Goal: Register for event/course

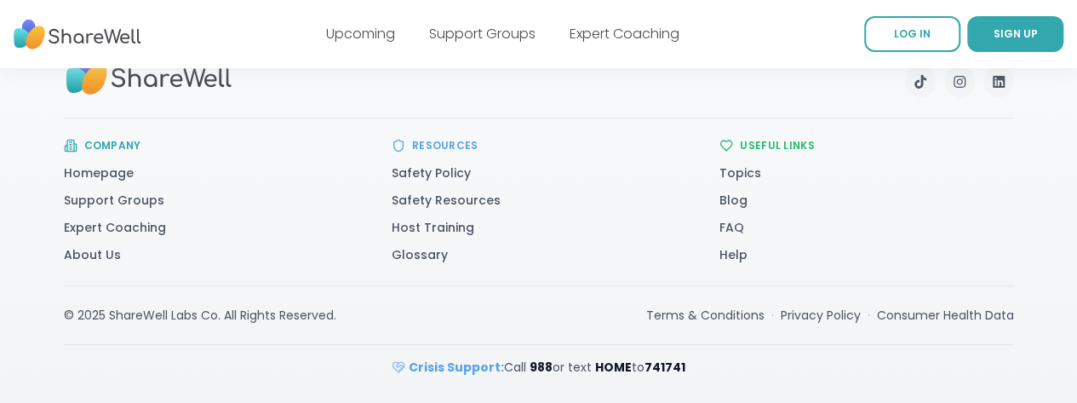
scroll to position [4581, 0]
click at [744, 236] on link "FAQ" at bounding box center [732, 227] width 25 height 17
click at [326, 33] on link "Upcoming" at bounding box center [360, 34] width 69 height 20
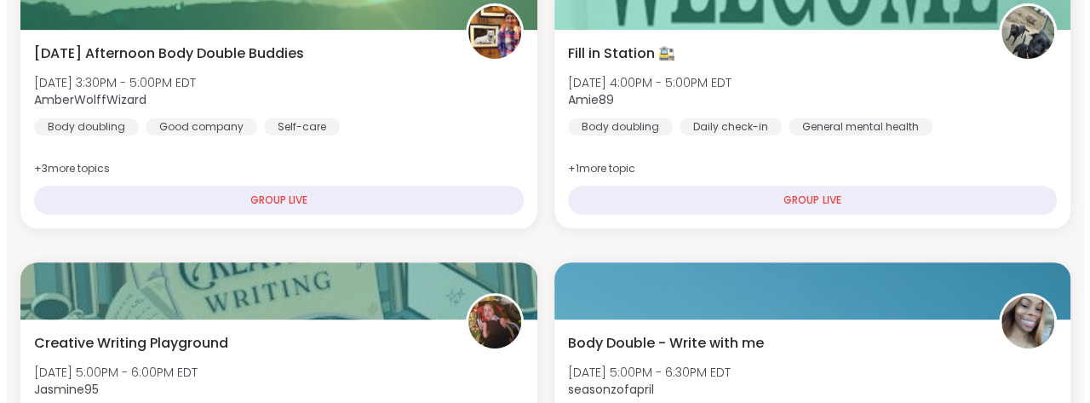
scroll to position [256, 0]
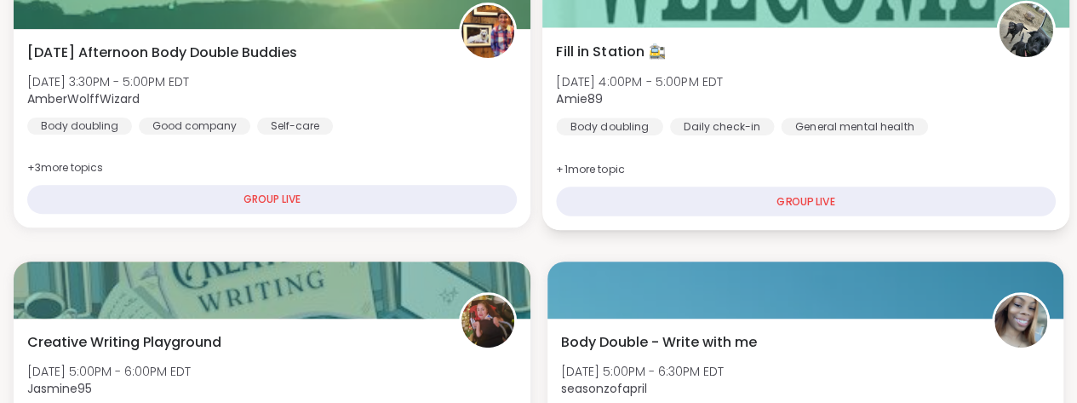
drag, startPoint x: 605, startPoint y: 113, endPoint x: 598, endPoint y: 134, distance: 21.5
click at [598, 134] on div "Fill in Station 🚉 Wed, Oct 08 | 4:00PM - 5:00PM EDT Amie89 Body doubling Daily …" at bounding box center [805, 89] width 499 height 94
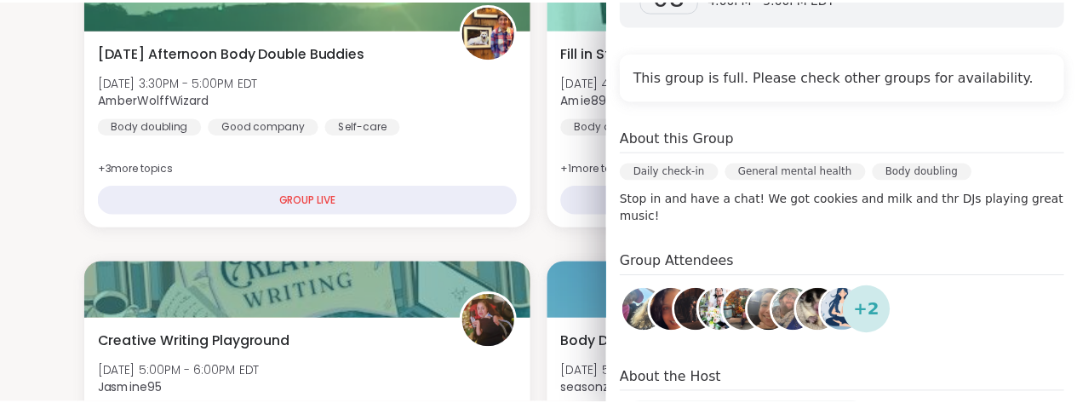
scroll to position [553, 0]
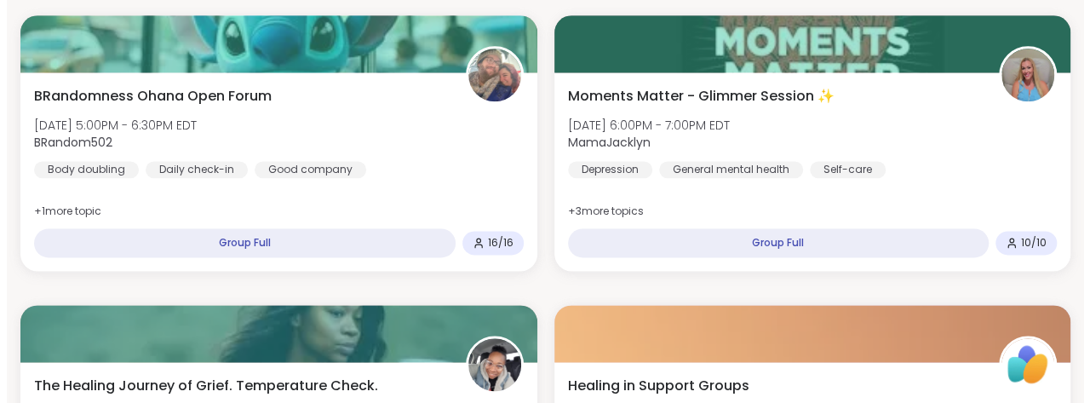
scroll to position [1167, 0]
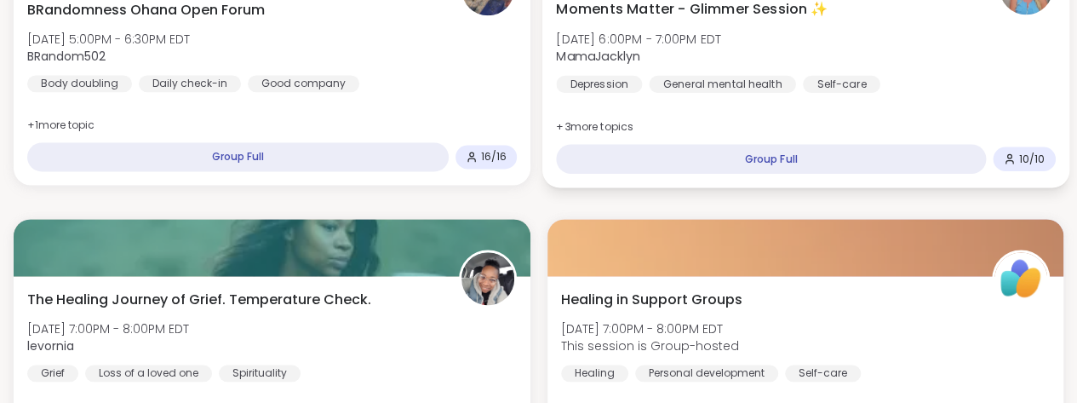
click at [625, 20] on span "Moments Matter - Glimmer Session ✨" at bounding box center [692, 9] width 272 height 20
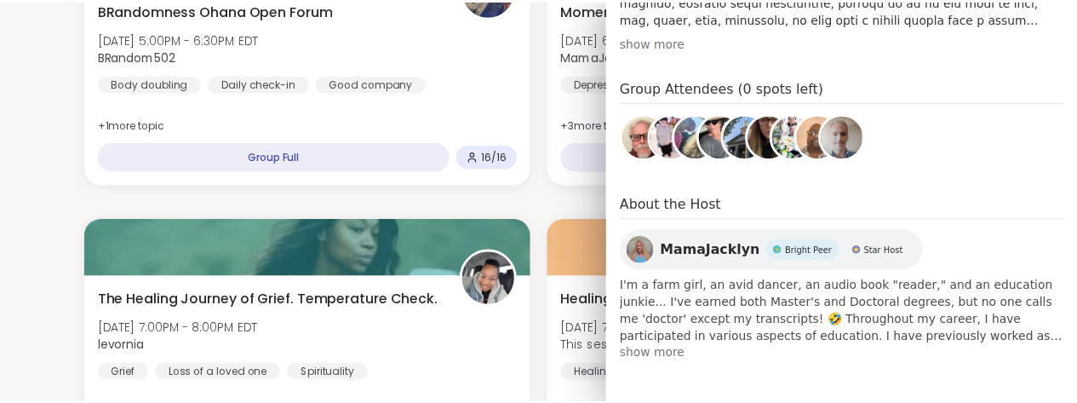
scroll to position [687, 0]
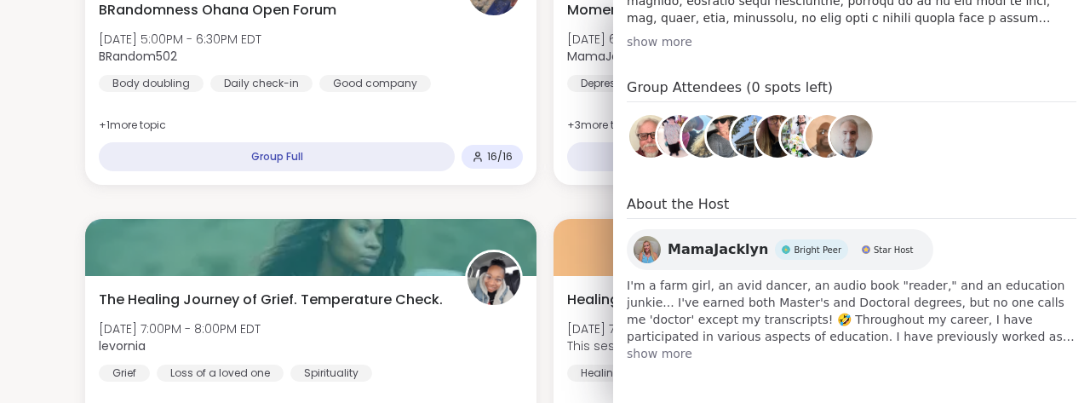
click at [657, 252] on div "Oct 08 Wednesday 6:00PM - 7:00PM EDT Add to Calendar This group is full. Please…" at bounding box center [851, 2] width 477 height 747
click at [673, 50] on div "show more" at bounding box center [852, 41] width 450 height 17
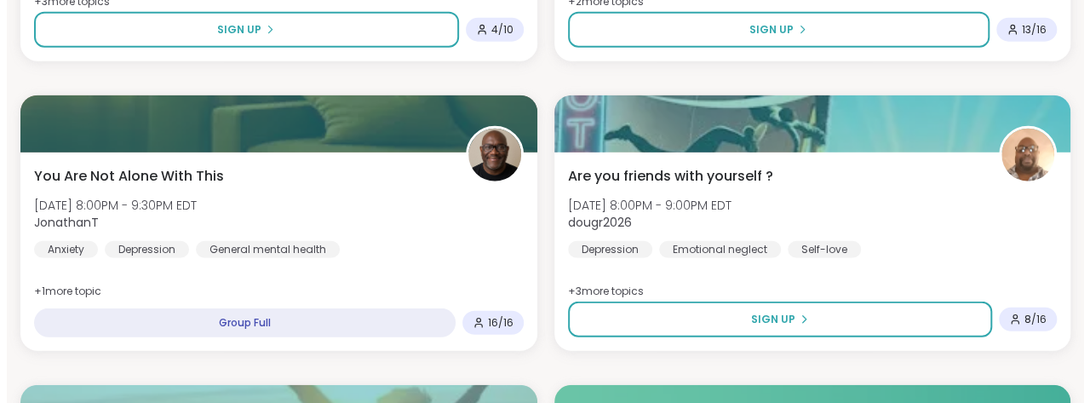
scroll to position [2164, 0]
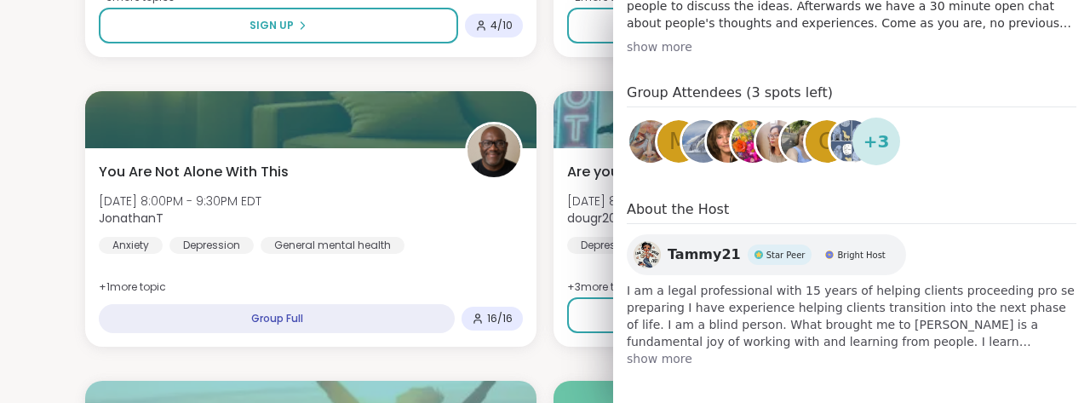
scroll to position [566, 0]
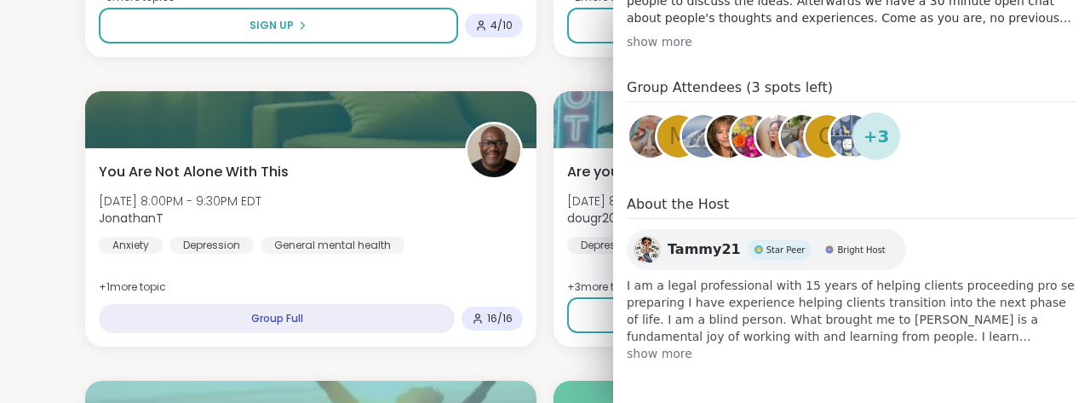
scroll to position [629, 0]
click at [688, 50] on div "show more" at bounding box center [852, 41] width 450 height 17
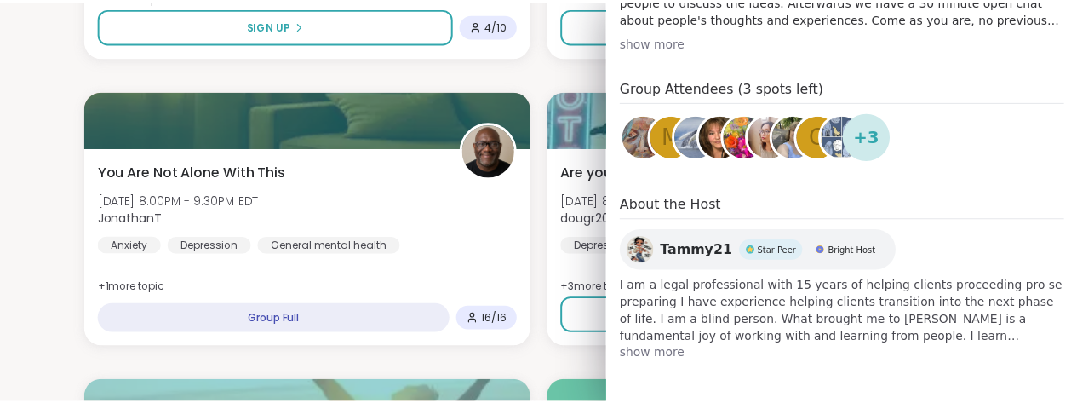
scroll to position [981, 0]
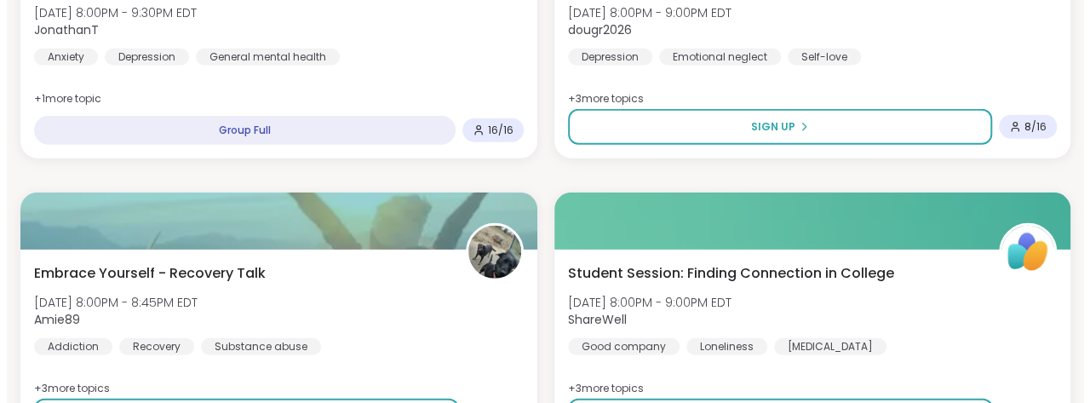
scroll to position [2355, 0]
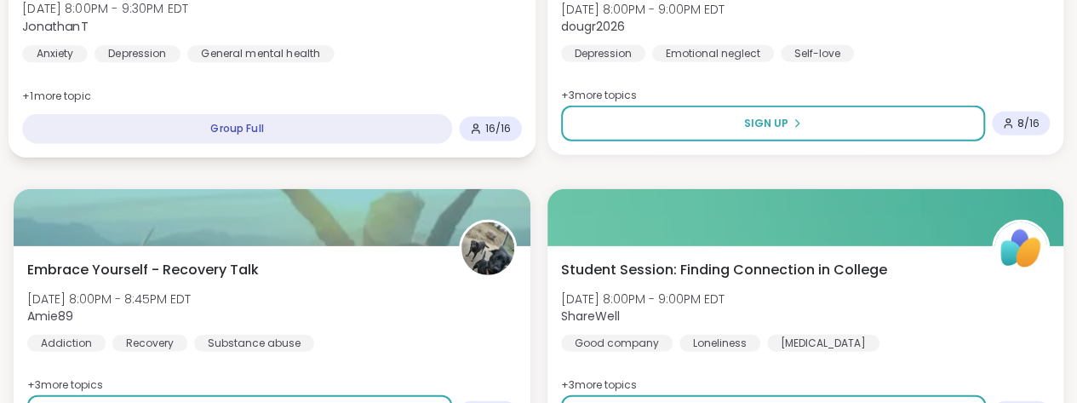
click at [188, 35] on span "JonathanT" at bounding box center [105, 26] width 166 height 17
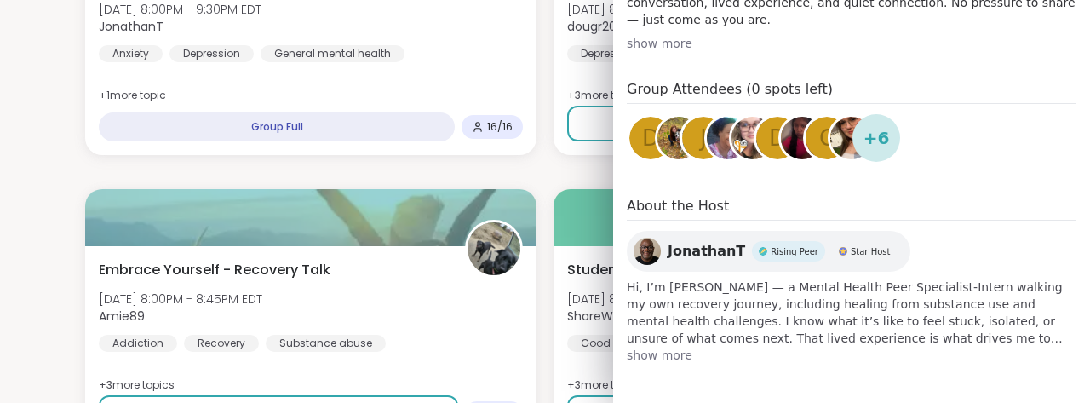
scroll to position [589, 0]
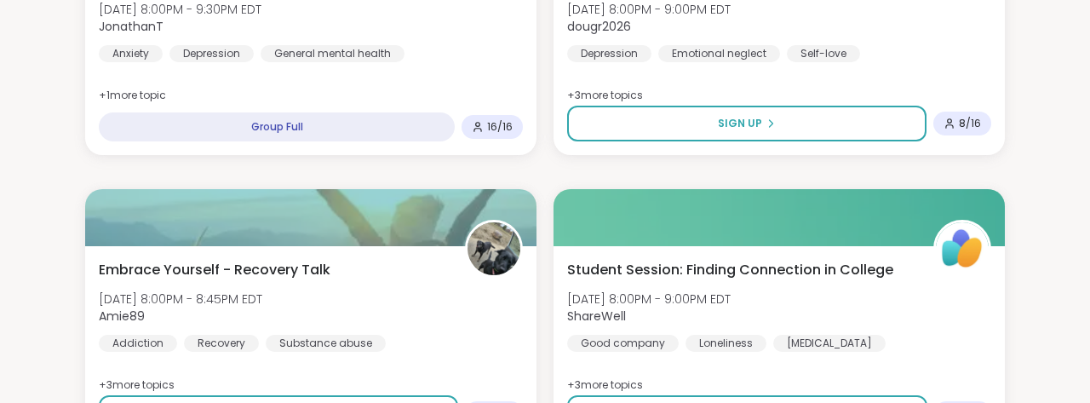
click at [0, 224] on section "Search Filter All Growth Mental Health Relationships Life Events Physical Healt…" at bounding box center [545, 408] width 1090 height 5390
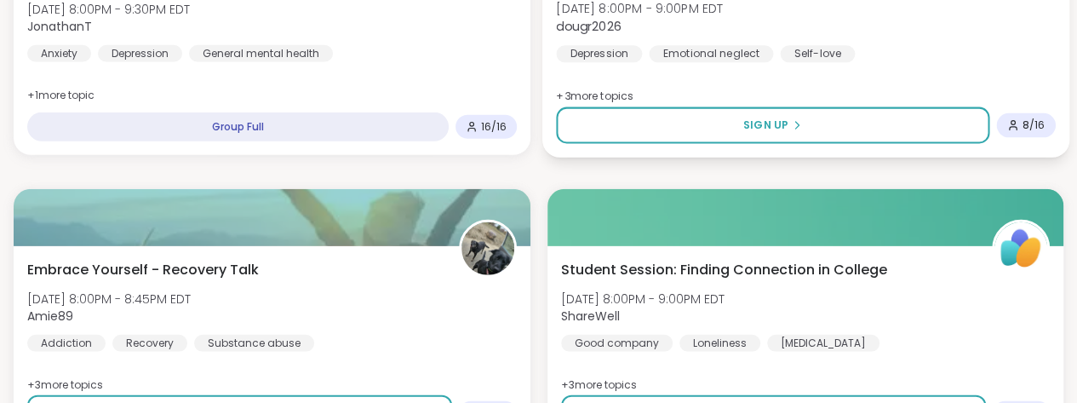
click at [723, 17] on span "Wed, Oct 08 | 8:00PM - 9:00PM EDT" at bounding box center [639, 8] width 167 height 17
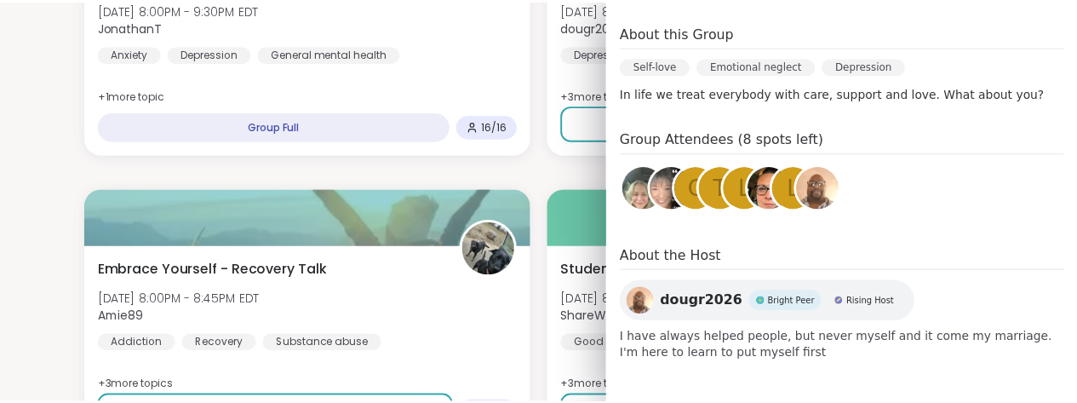
scroll to position [382, 0]
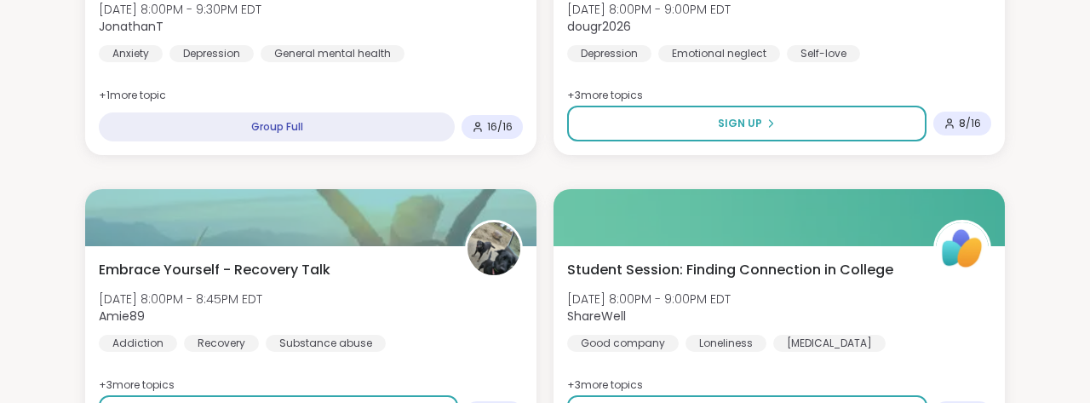
click at [45, 300] on section "Search Filter All Growth Mental Health Relationships Life Events Physical Healt…" at bounding box center [545, 408] width 1090 height 5390
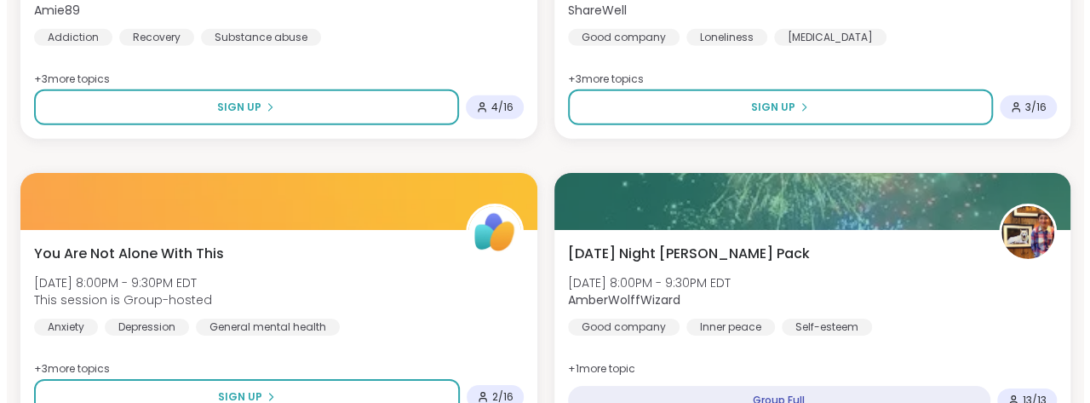
scroll to position [2662, 0]
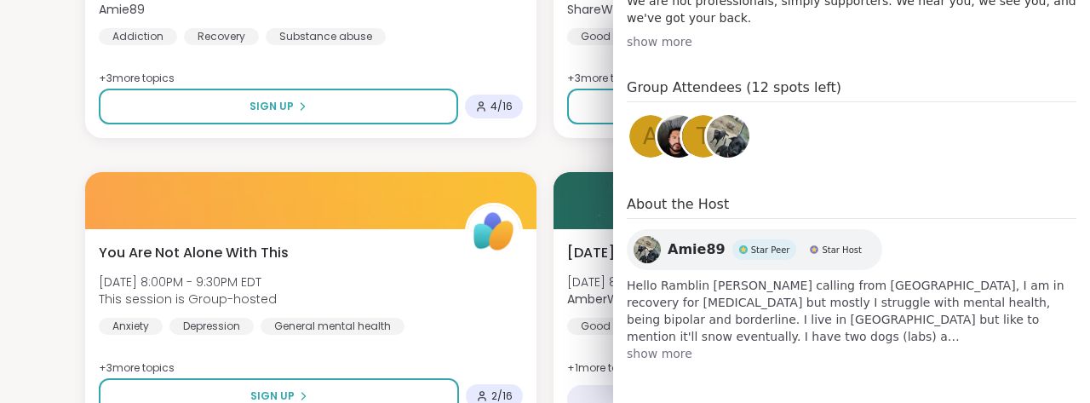
scroll to position [848, 0]
click at [662, 345] on span "show more" at bounding box center [852, 353] width 450 height 17
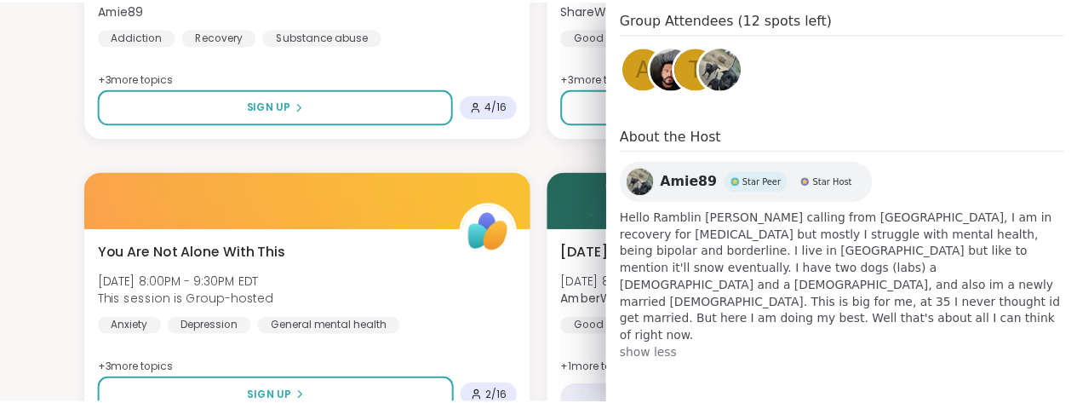
scroll to position [904, 0]
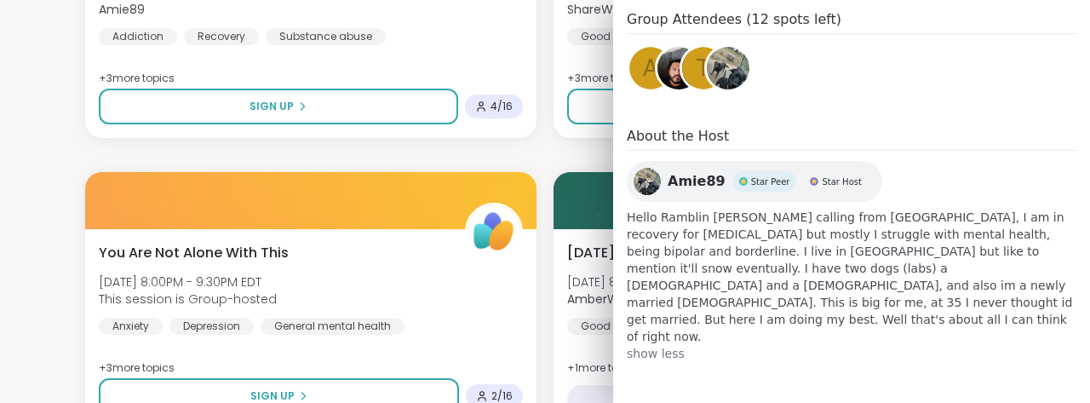
click at [26, 169] on section "Search Filter All Growth Mental Health Relationships Life Events Physical Healt…" at bounding box center [545, 101] width 1090 height 5390
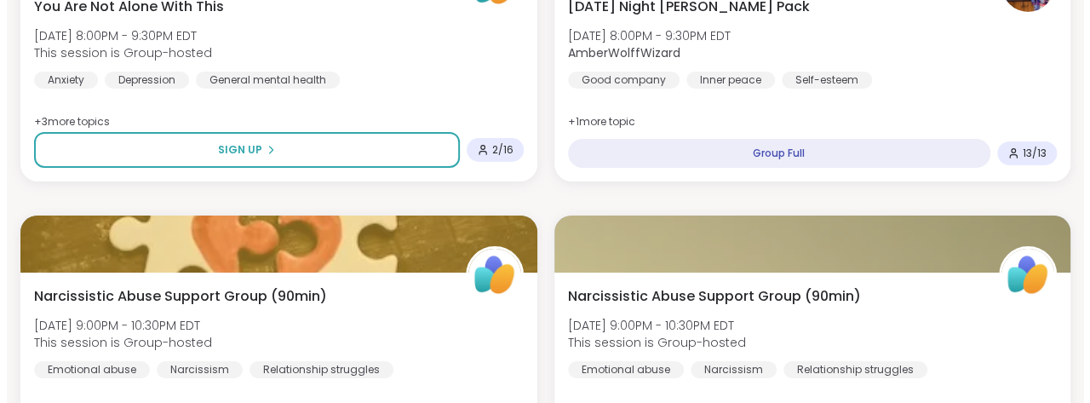
scroll to position [2951, 0]
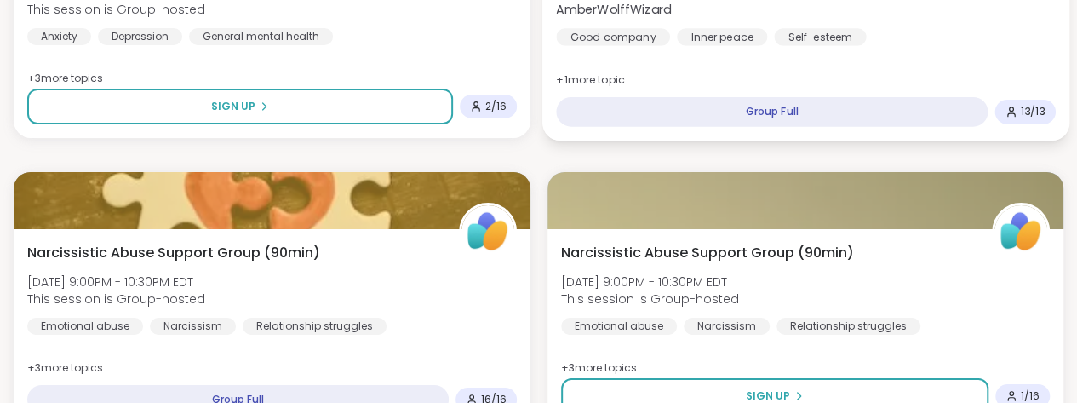
click at [722, 18] on span "AmberWolffWizard" at bounding box center [639, 9] width 166 height 17
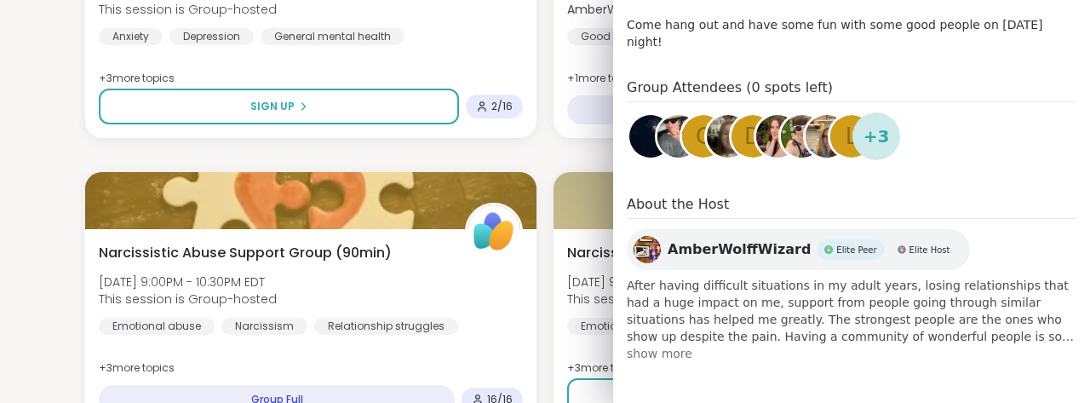
scroll to position [577, 0]
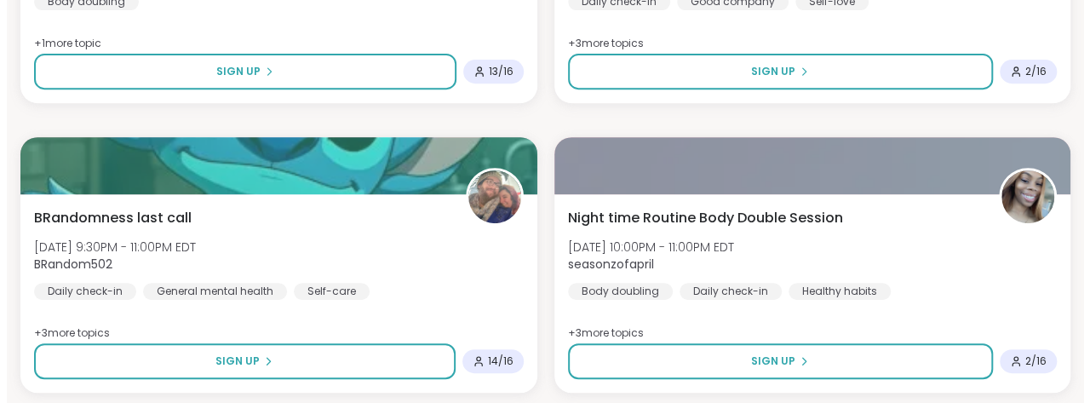
scroll to position [3569, 0]
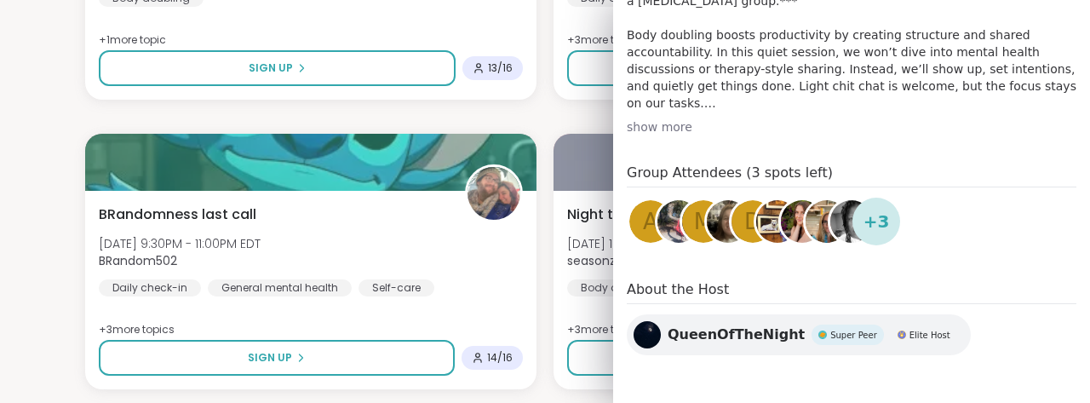
scroll to position [504, 0]
click at [669, 135] on div "show more" at bounding box center [852, 126] width 450 height 17
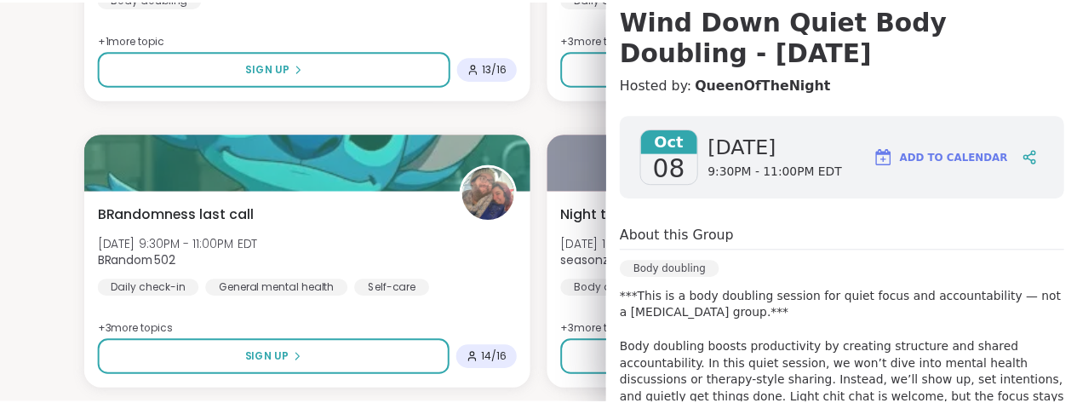
scroll to position [163, 0]
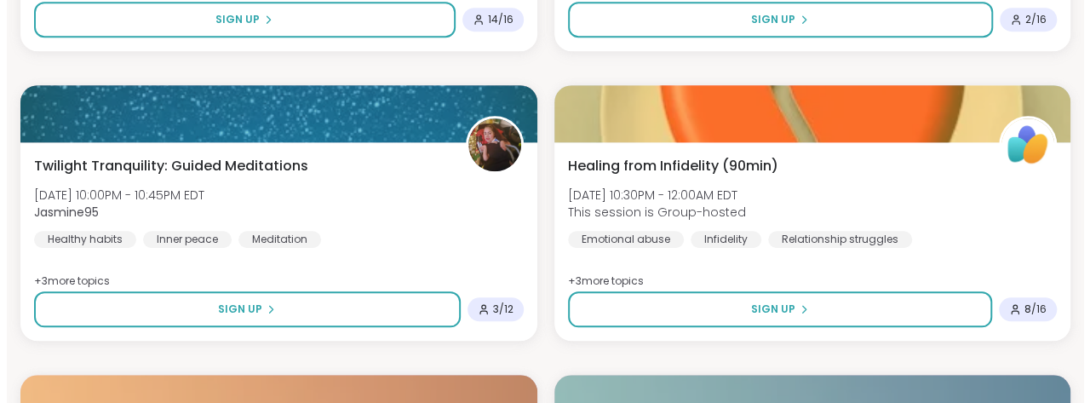
scroll to position [3908, 0]
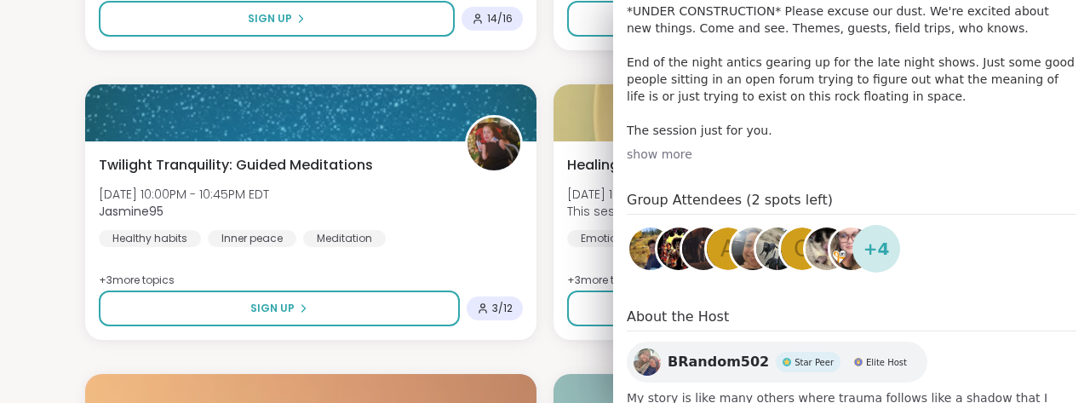
scroll to position [420, 0]
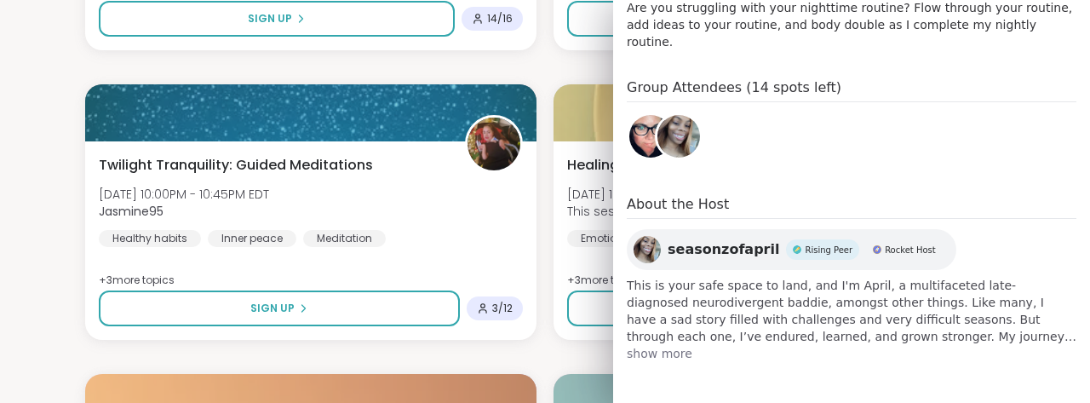
scroll to position [722, 0]
click at [655, 347] on span "show more" at bounding box center [852, 353] width 450 height 17
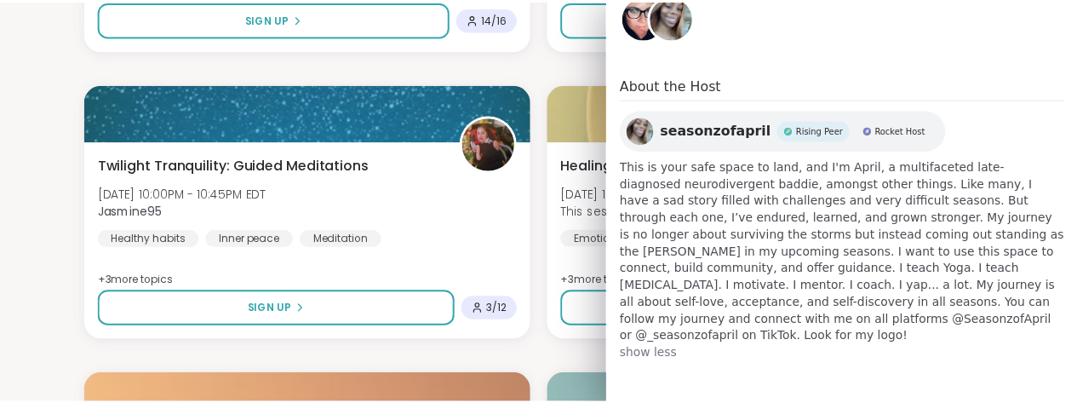
scroll to position [932, 0]
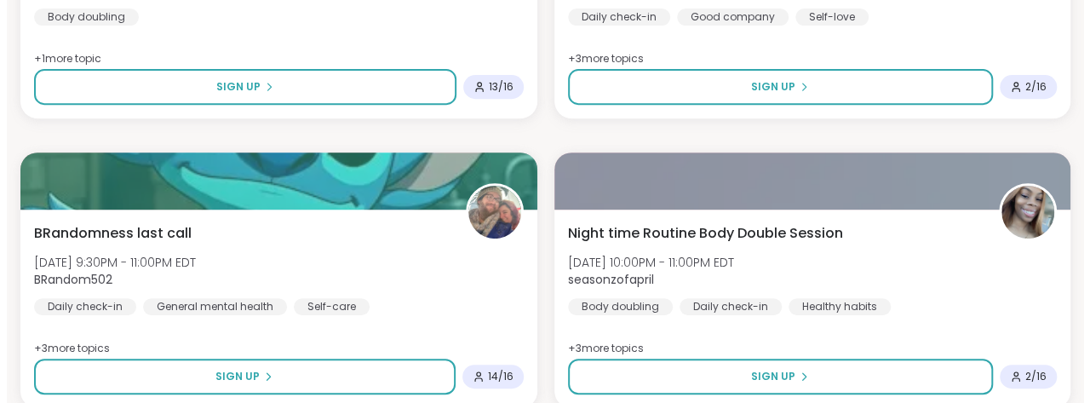
scroll to position [3547, 0]
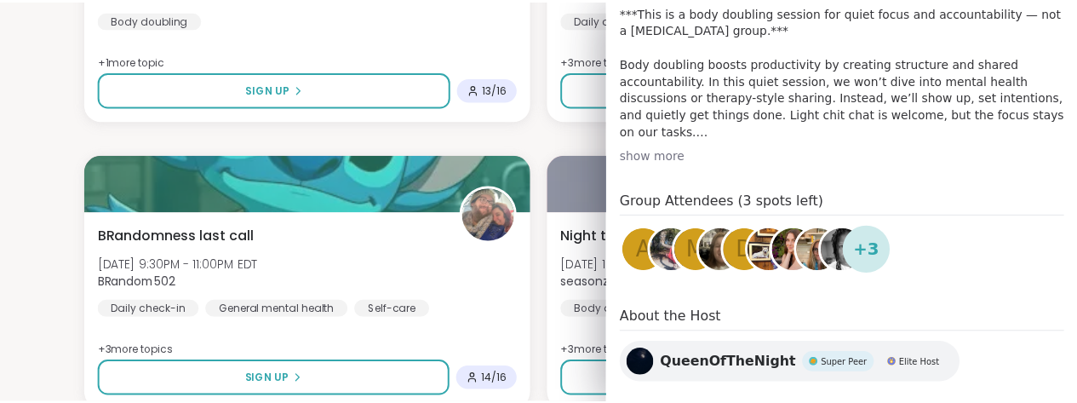
scroll to position [754, 0]
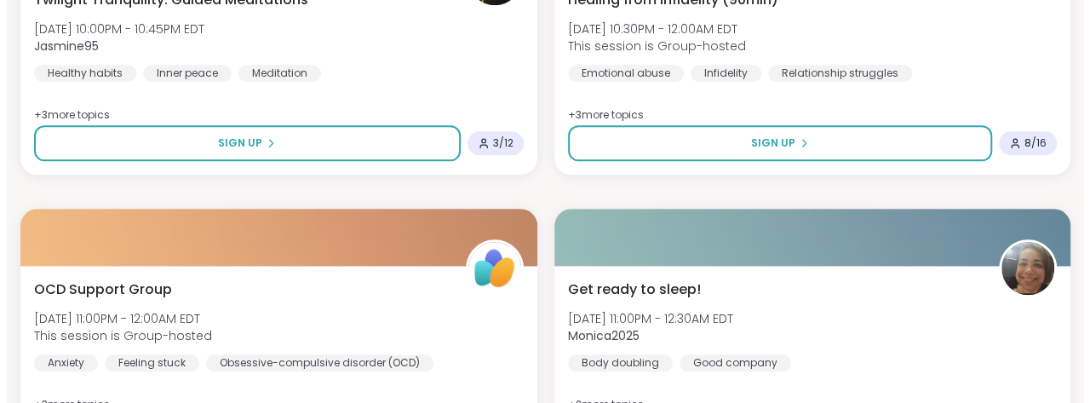
scroll to position [4076, 0]
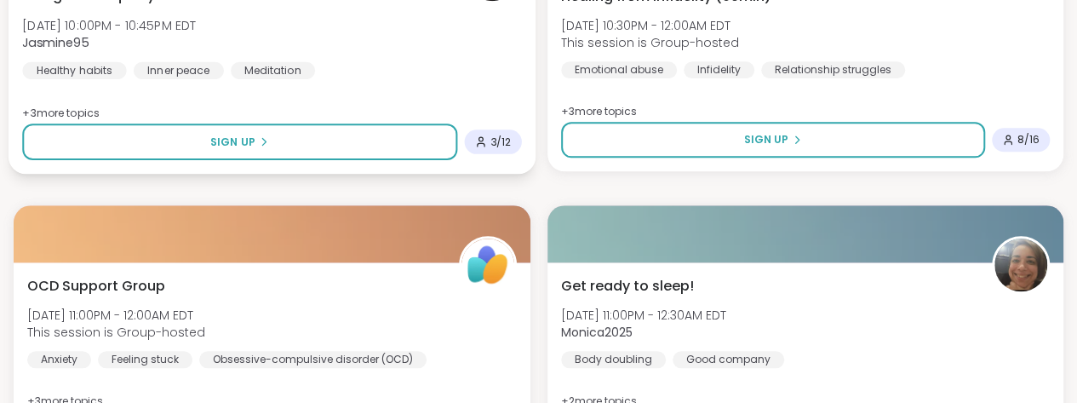
click at [227, 174] on div "Twilight Tranquility: Guided Meditations Wed, Oct 08 | 10:00PM - 10:45PM EDT Ja…" at bounding box center [272, 72] width 527 height 203
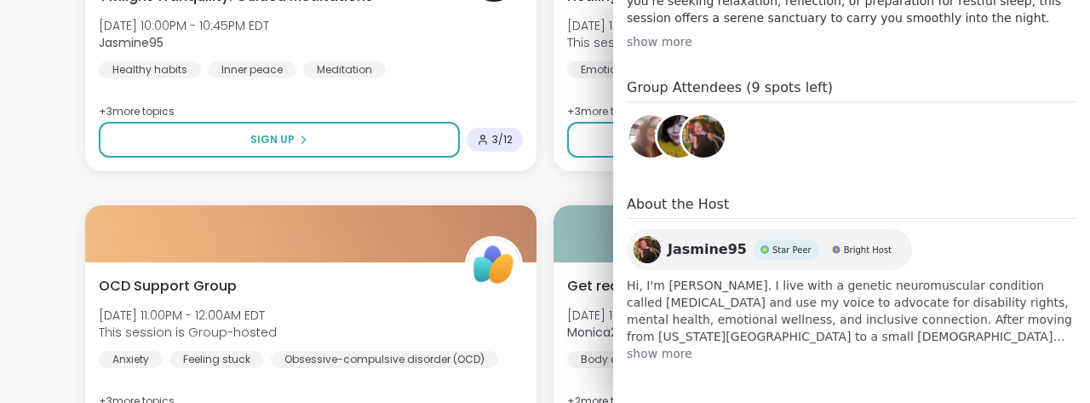
scroll to position [872, 0]
click at [667, 345] on span "show more" at bounding box center [852, 353] width 450 height 17
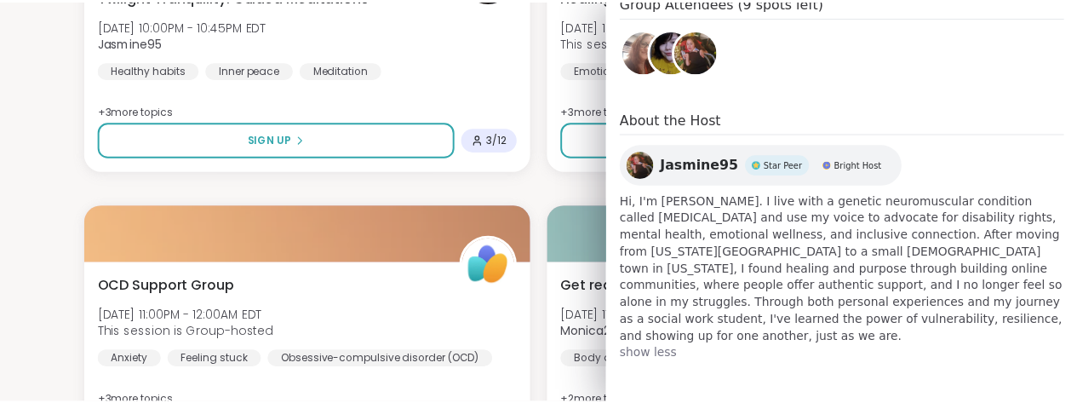
scroll to position [1035, 0]
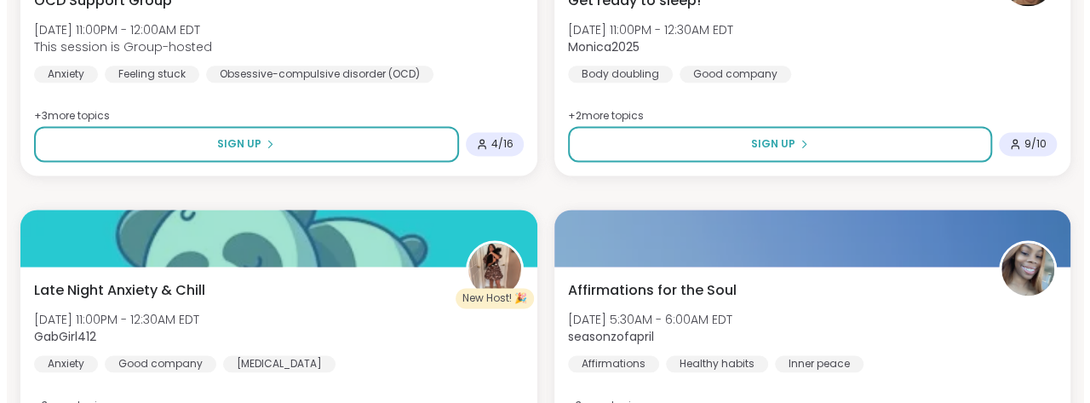
scroll to position [4418, 0]
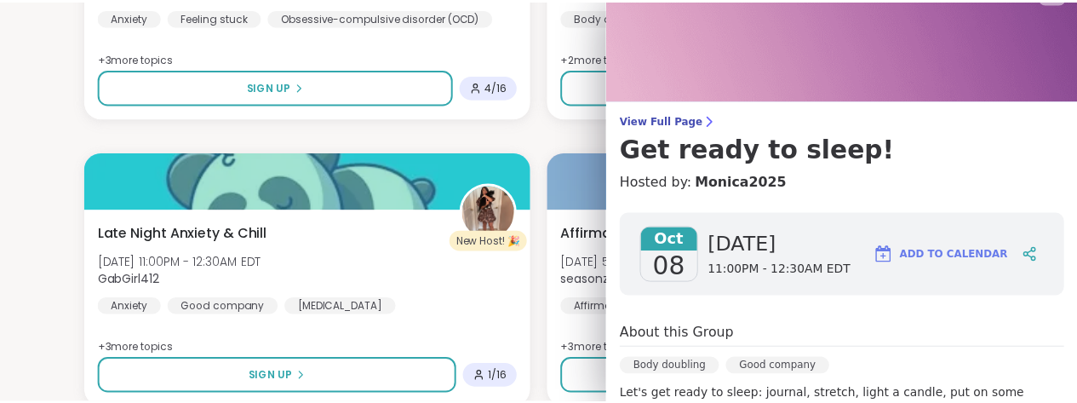
scroll to position [0, 0]
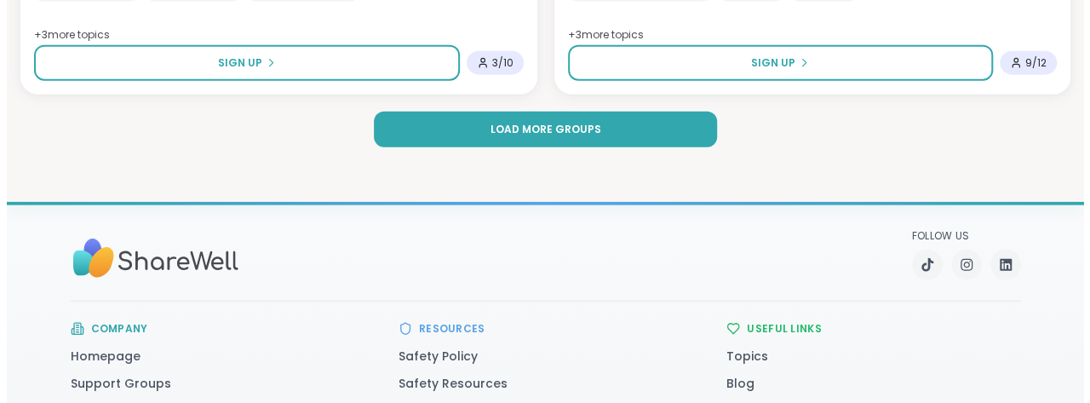
scroll to position [5348, 0]
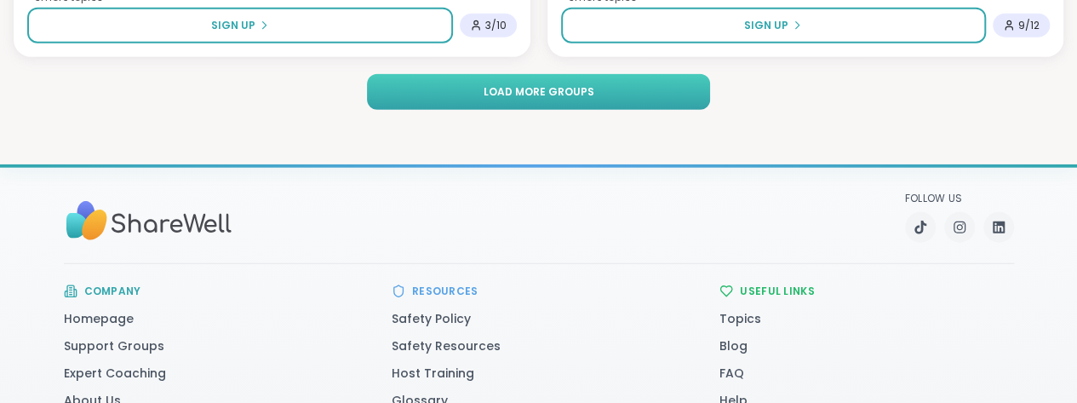
click at [549, 100] on span "Load more groups" at bounding box center [539, 91] width 111 height 15
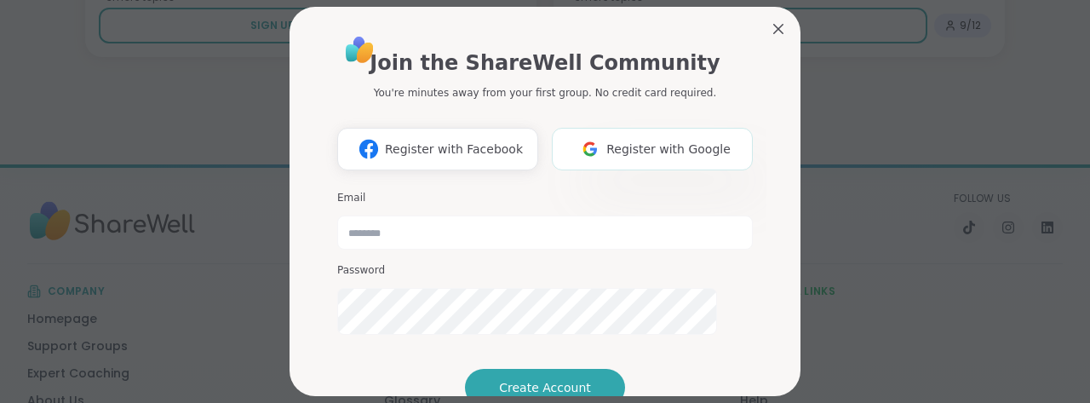
click at [654, 158] on span "Register with Google" at bounding box center [668, 149] width 124 height 18
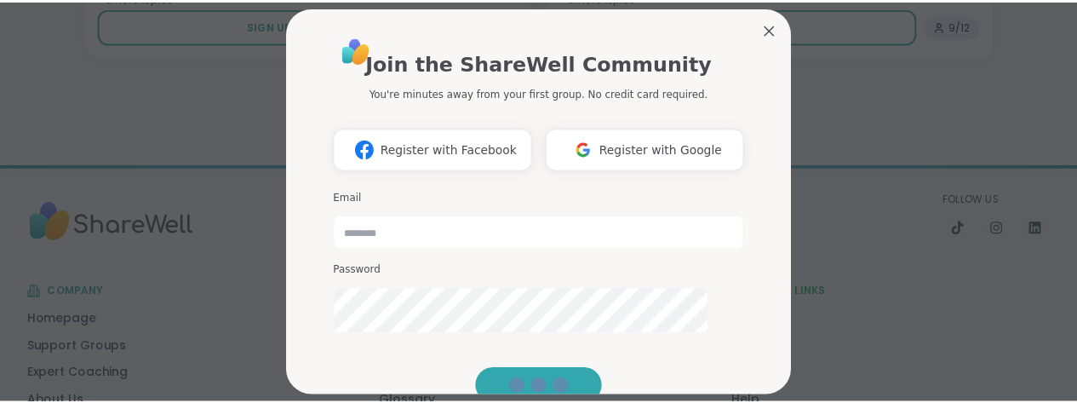
scroll to position [17, 0]
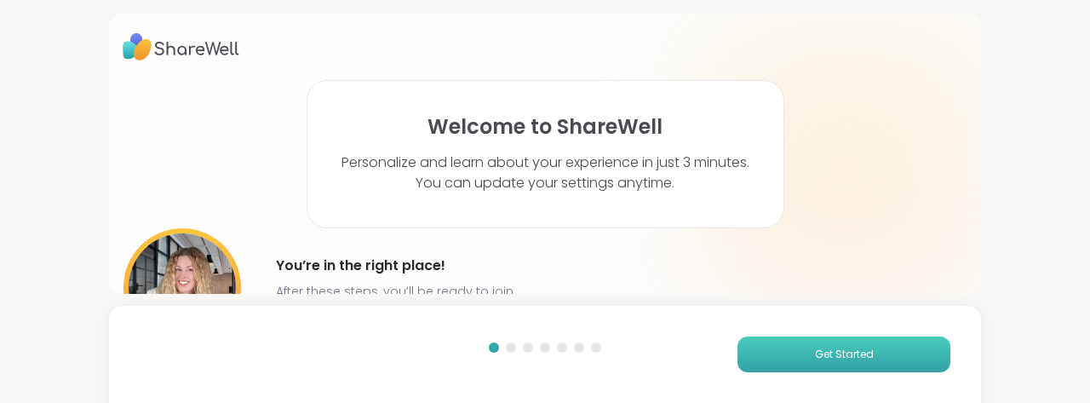
click at [833, 347] on span "Get Started" at bounding box center [844, 354] width 59 height 15
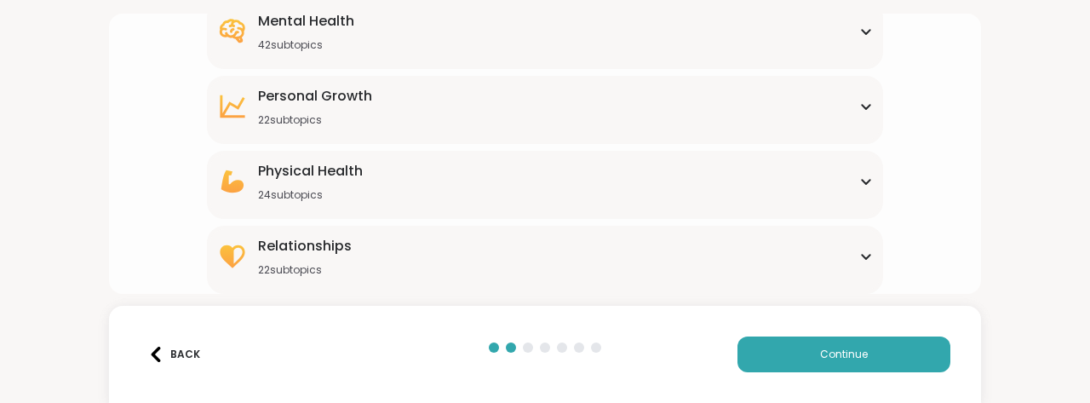
scroll to position [663, 0]
click at [862, 255] on icon at bounding box center [866, 257] width 8 height 4
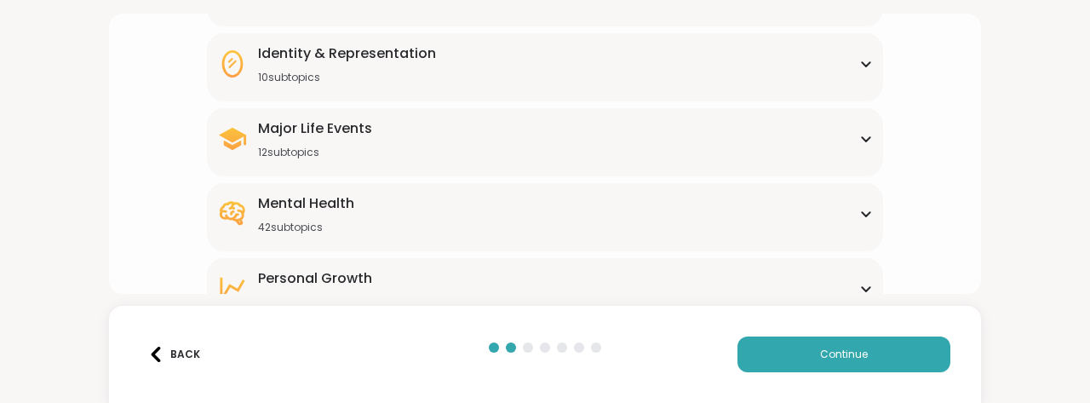
scroll to position [211, 0]
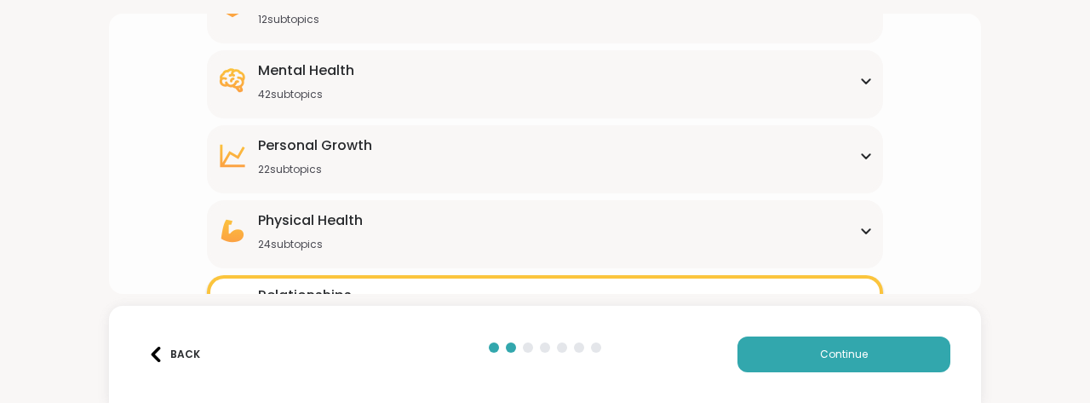
scroll to position [793, 0]
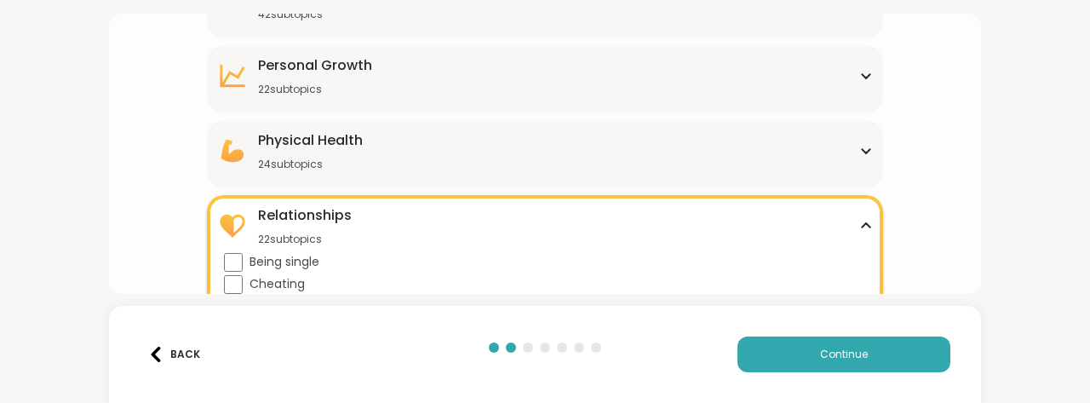
scroll to position [1172, 0]
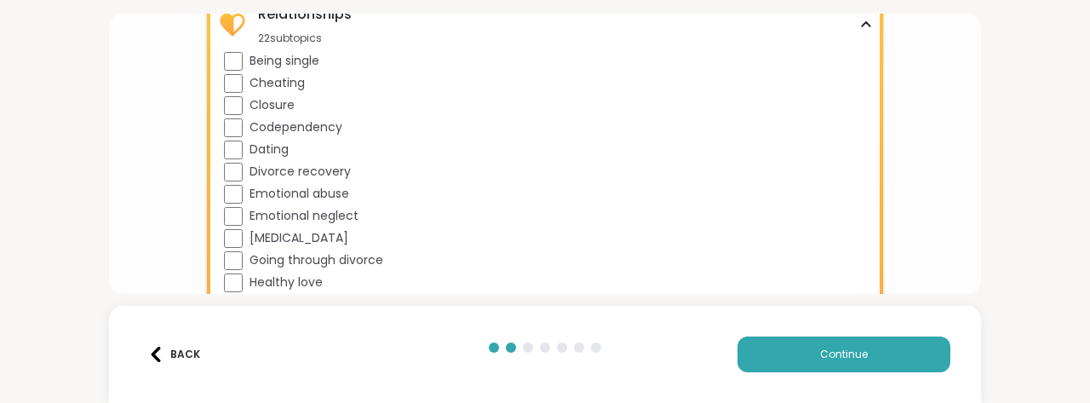
scroll to position [1635, 0]
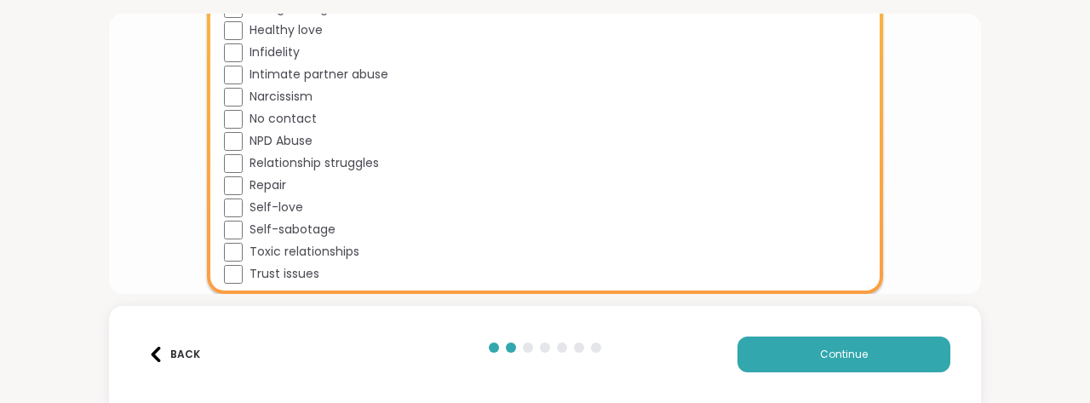
scroll to position [2713, 0]
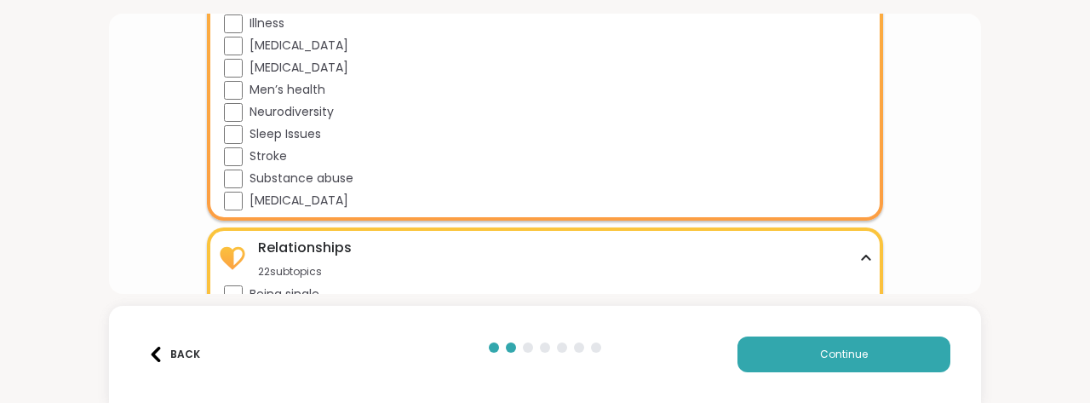
scroll to position [2618, 0]
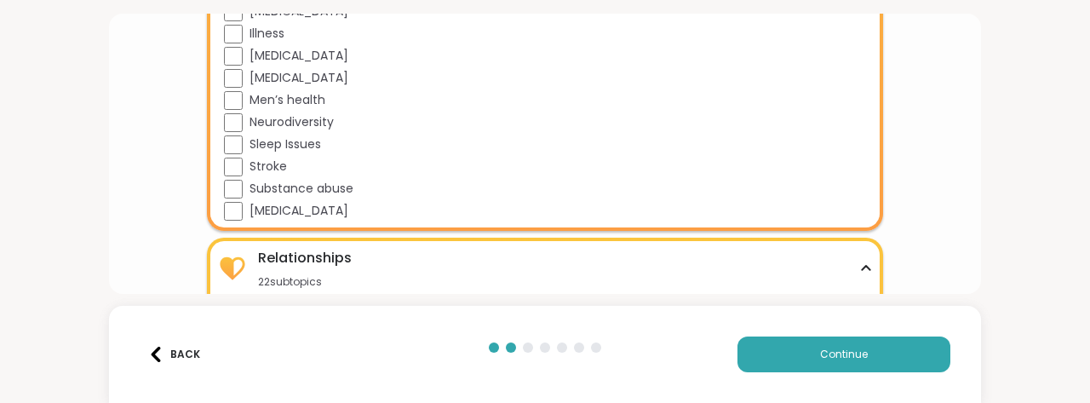
scroll to position [3168, 0]
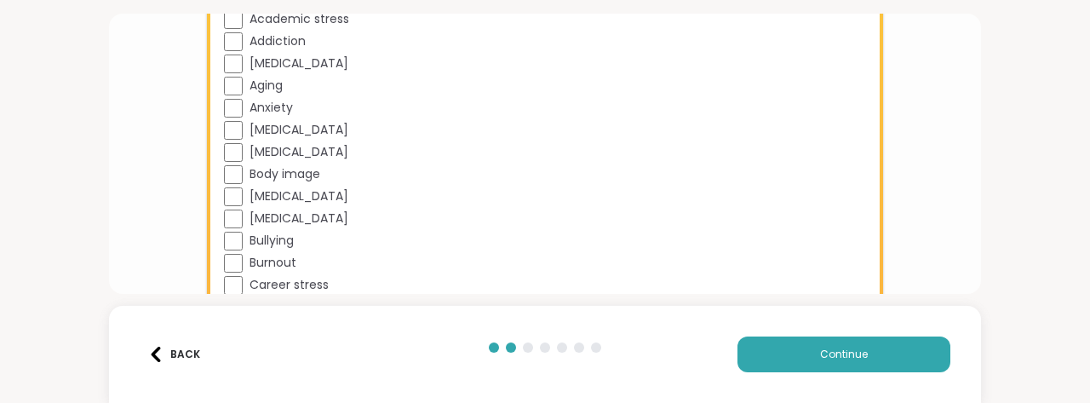
scroll to position [1364, 0]
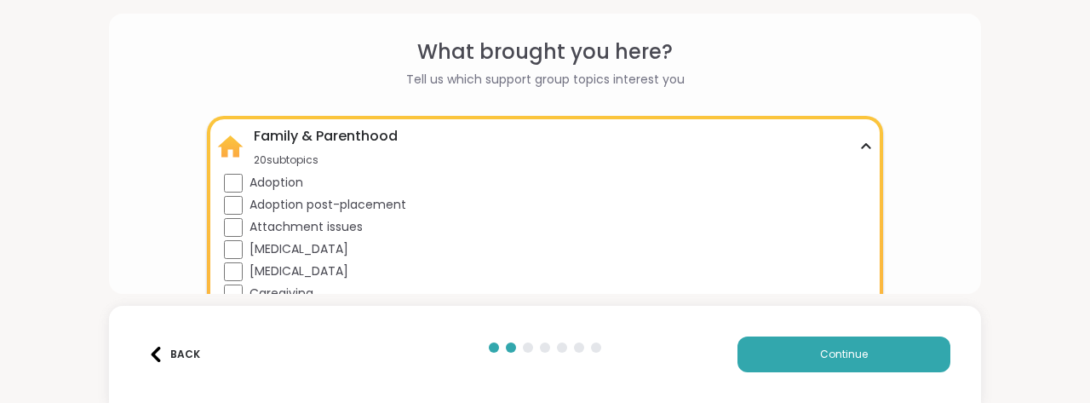
scroll to position [0, 0]
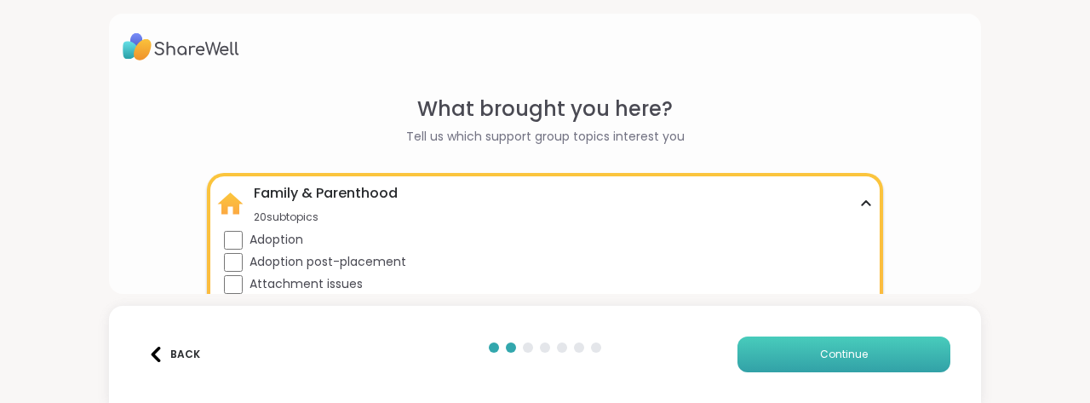
click at [834, 350] on span "Continue" at bounding box center [844, 354] width 48 height 15
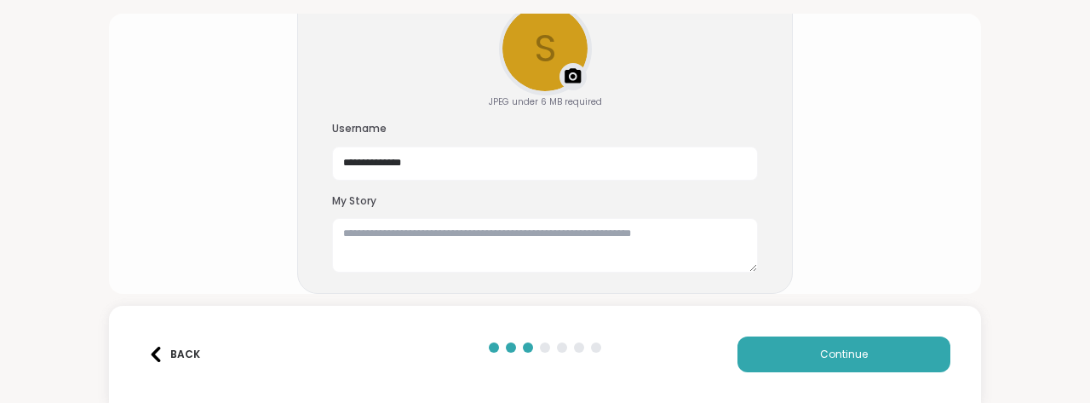
scroll to position [247, 0]
drag, startPoint x: 650, startPoint y: 180, endPoint x: 300, endPoint y: 195, distance: 350.3
click at [300, 195] on div "**********" at bounding box center [545, 137] width 496 height 313
type input "********"
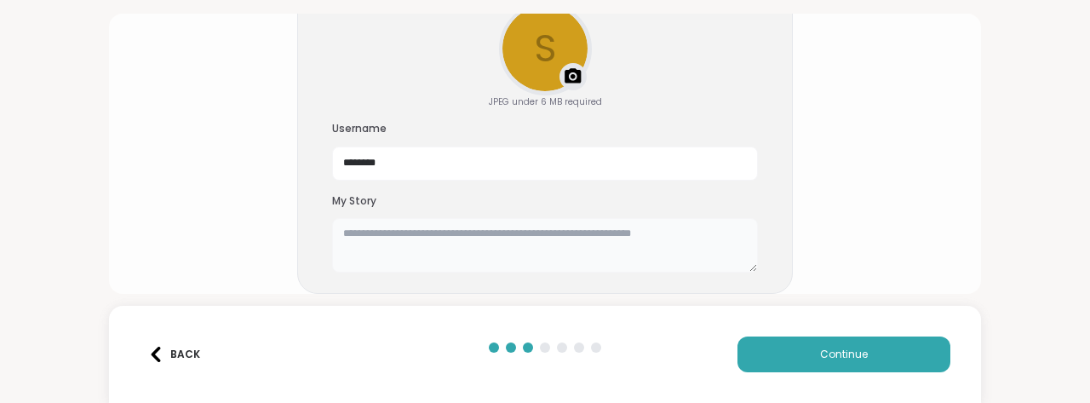
type textarea "*"
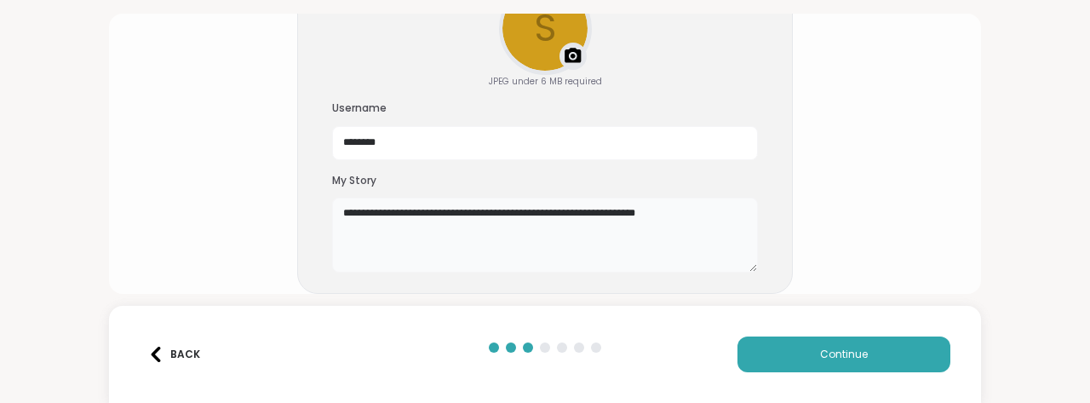
click at [459, 198] on textarea "**********" at bounding box center [545, 235] width 426 height 75
click at [579, 198] on textarea "**********" at bounding box center [545, 235] width 426 height 75
drag, startPoint x: 386, startPoint y: 175, endPoint x: 364, endPoint y: 171, distance: 21.7
click at [364, 198] on textarea "**********" at bounding box center [545, 235] width 426 height 75
click at [436, 198] on textarea "**********" at bounding box center [545, 235] width 426 height 75
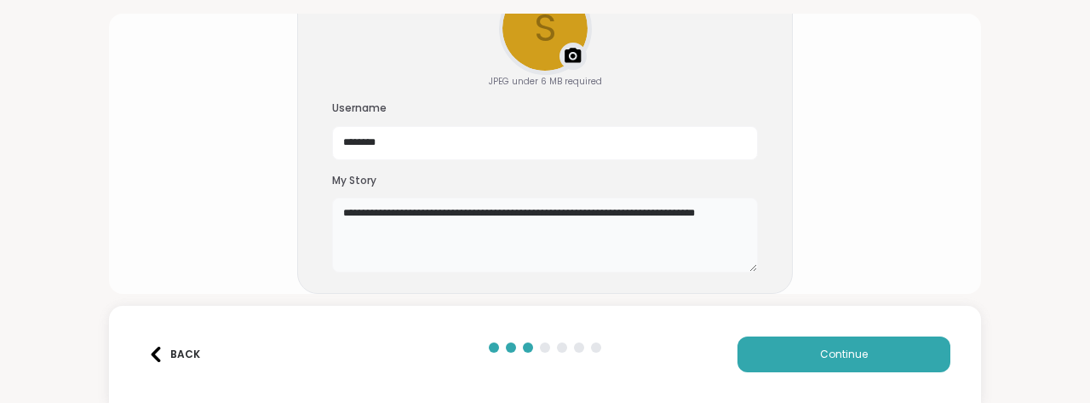
click at [598, 198] on textarea "**********" at bounding box center [545, 235] width 426 height 75
click at [637, 198] on textarea "**********" at bounding box center [545, 235] width 426 height 75
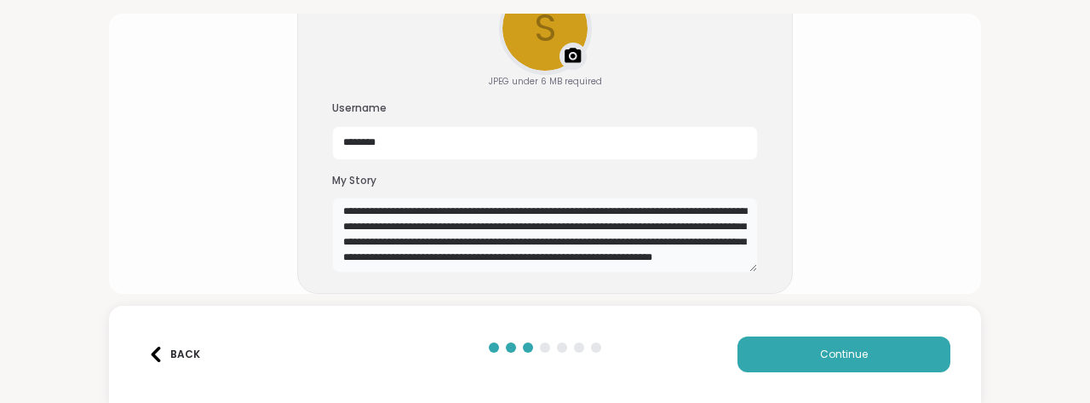
scroll to position [104, 0]
click at [614, 198] on textarea "**********" at bounding box center [545, 235] width 426 height 75
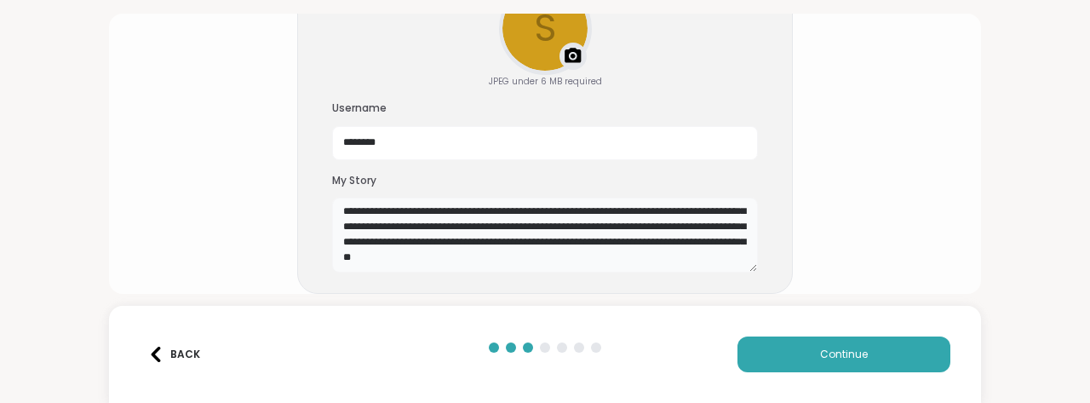
scroll to position [155, 0]
click at [571, 220] on textarea "**********" at bounding box center [545, 235] width 426 height 75
click at [548, 200] on textarea "**********" at bounding box center [545, 235] width 426 height 75
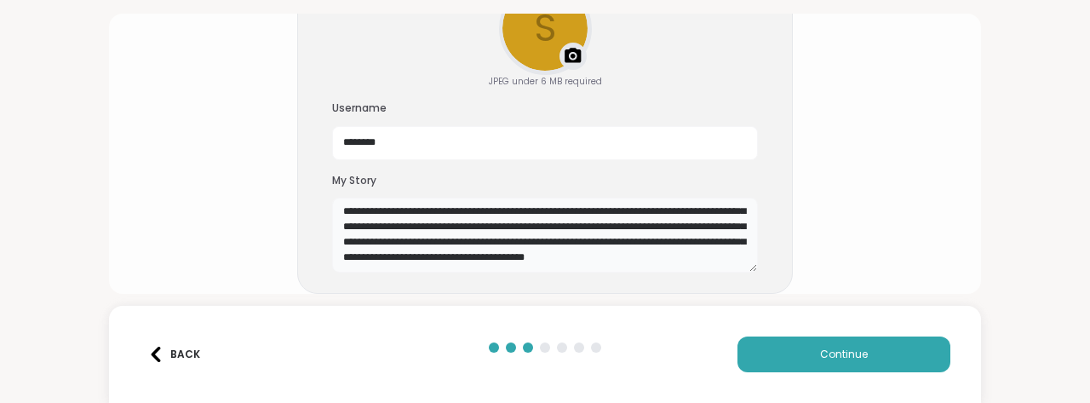
type textarea "**********"
click at [895, 341] on button "Continue" at bounding box center [843, 354] width 213 height 36
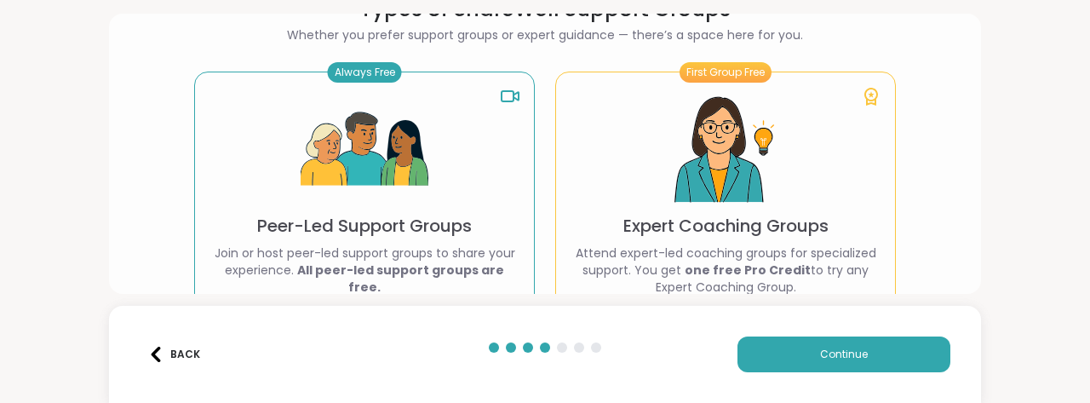
scroll to position [118, 0]
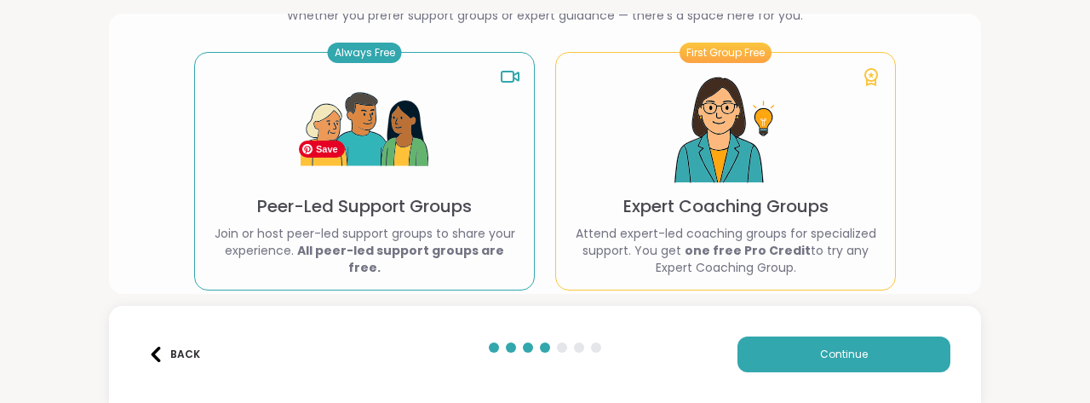
click at [413, 190] on img at bounding box center [365, 130] width 128 height 128
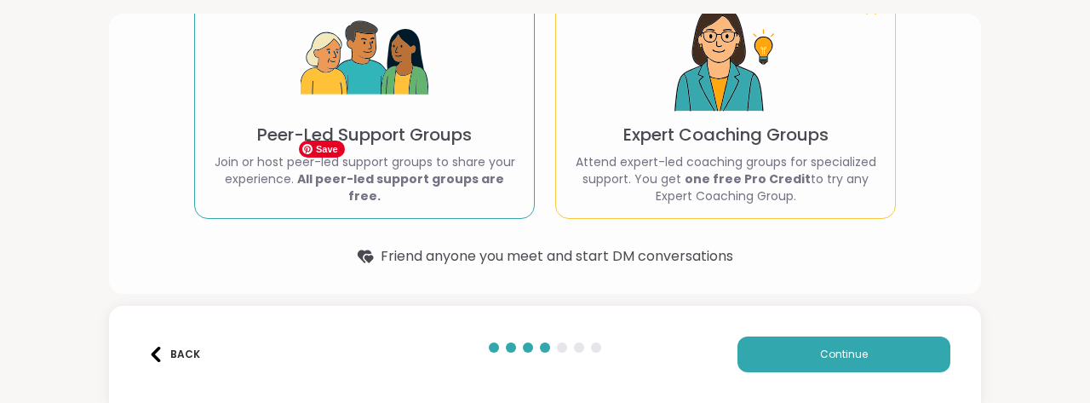
scroll to position [290, 0]
click at [413, 190] on b "All peer-led support groups are free." at bounding box center [400, 187] width 207 height 34
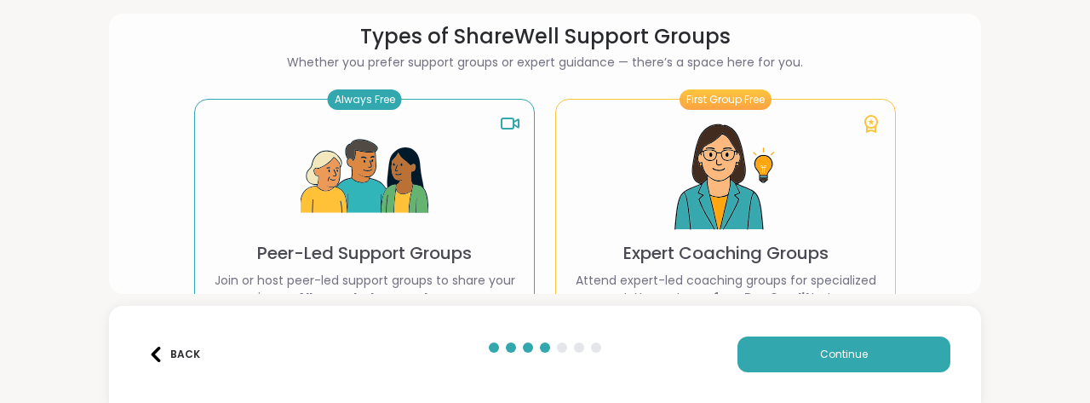
scroll to position [73, 0]
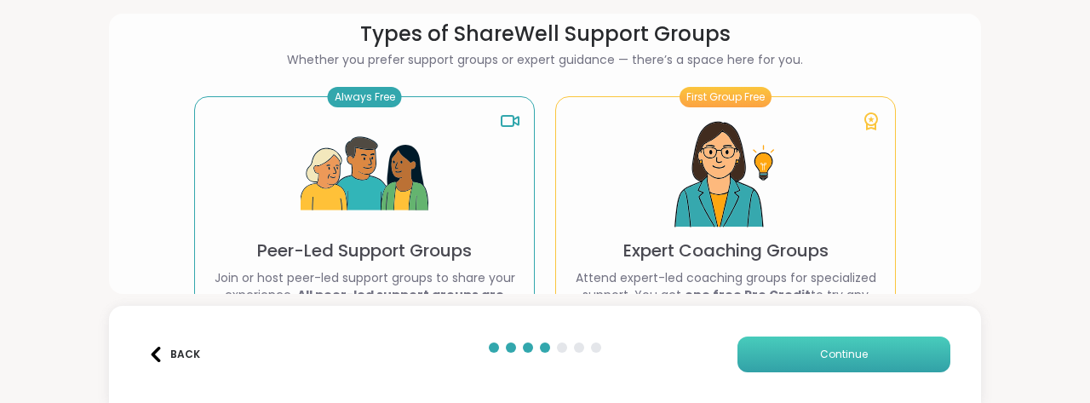
click at [829, 347] on span "Continue" at bounding box center [844, 354] width 48 height 15
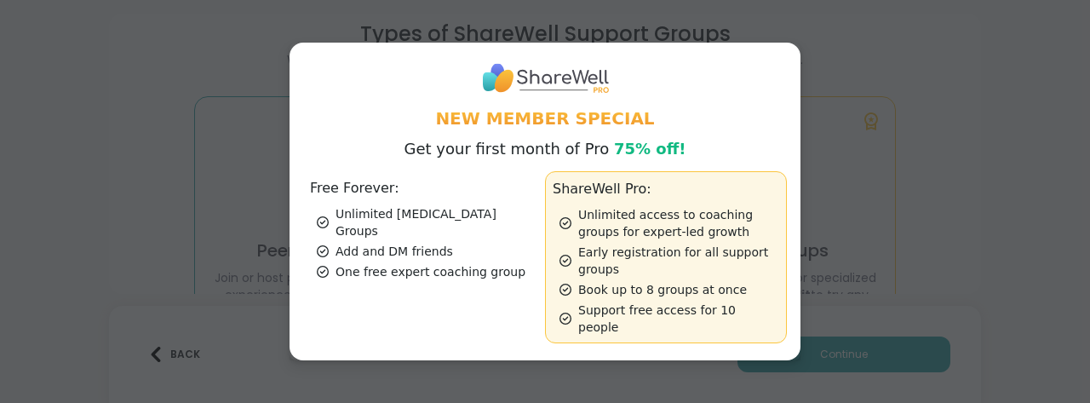
scroll to position [208, 0]
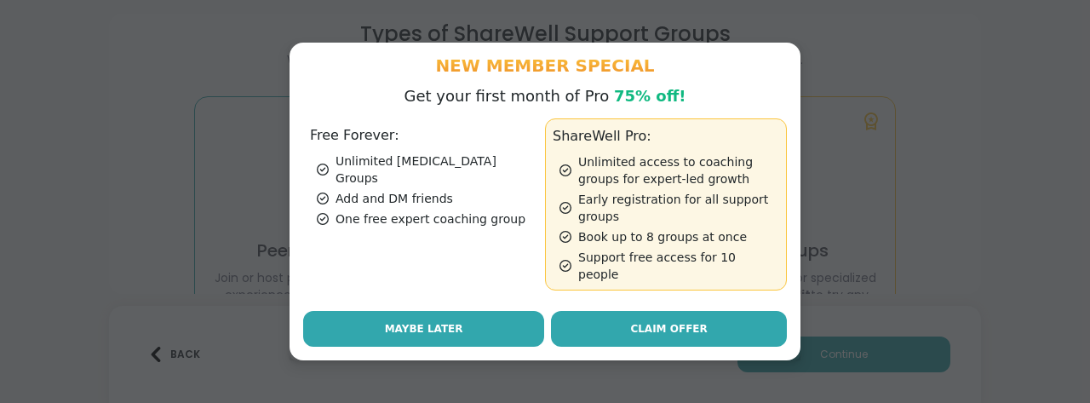
click at [440, 333] on span "Maybe Later" at bounding box center [424, 328] width 78 height 15
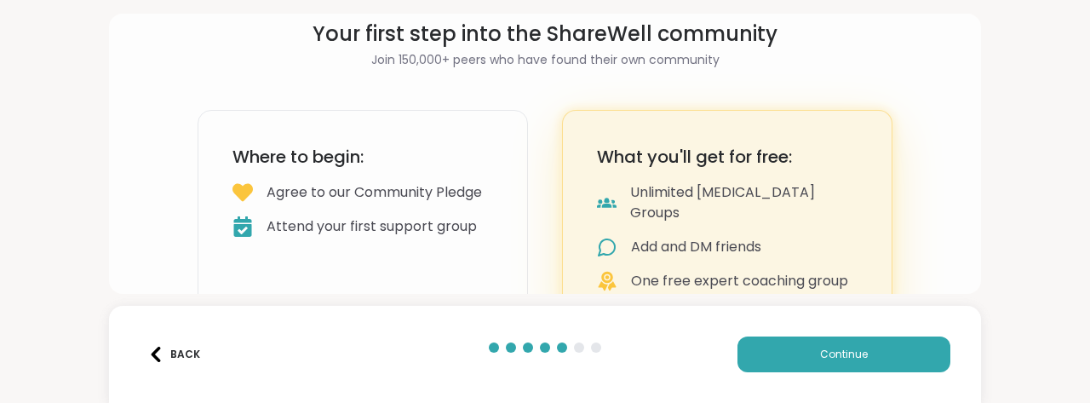
scroll to position [378, 0]
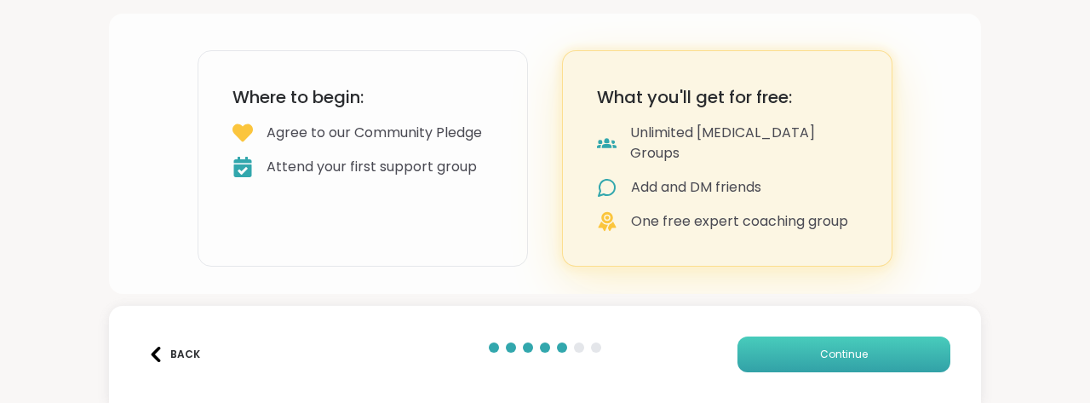
click at [814, 336] on button "Continue" at bounding box center [843, 354] width 213 height 36
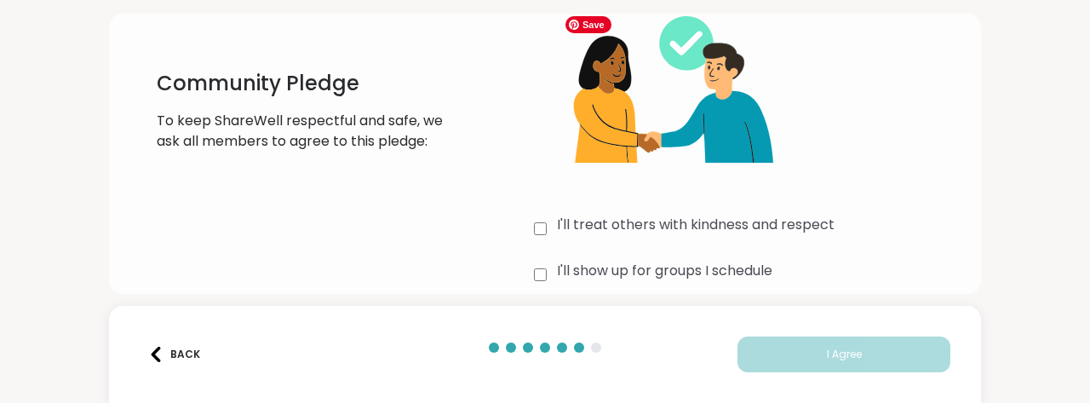
scroll to position [264, 0]
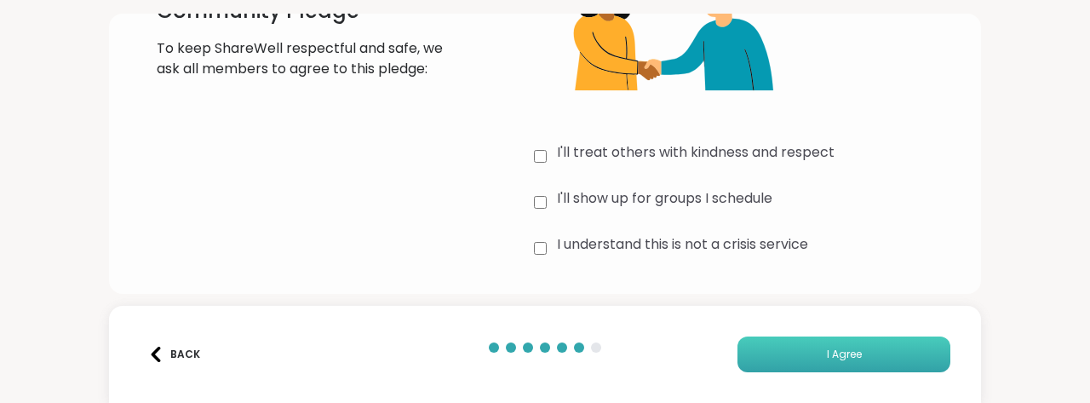
click at [845, 347] on span "I Agree" at bounding box center [844, 354] width 35 height 15
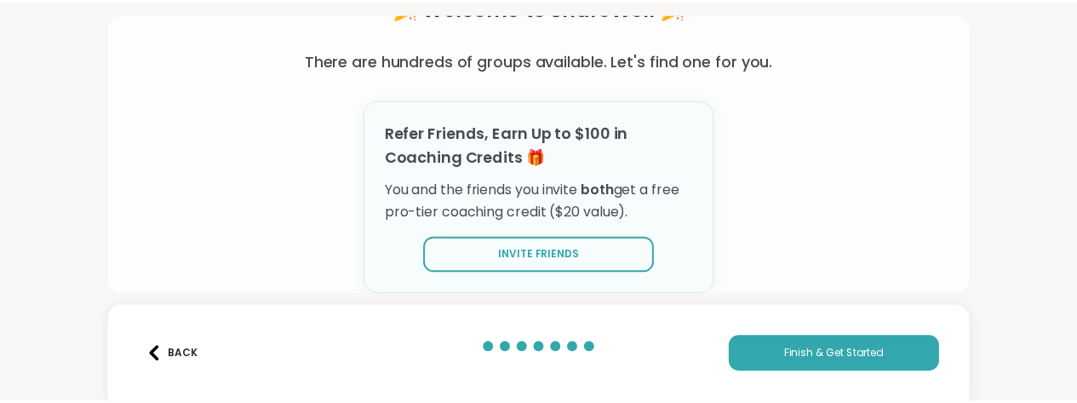
scroll to position [324, 0]
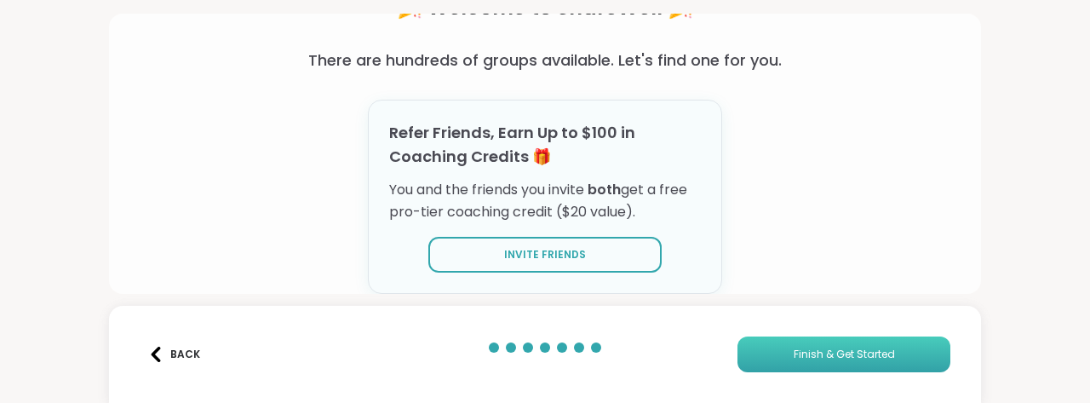
click at [848, 347] on span "Finish & Get Started" at bounding box center [844, 354] width 101 height 15
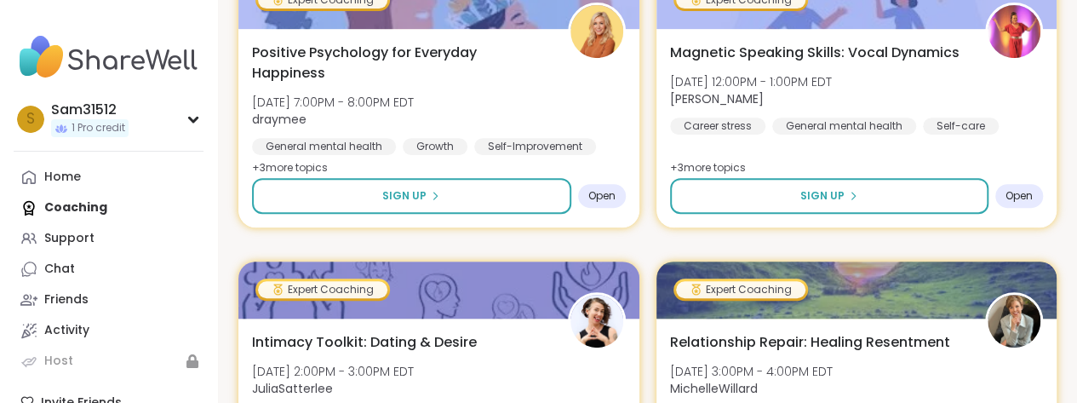
scroll to position [392, 0]
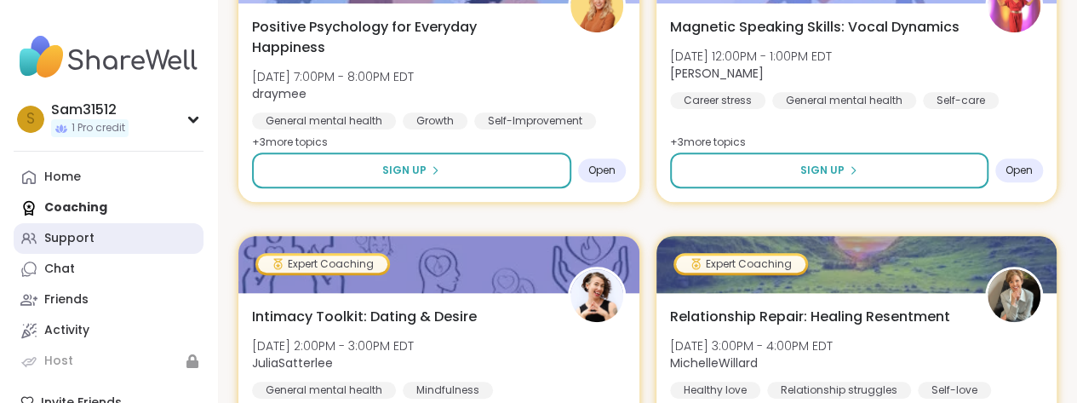
click at [71, 247] on div "Support" at bounding box center [69, 238] width 50 height 17
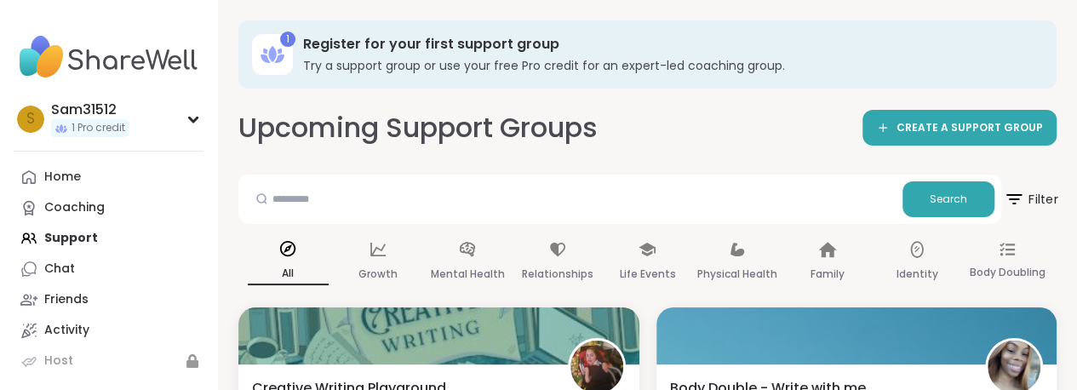
click at [1047, 221] on span "Filter" at bounding box center [1030, 199] width 54 height 43
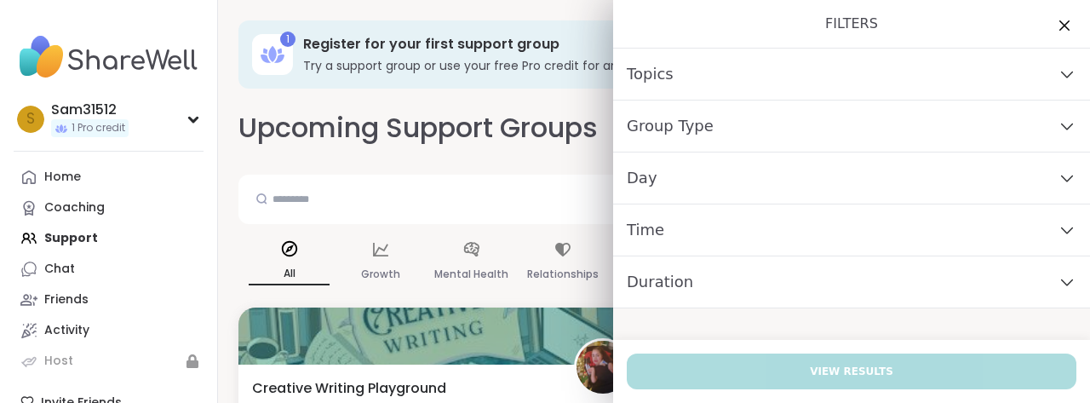
click at [950, 100] on div "Topics" at bounding box center [851, 75] width 477 height 52
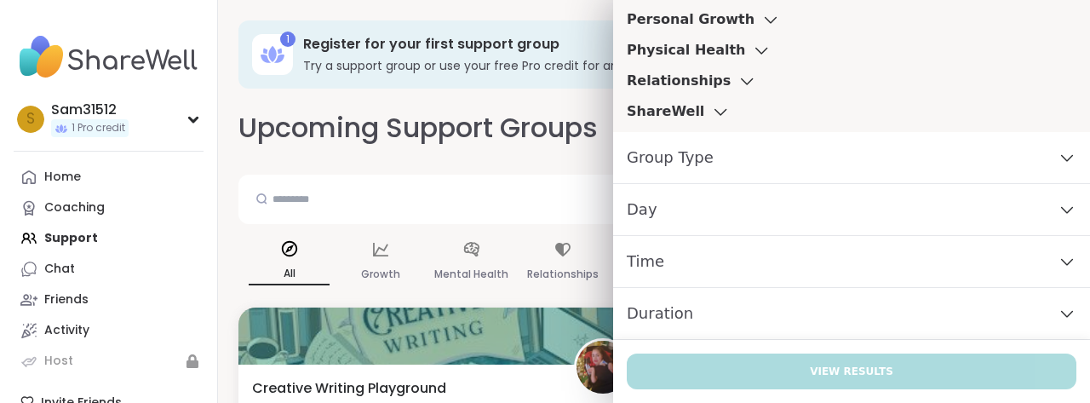
scroll to position [963, 0]
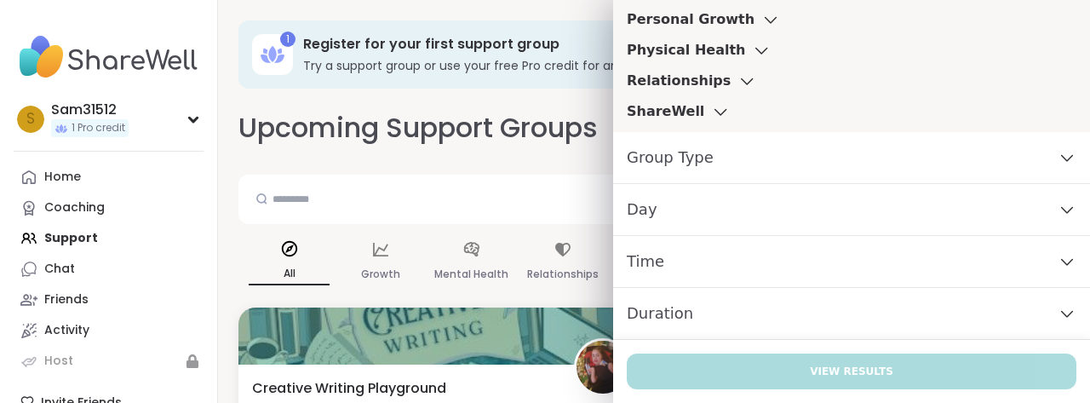
click at [766, 30] on div "Personal Growth" at bounding box center [703, 19] width 153 height 20
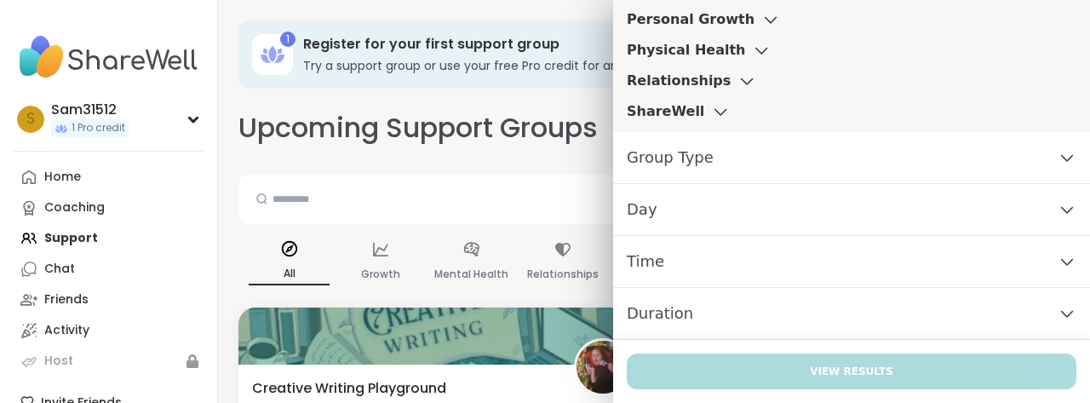
click at [766, 30] on div "Personal Growth" at bounding box center [703, 19] width 153 height 20
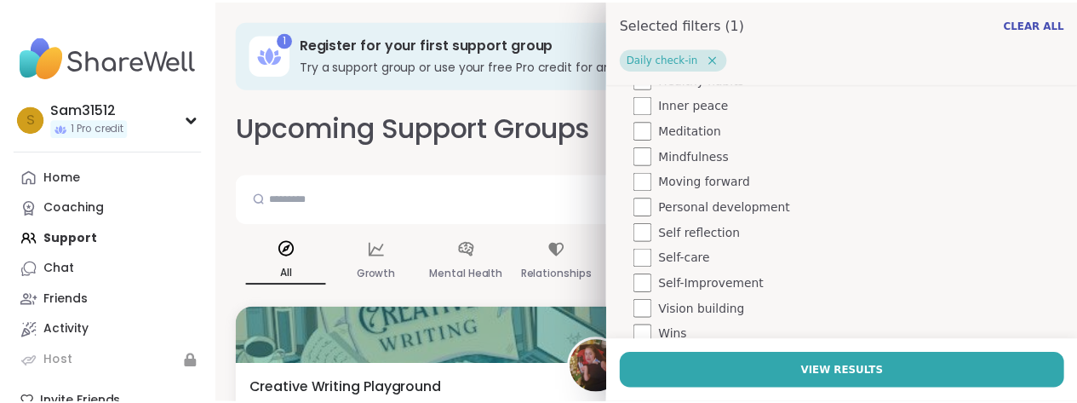
scroll to position [1642, 0]
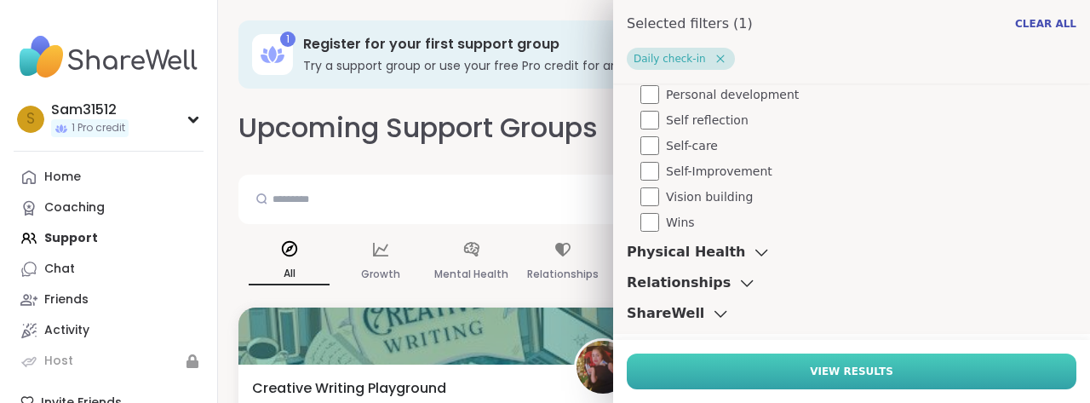
click at [810, 374] on span "View Results" at bounding box center [851, 371] width 83 height 15
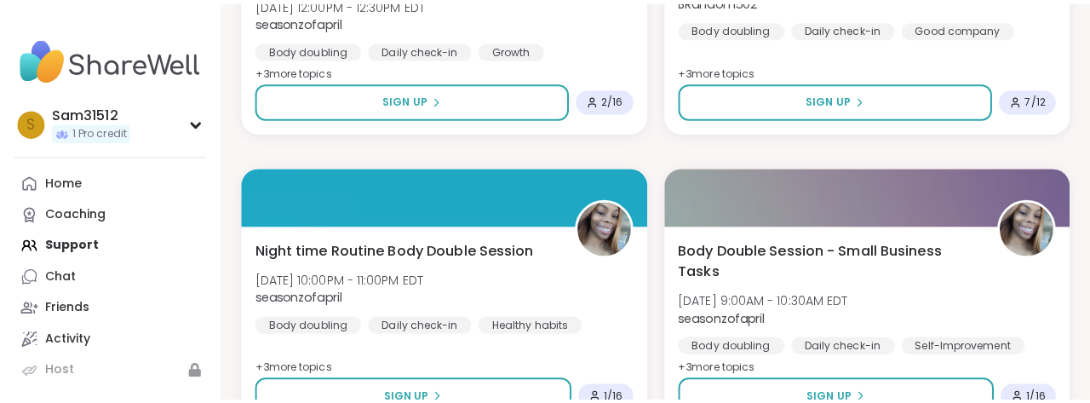
scroll to position [1345, 2]
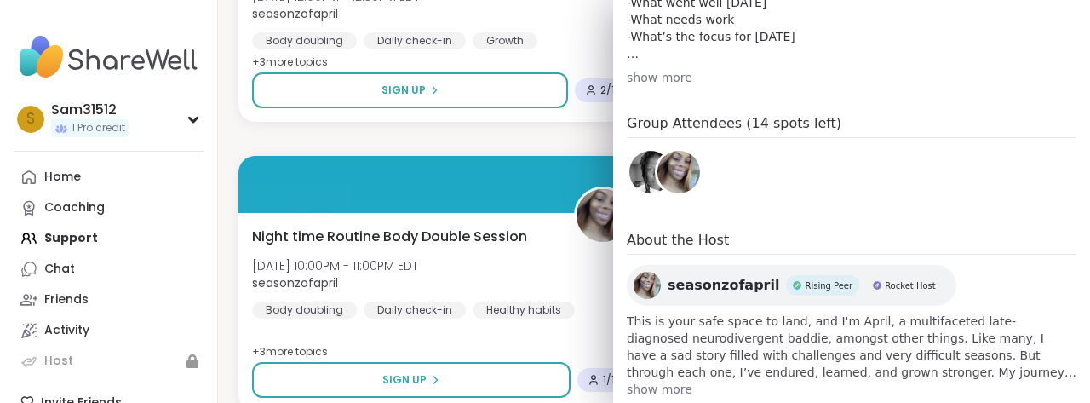
scroll to position [662, 0]
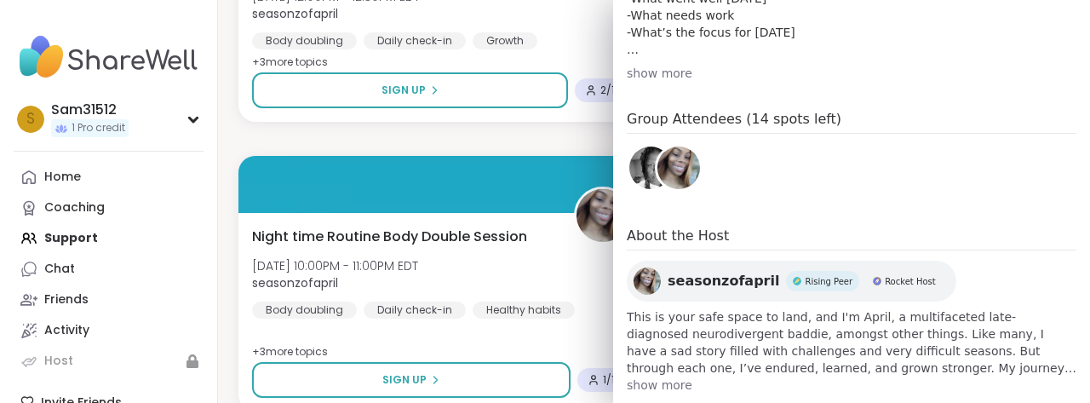
click at [668, 82] on div "show more" at bounding box center [852, 73] width 450 height 17
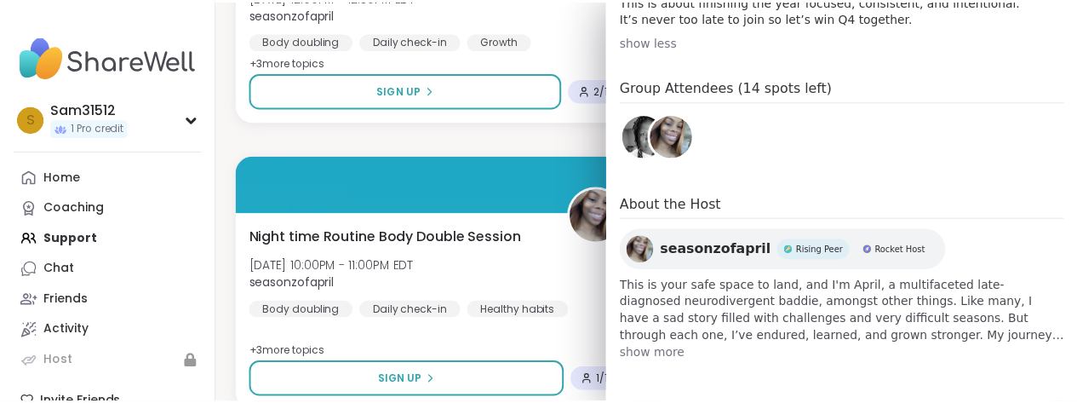
scroll to position [1243, 0]
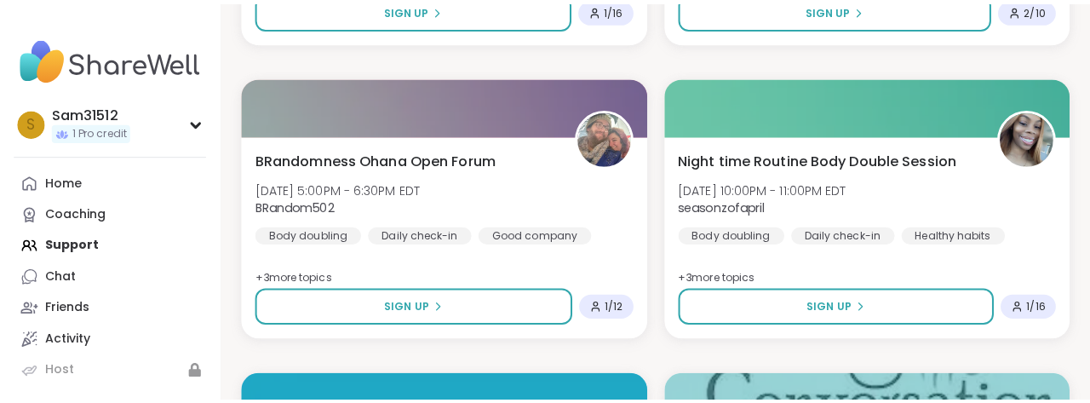
scroll to position [2006, 2]
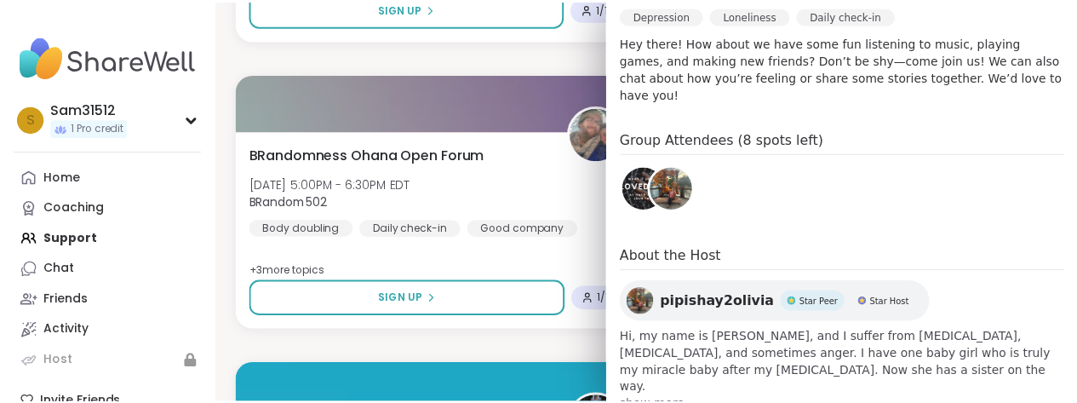
scroll to position [520, 0]
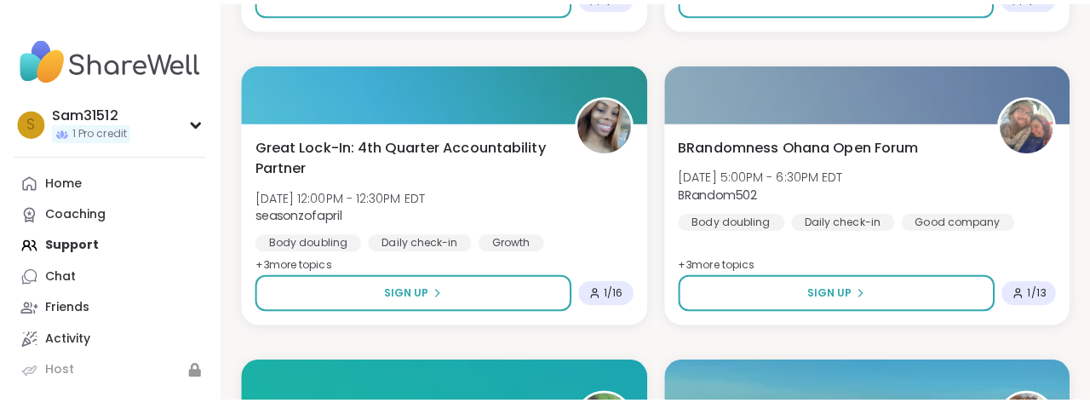
scroll to position [2599, 2]
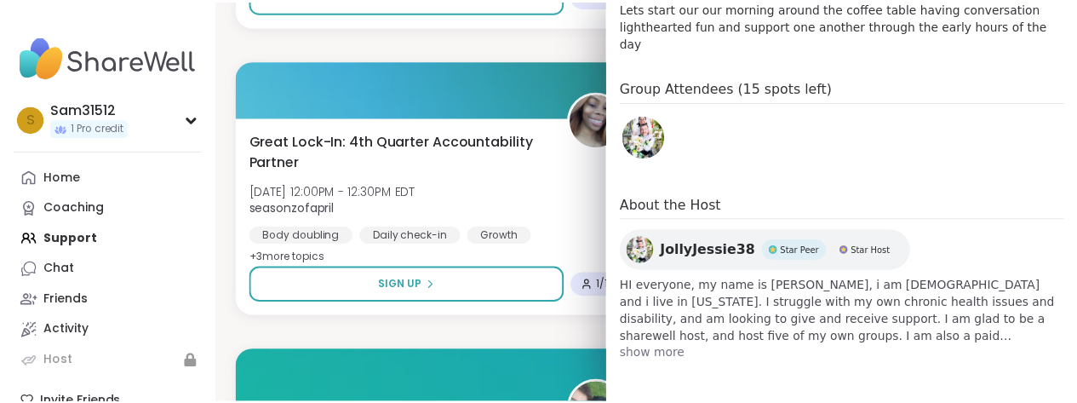
scroll to position [654, 0]
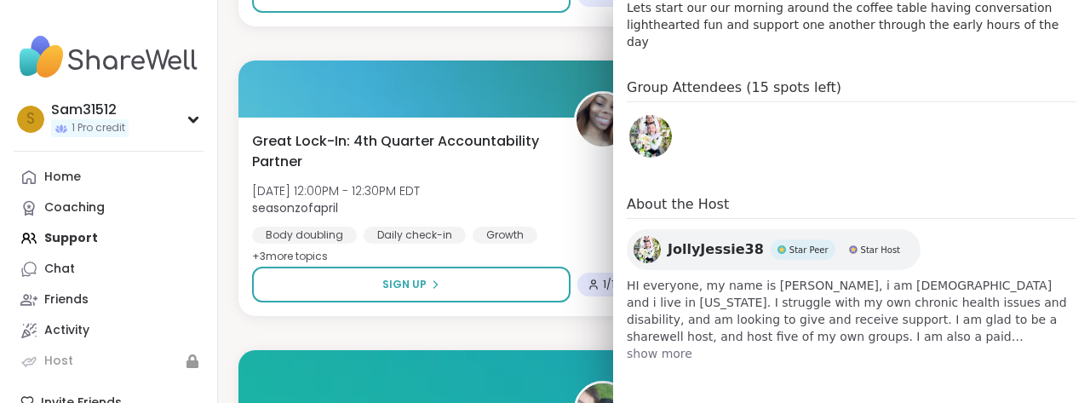
click at [310, 226] on div "1 Register for your first support group Try a support group or use your free Pr…" at bounding box center [654, 187] width 872 height 5573
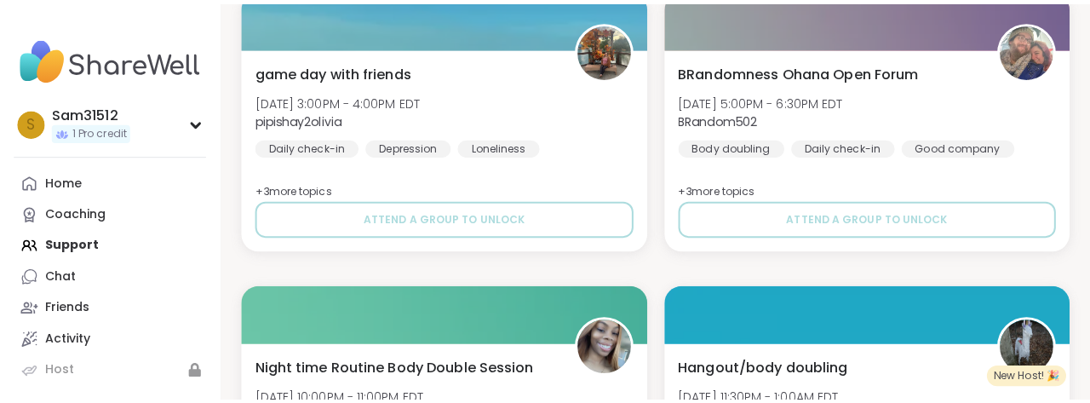
scroll to position [4705, 2]
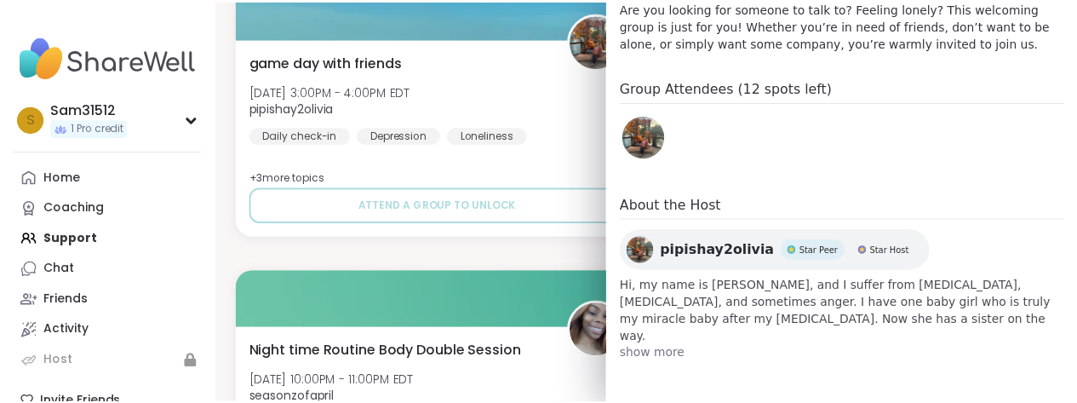
scroll to position [848, 0]
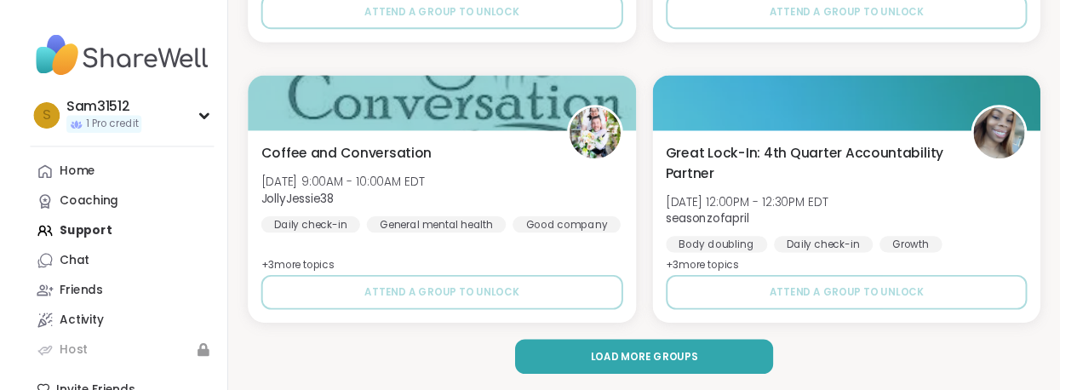
scroll to position [5541, 2]
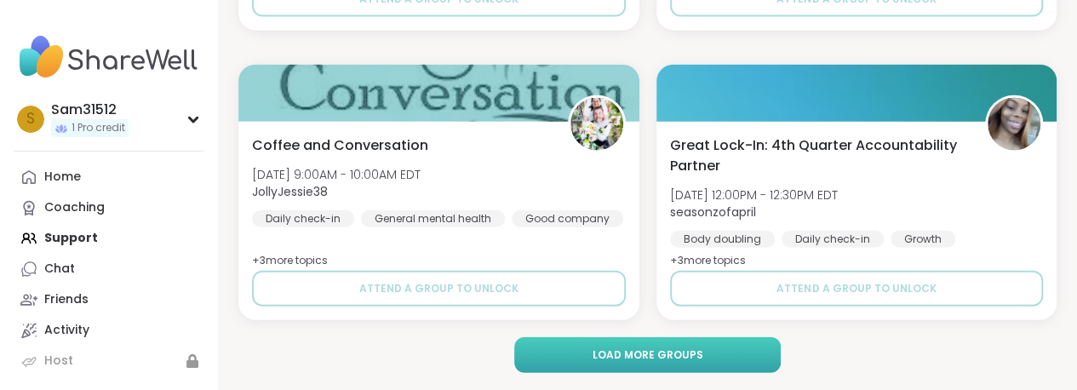
click at [666, 363] on span "Load more groups" at bounding box center [647, 354] width 111 height 15
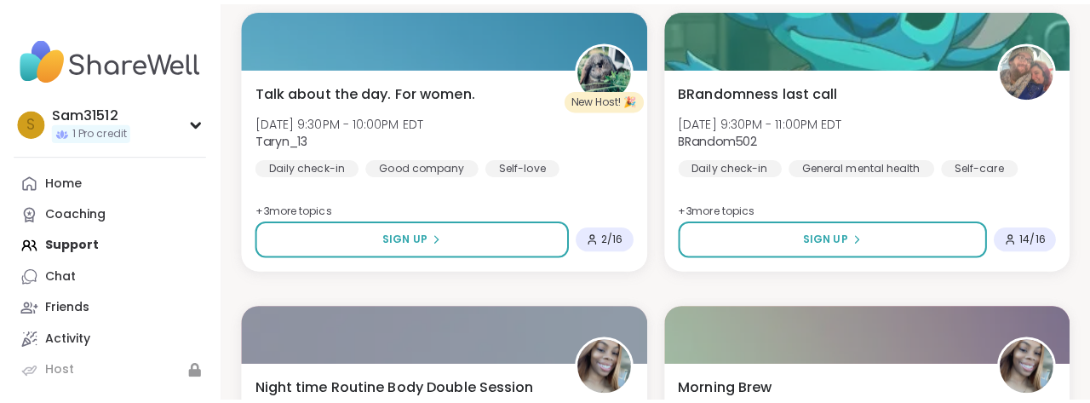
scroll to position [0, 7]
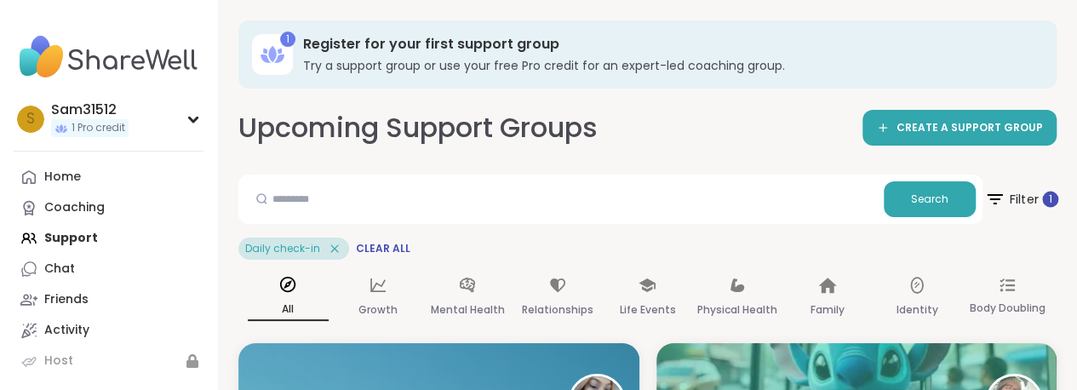
click at [1015, 221] on span "Filter 1" at bounding box center [1021, 199] width 74 height 43
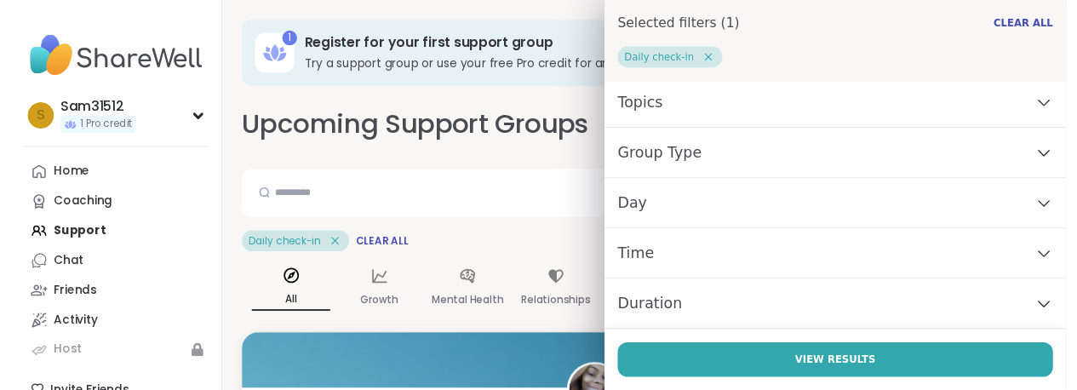
scroll to position [135, 0]
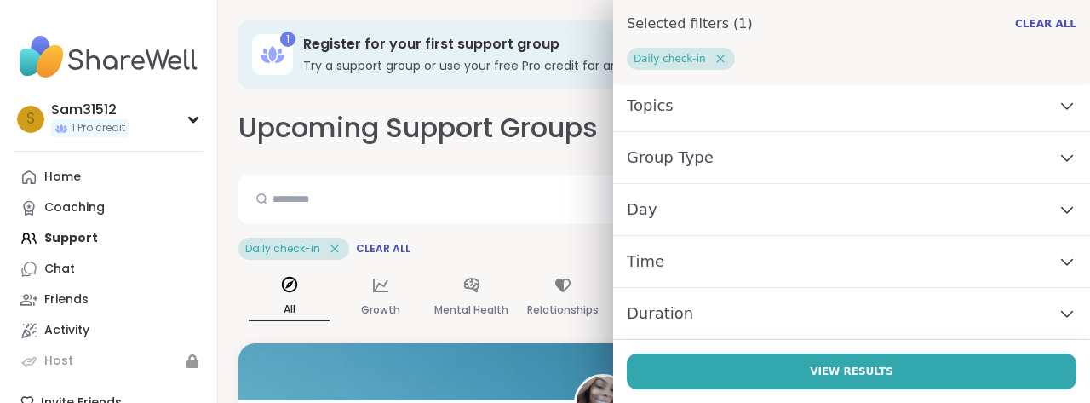
click at [853, 139] on div "Group Type" at bounding box center [851, 158] width 477 height 52
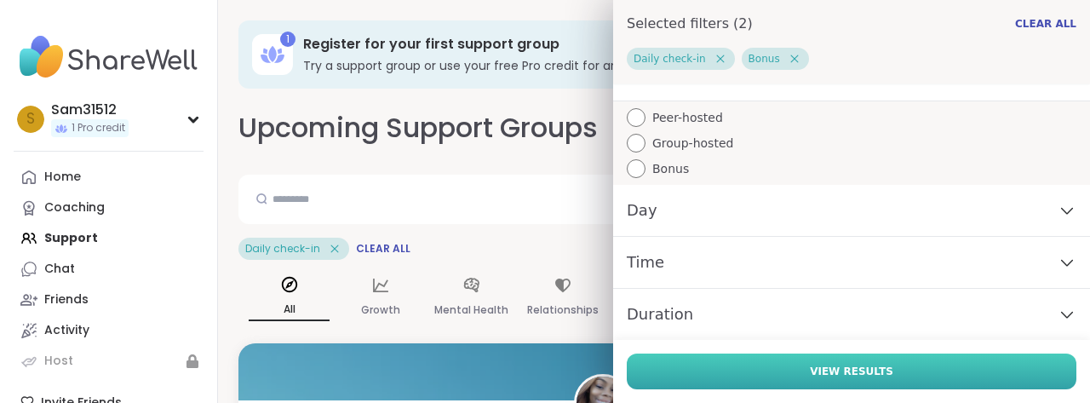
click at [724, 358] on button "View Results" at bounding box center [852, 371] width 450 height 36
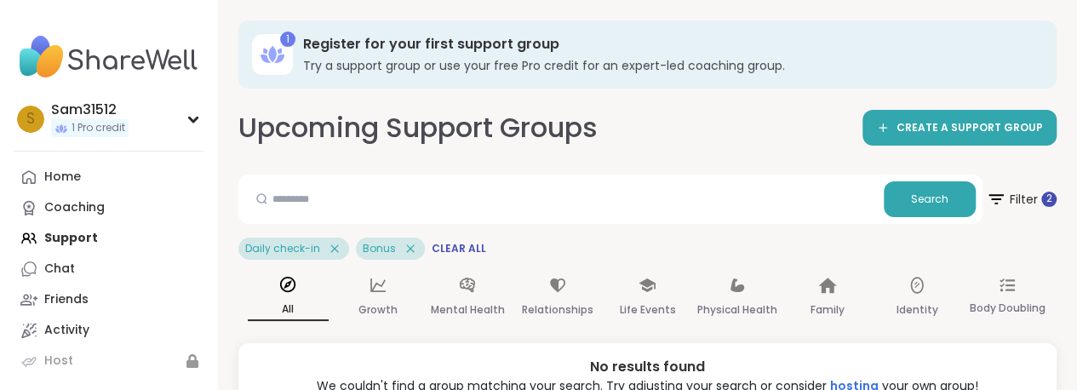
click at [342, 256] on icon at bounding box center [334, 248] width 15 height 15
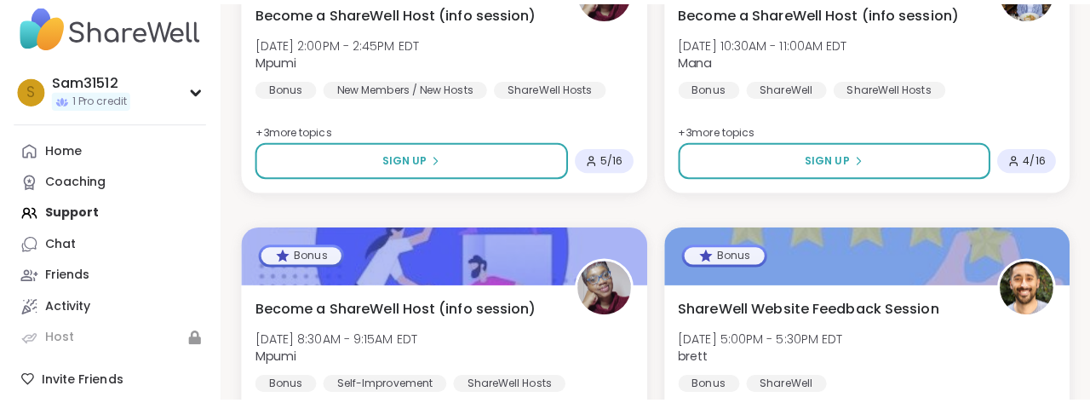
scroll to position [66, 7]
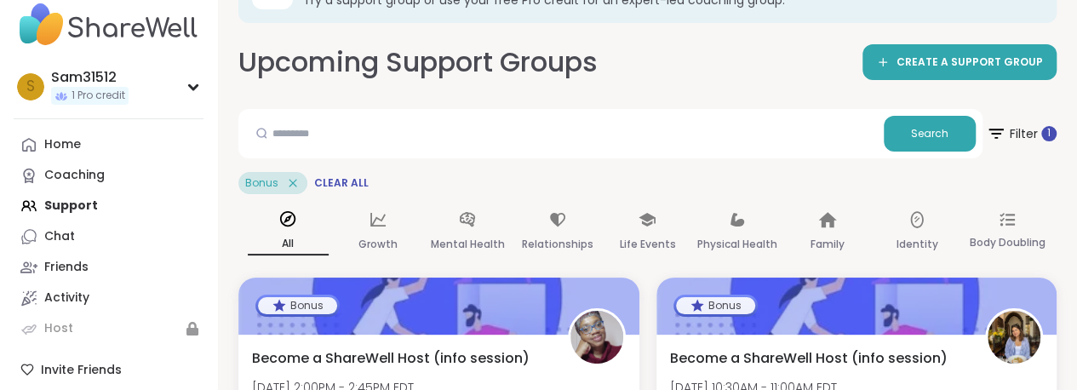
click at [301, 191] on icon at bounding box center [292, 182] width 15 height 15
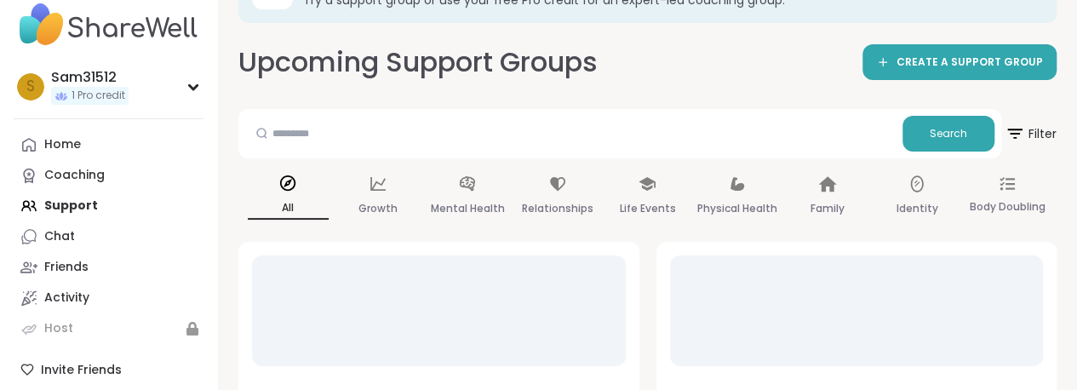
click at [1037, 155] on span "Filter" at bounding box center [1030, 133] width 54 height 43
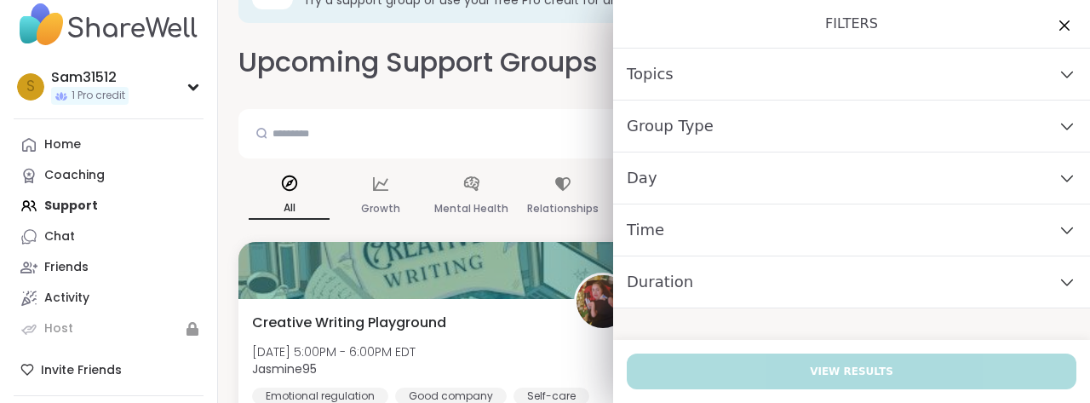
scroll to position [90, 0]
click at [793, 308] on div "Duration" at bounding box center [851, 282] width 477 height 52
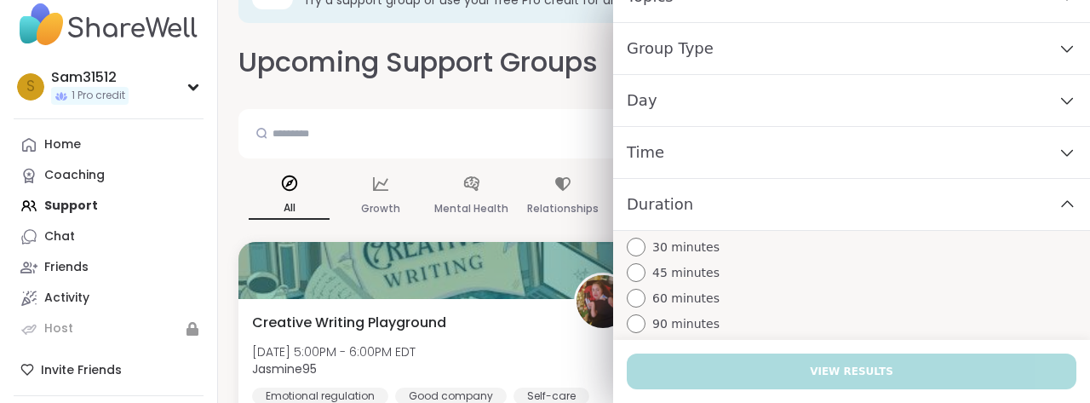
scroll to position [235, 0]
click at [687, 238] on span "30 minutes" at bounding box center [685, 247] width 67 height 18
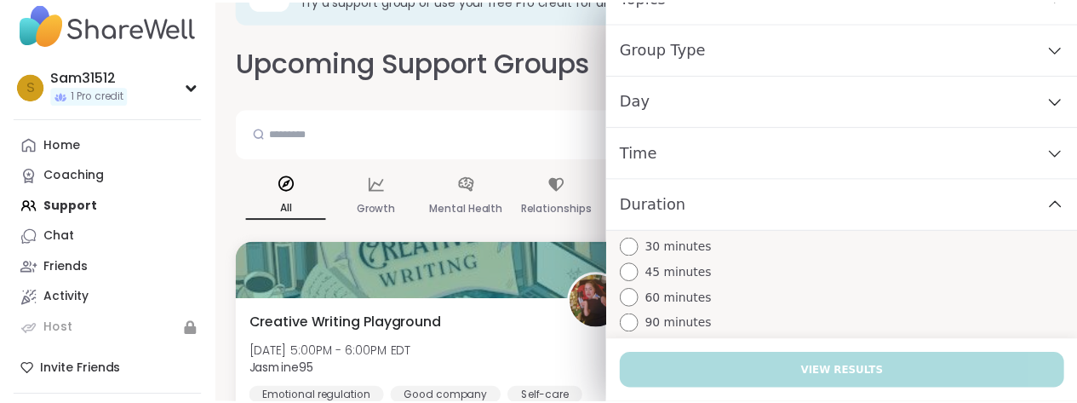
scroll to position [347, 0]
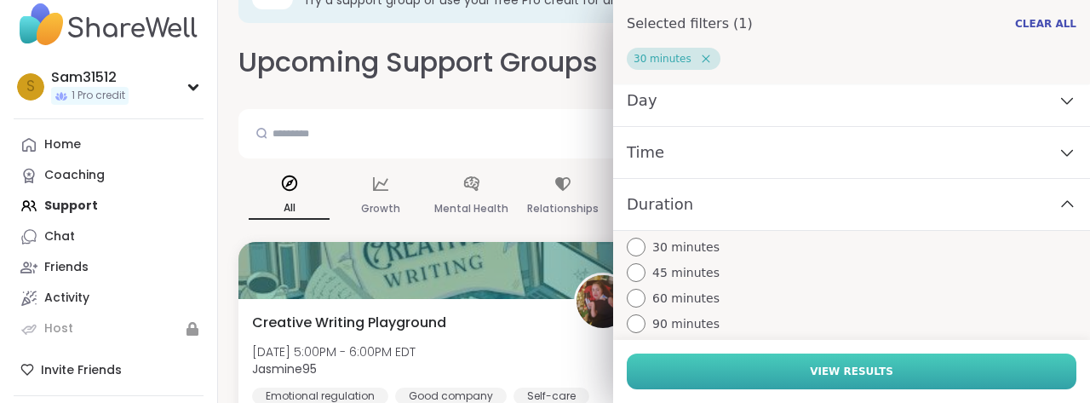
click at [810, 364] on span "View Results" at bounding box center [851, 371] width 83 height 15
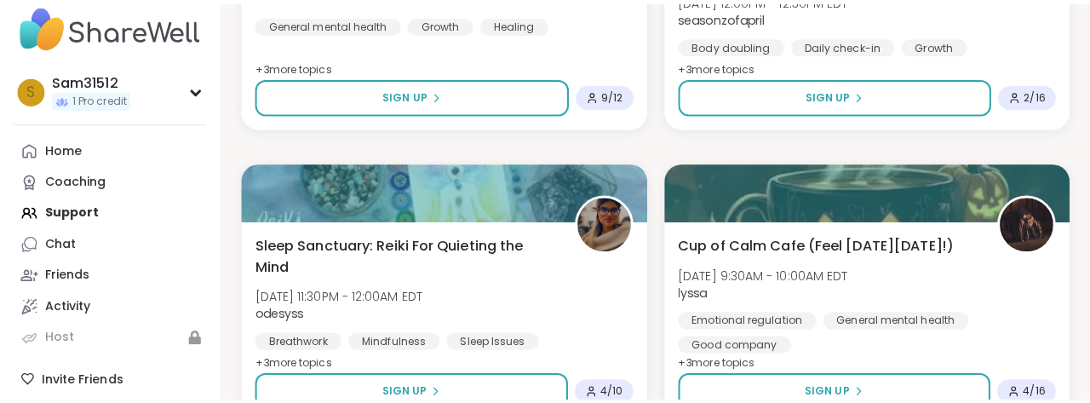
scroll to position [792, 7]
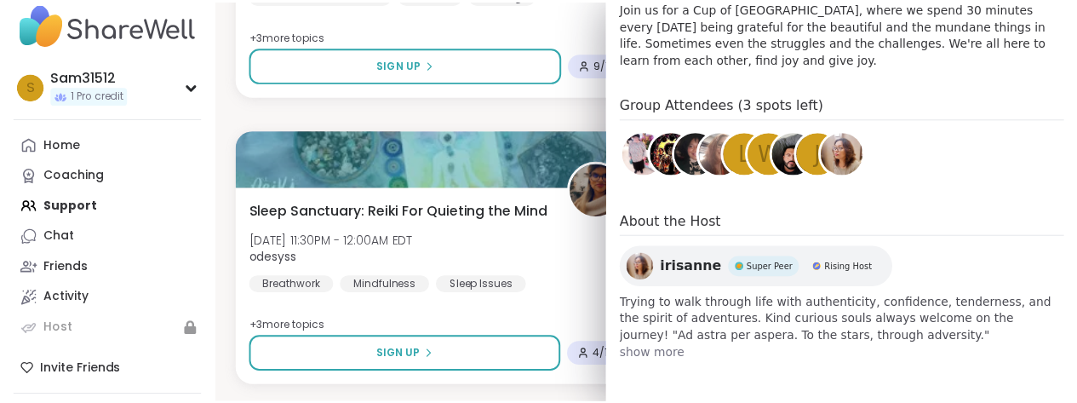
scroll to position [624, 0]
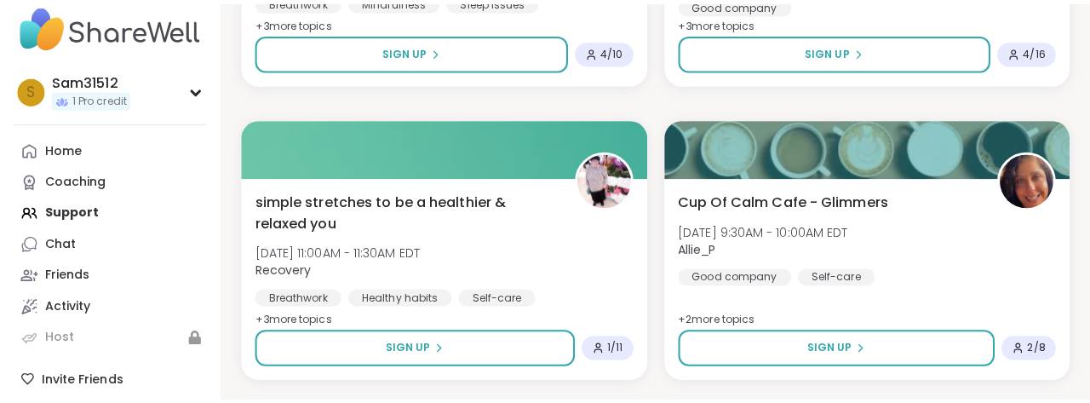
scroll to position [1097, 7]
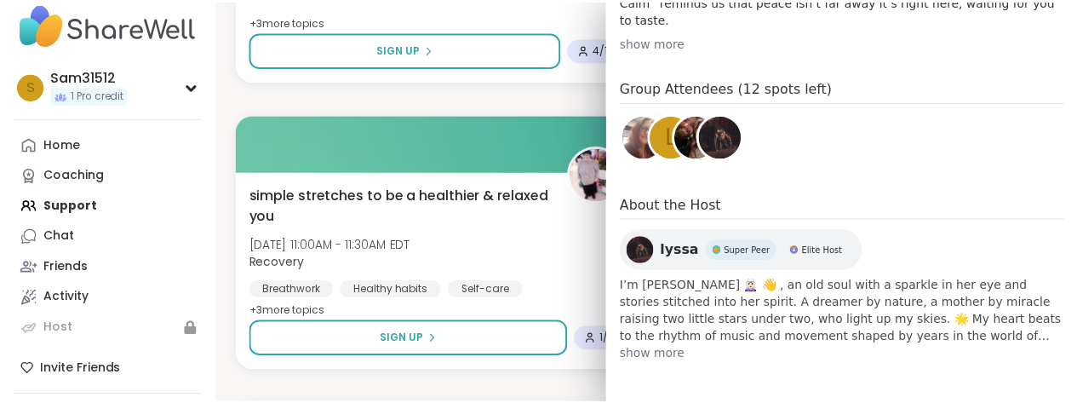
scroll to position [769, 0]
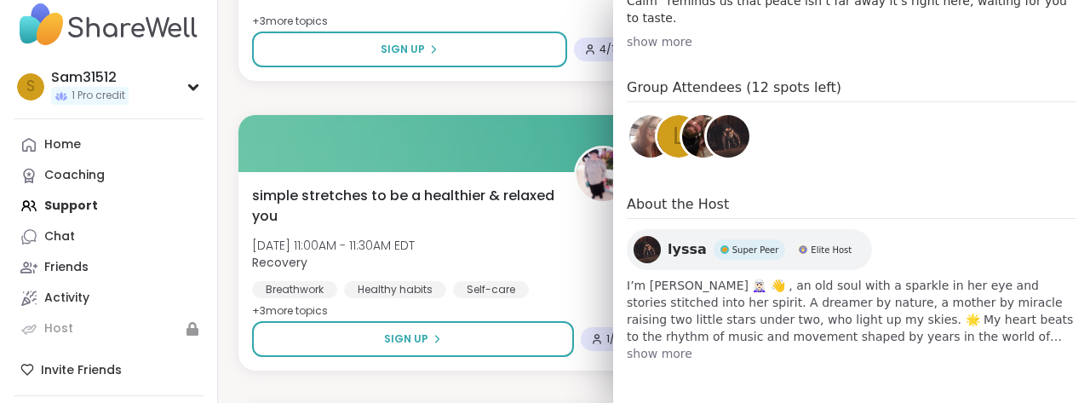
click at [668, 50] on div "show more" at bounding box center [852, 41] width 450 height 17
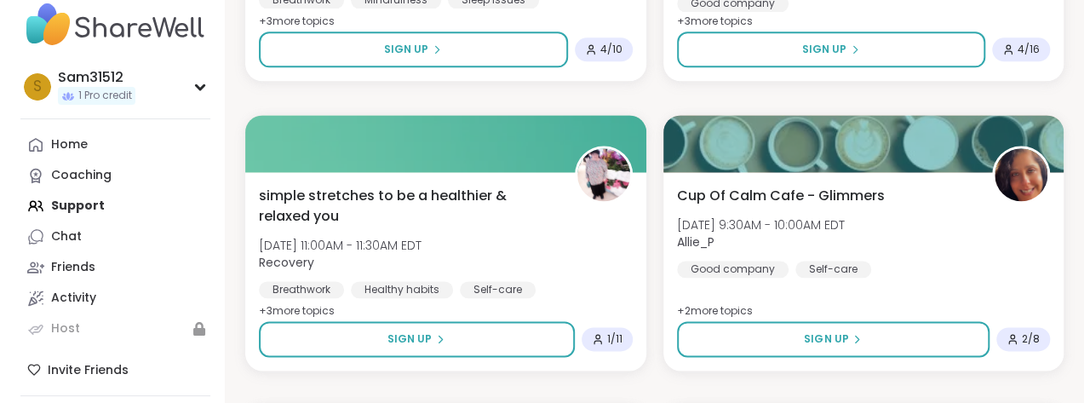
scroll to position [1281, 7]
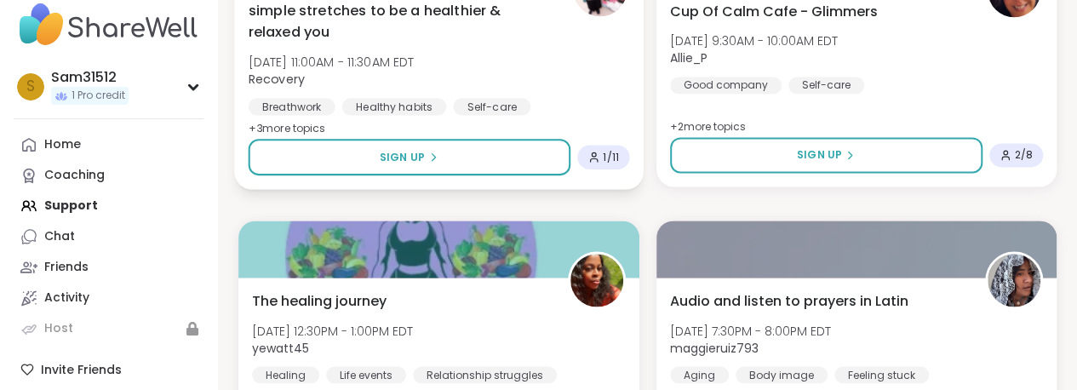
click at [507, 42] on span "simple stretches to be a healthier & relaxed you" at bounding box center [400, 21] width 302 height 42
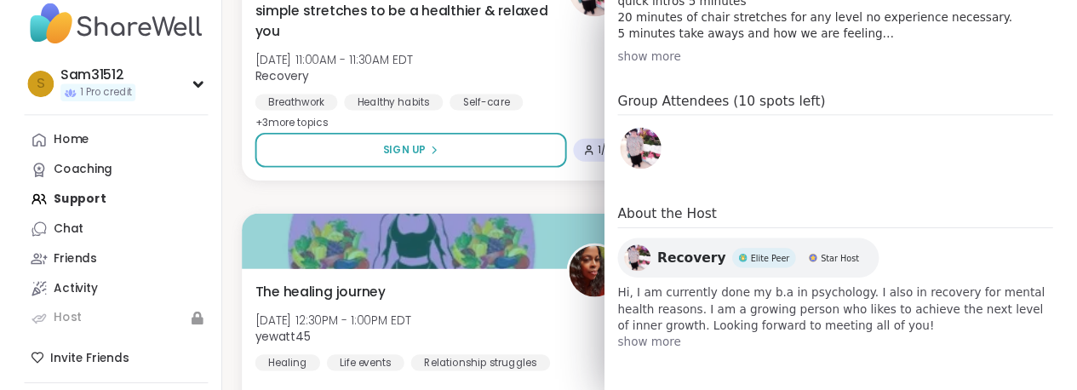
scroll to position [851, 0]
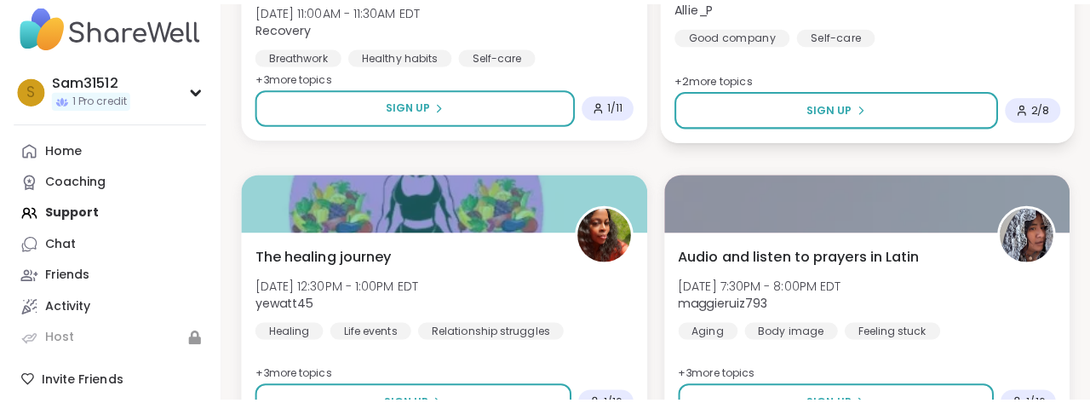
scroll to position [1327, 7]
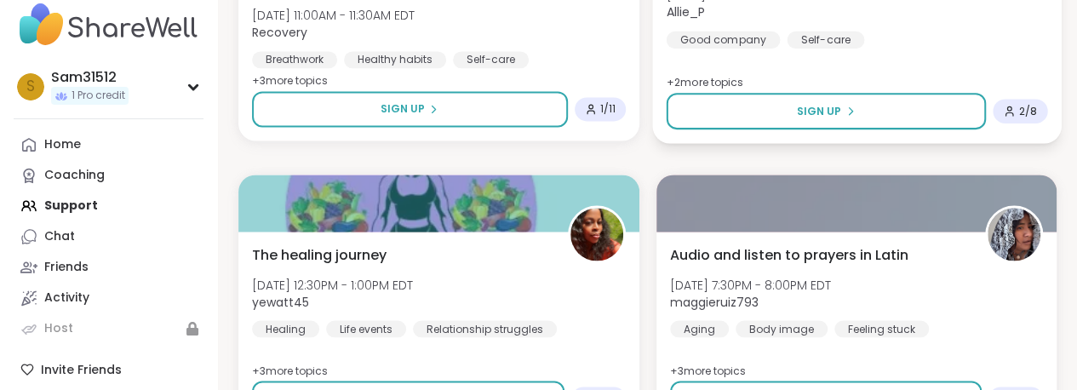
click at [874, 143] on div "Cup Of Calm Cafe - Glimmers Sat, Oct 11 | 9:30AM - 10:00AM EDT Allie_P Good com…" at bounding box center [856, 41] width 409 height 203
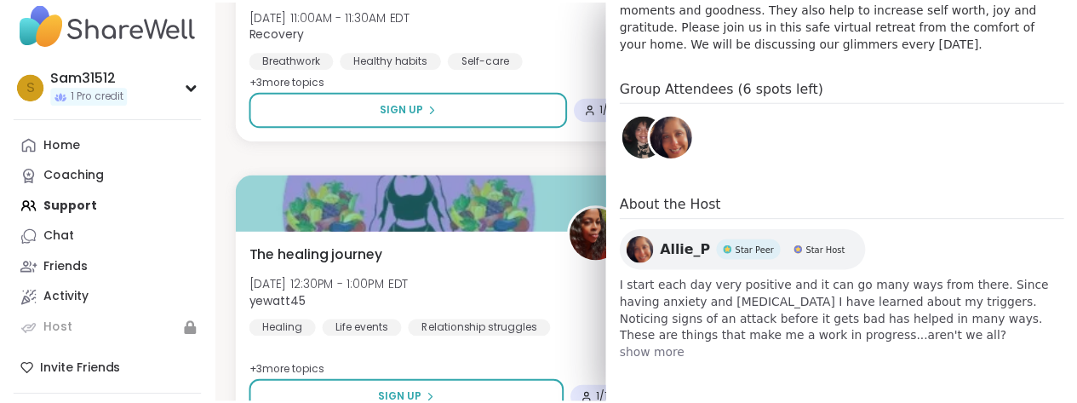
scroll to position [720, 0]
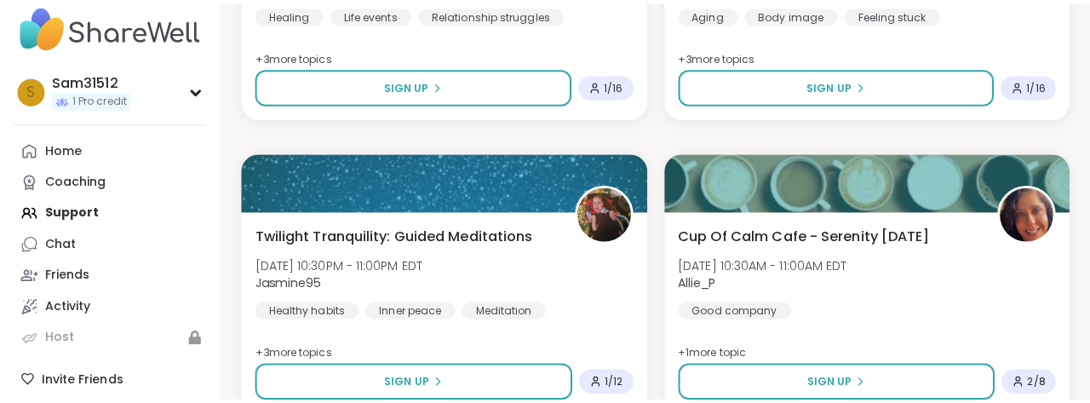
scroll to position [1655, 7]
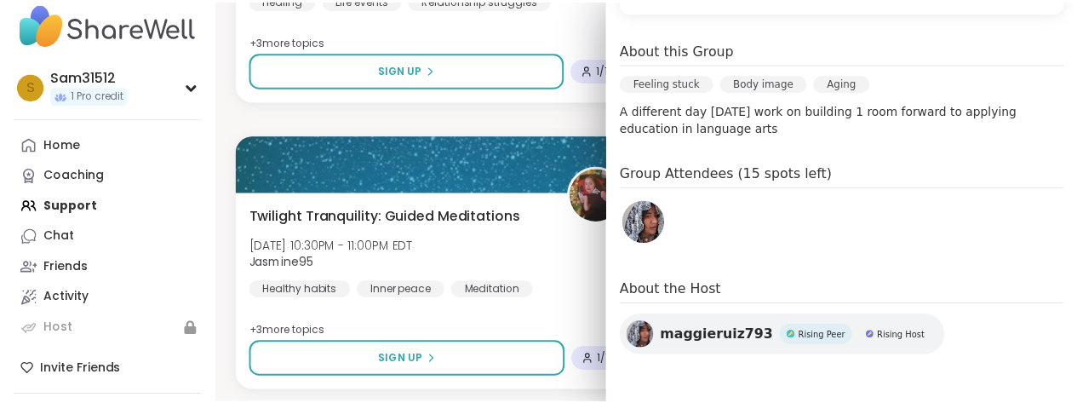
scroll to position [696, 0]
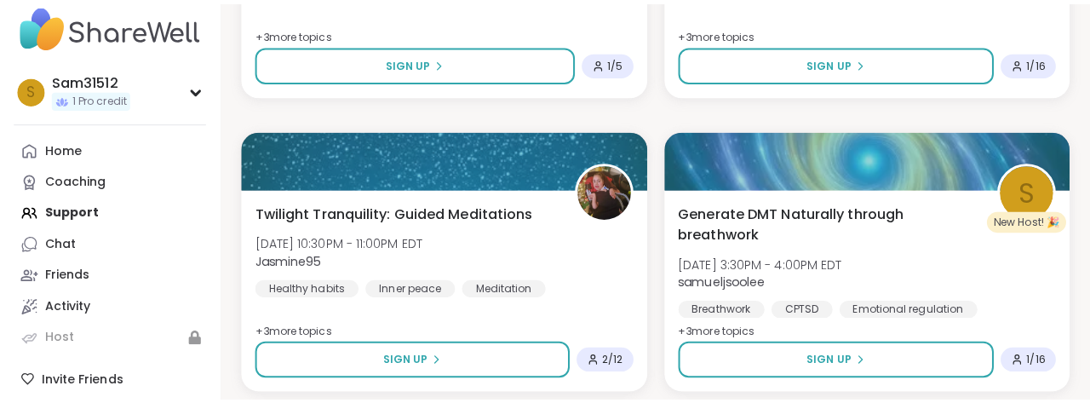
scroll to position [2244, 7]
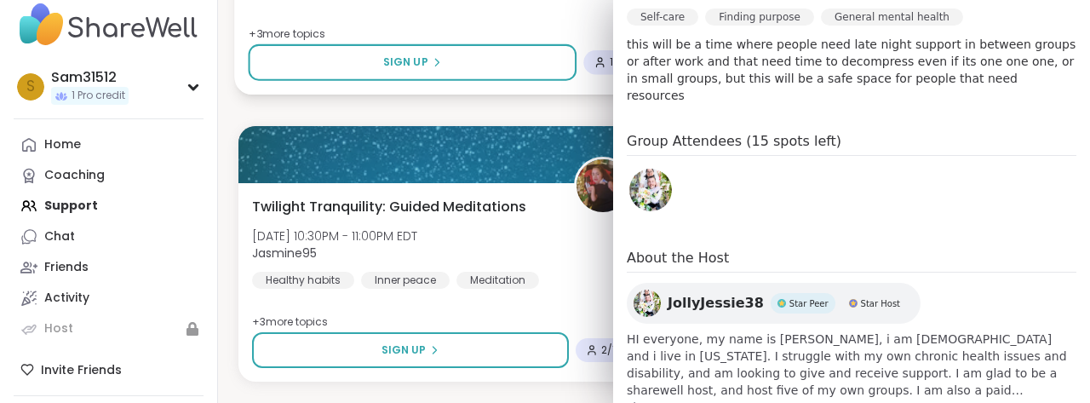
scroll to position [548, 0]
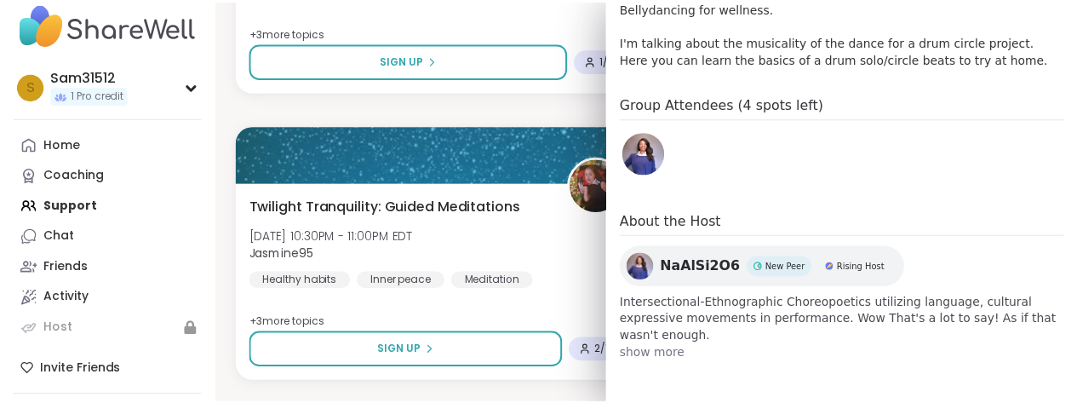
scroll to position [717, 0]
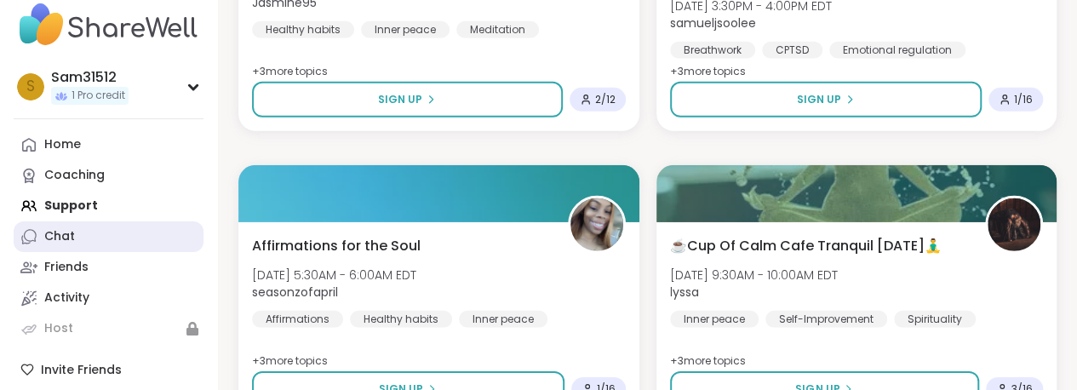
scroll to position [2409, 7]
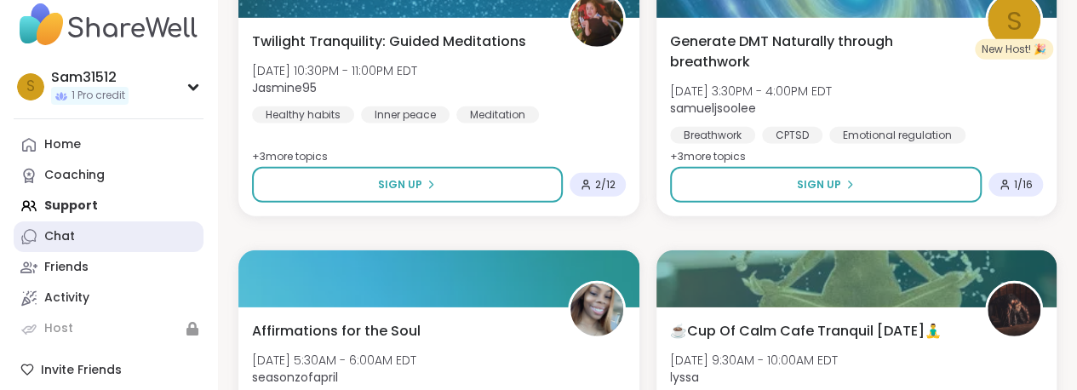
click at [95, 221] on link "Chat" at bounding box center [109, 236] width 190 height 31
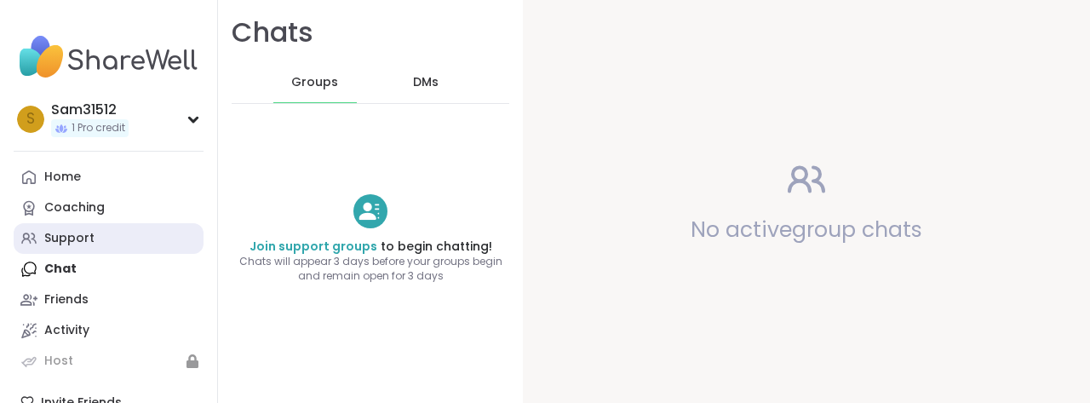
click at [109, 254] on link "Support" at bounding box center [109, 238] width 190 height 31
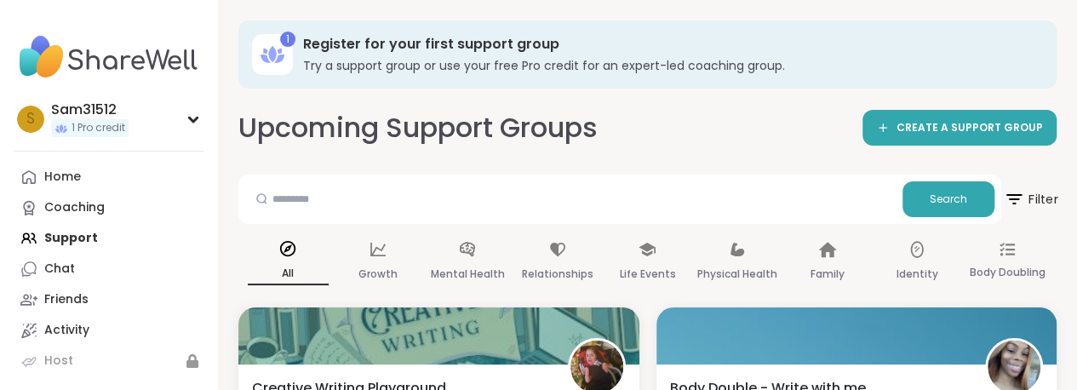
click at [1029, 221] on span "Filter" at bounding box center [1030, 199] width 54 height 43
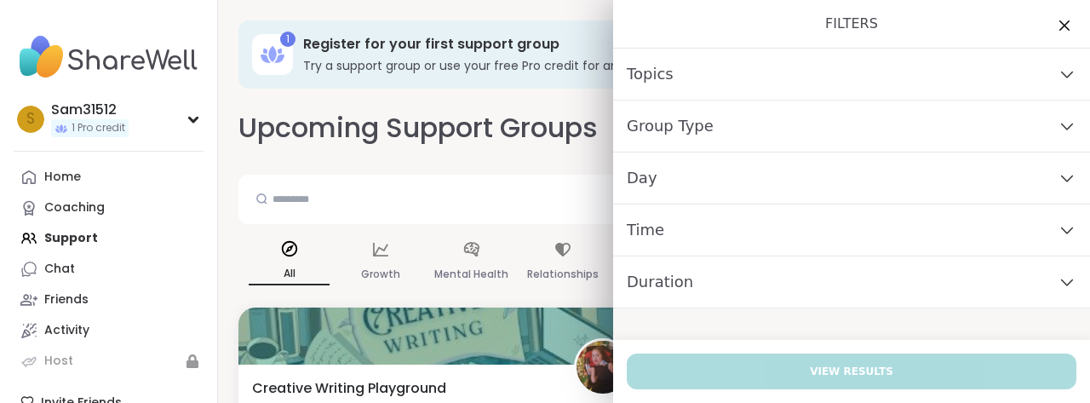
click at [857, 100] on div "Topics" at bounding box center [851, 75] width 477 height 52
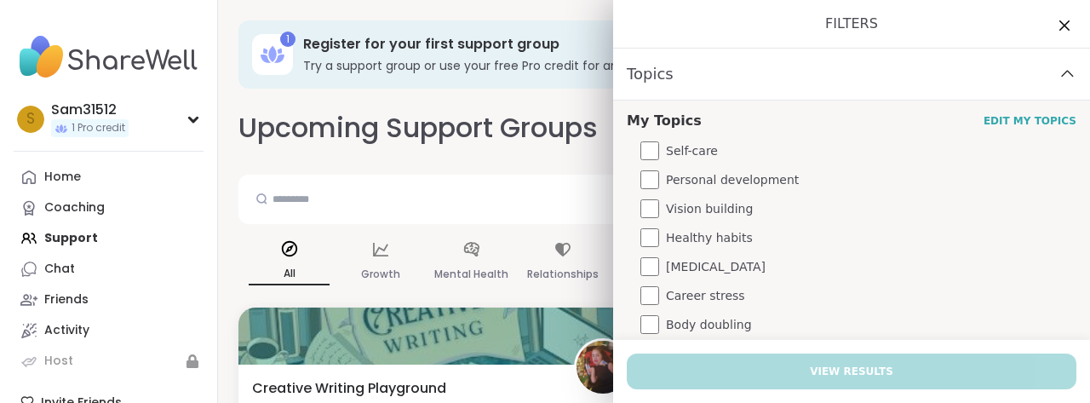
click at [857, 100] on div "Topics" at bounding box center [851, 75] width 477 height 52
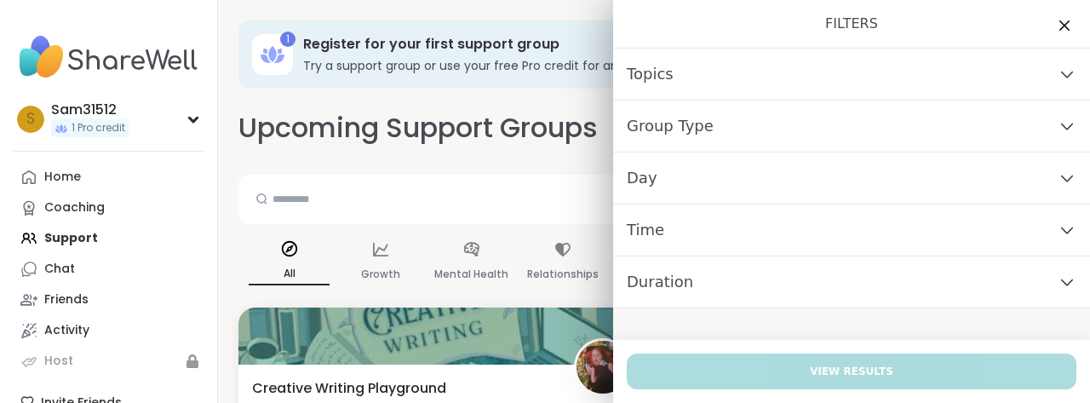
click at [848, 152] on div "Group Type" at bounding box center [851, 126] width 477 height 52
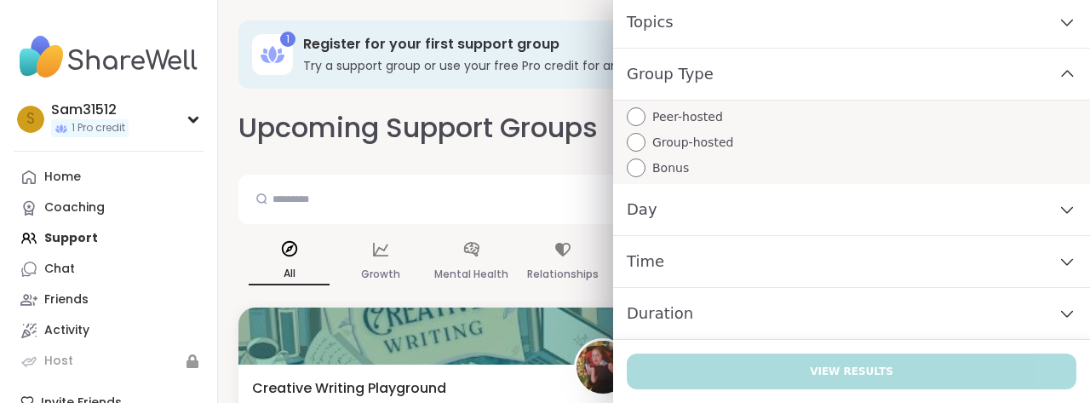
scroll to position [142, 0]
click at [810, 221] on div "Day" at bounding box center [851, 210] width 477 height 52
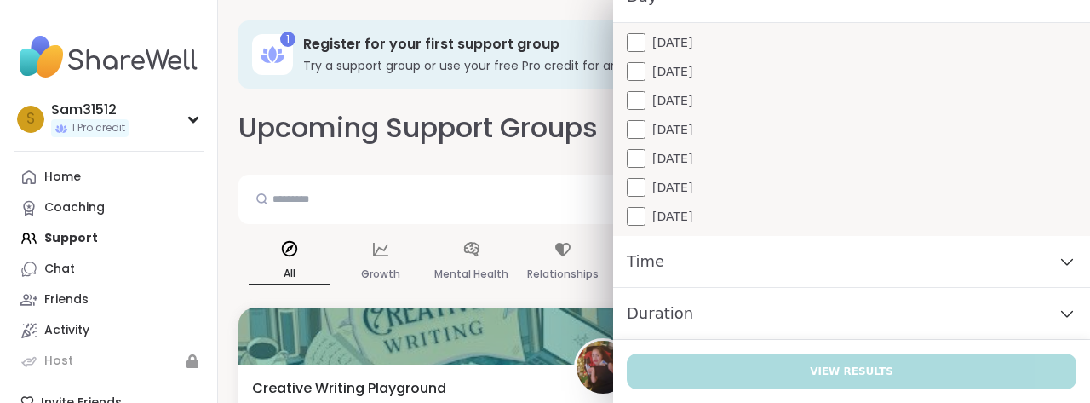
scroll to position [485, 0]
click at [810, 236] on div "Time" at bounding box center [851, 262] width 477 height 52
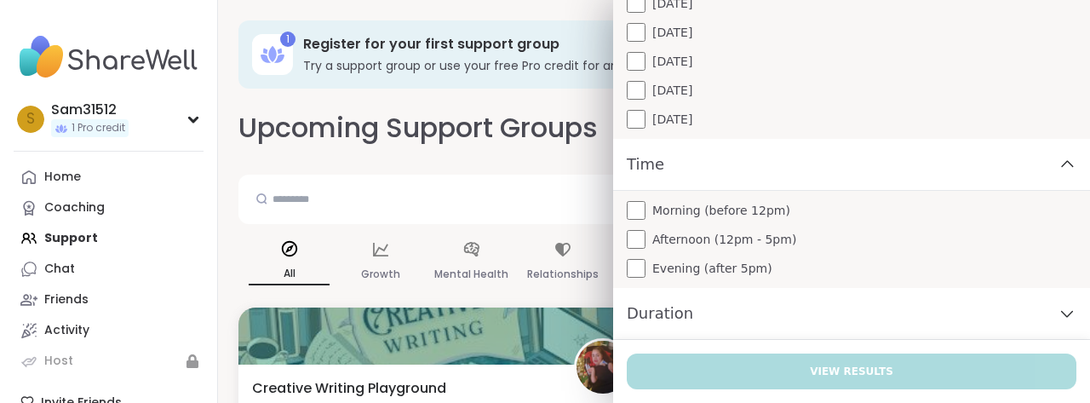
scroll to position [616, 0]
click at [794, 288] on div "Duration" at bounding box center [851, 314] width 477 height 52
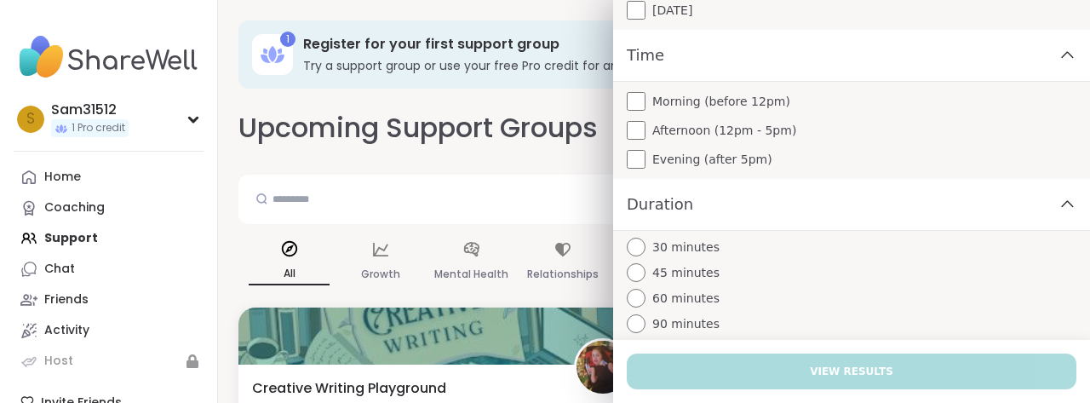
drag, startPoint x: 785, startPoint y: 307, endPoint x: 794, endPoint y: 269, distance: 39.3
click at [794, 231] on div "Duration" at bounding box center [851, 205] width 477 height 52
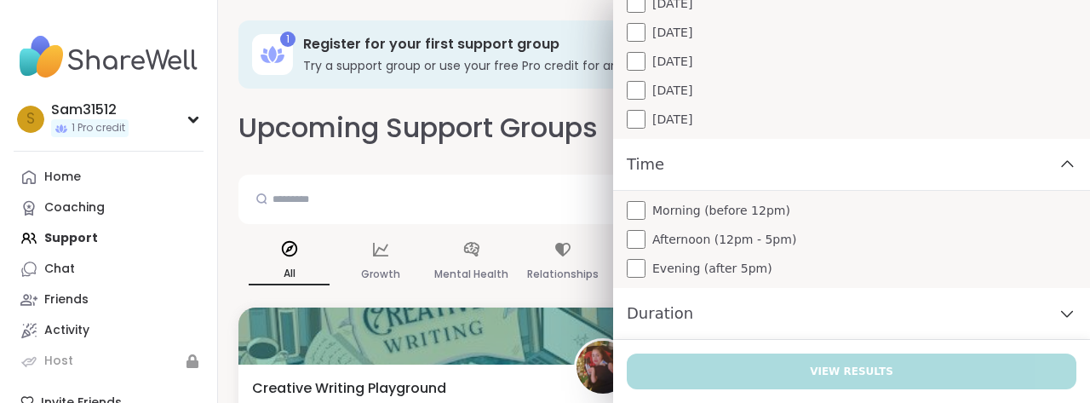
click at [1020, 292] on div "Duration" at bounding box center [851, 314] width 477 height 52
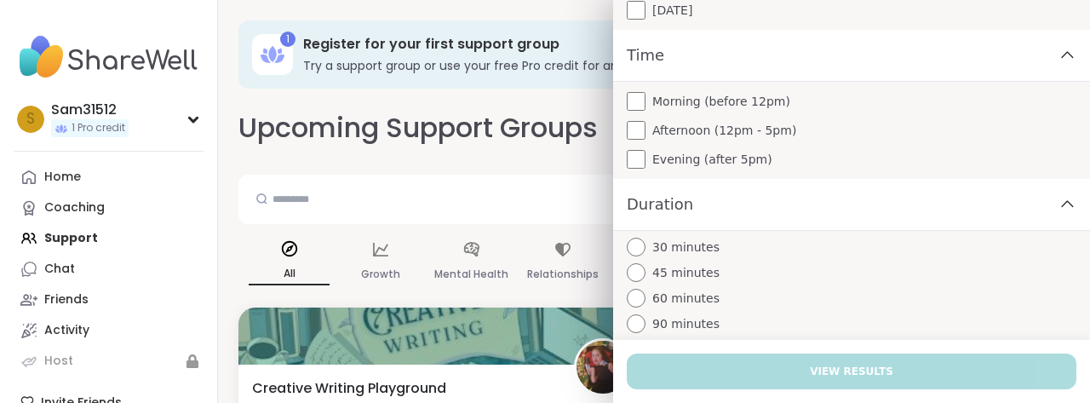
scroll to position [761, 0]
click at [693, 264] on span "45 minutes" at bounding box center [685, 273] width 67 height 18
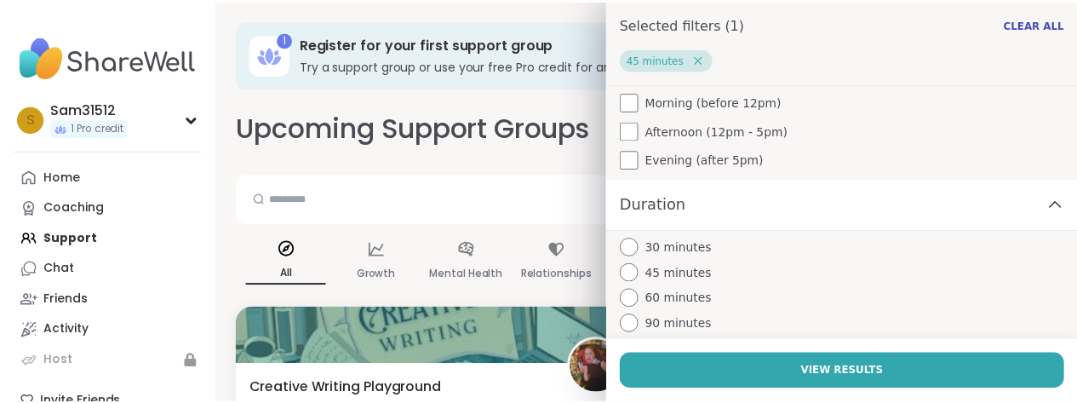
scroll to position [874, 0]
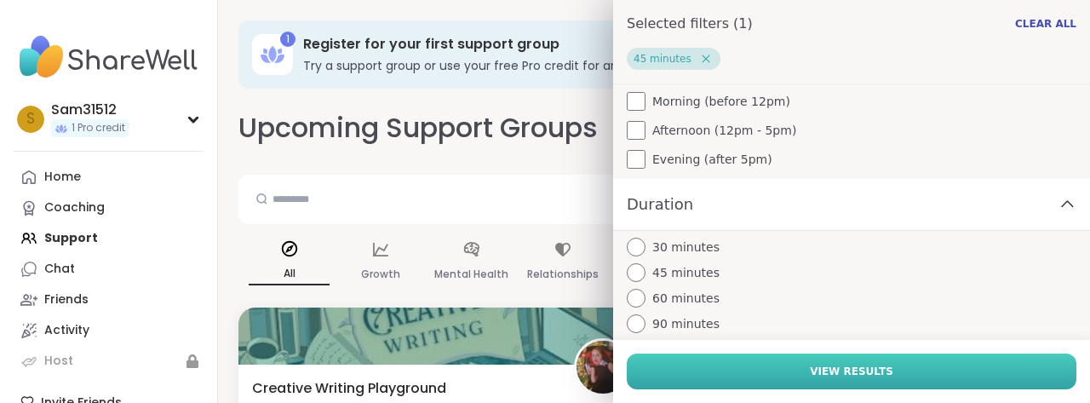
click at [719, 353] on button "View Results" at bounding box center [852, 371] width 450 height 36
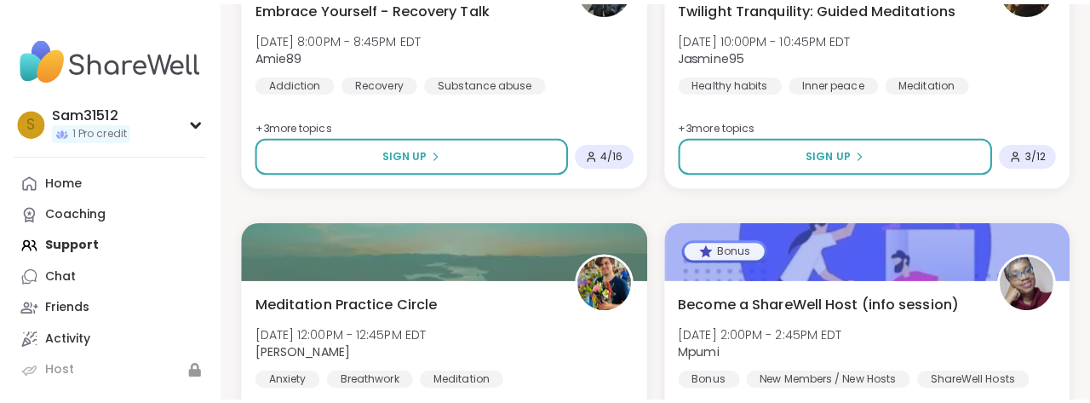
scroll to position [417, 0]
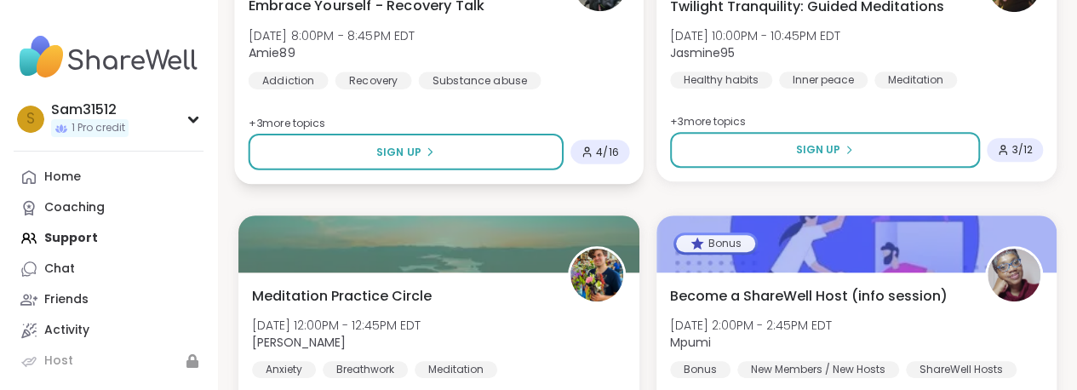
click at [433, 15] on span "Embrace Yourself - Recovery Talk" at bounding box center [367, 5] width 236 height 20
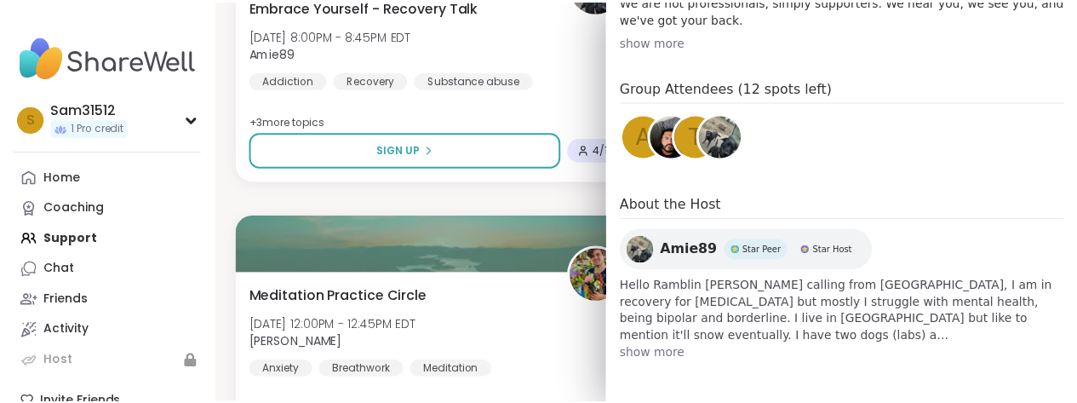
scroll to position [869, 0]
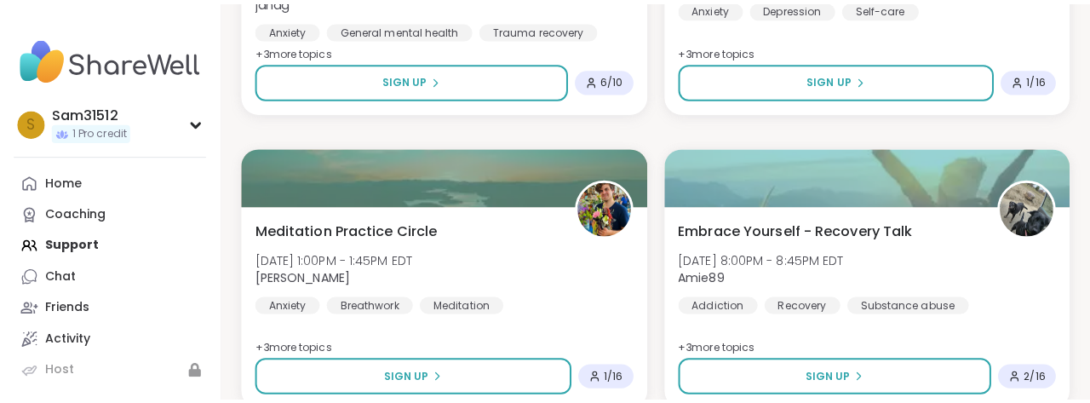
scroll to position [1363, 0]
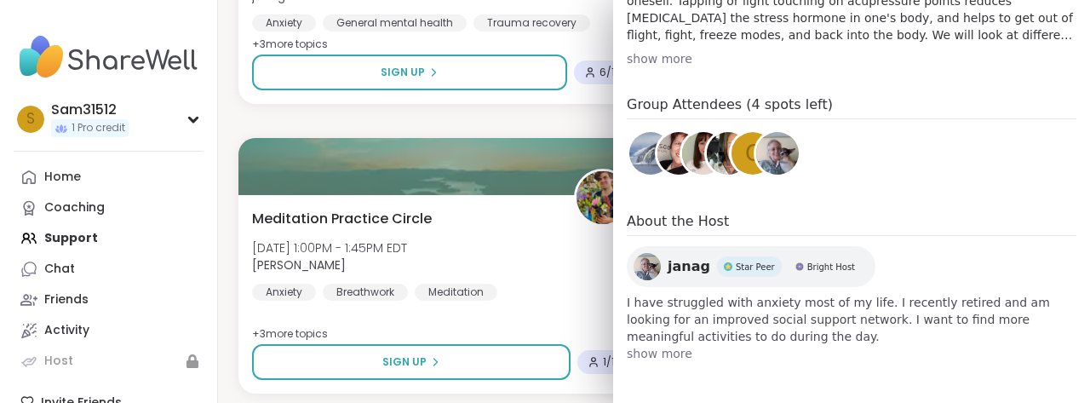
scroll to position [686, 0]
click at [658, 67] on div "show more" at bounding box center [852, 58] width 450 height 17
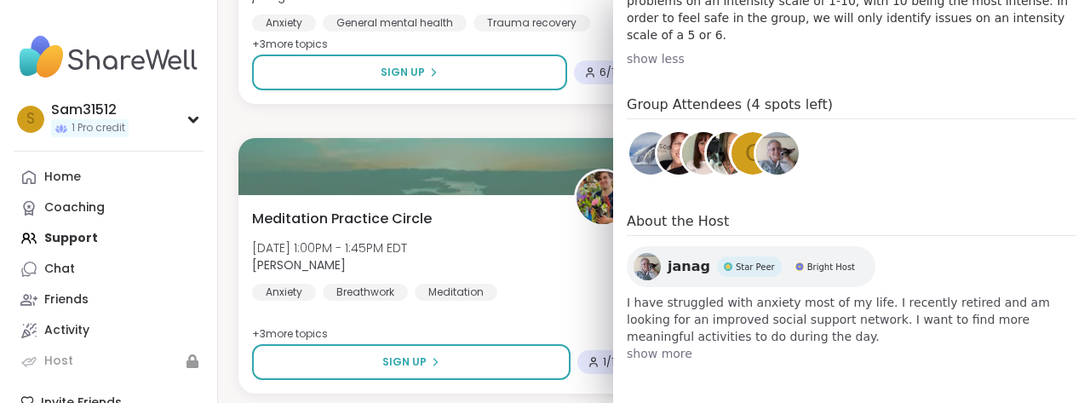
scroll to position [1132, 0]
click at [668, 345] on span "show more" at bounding box center [852, 353] width 450 height 17
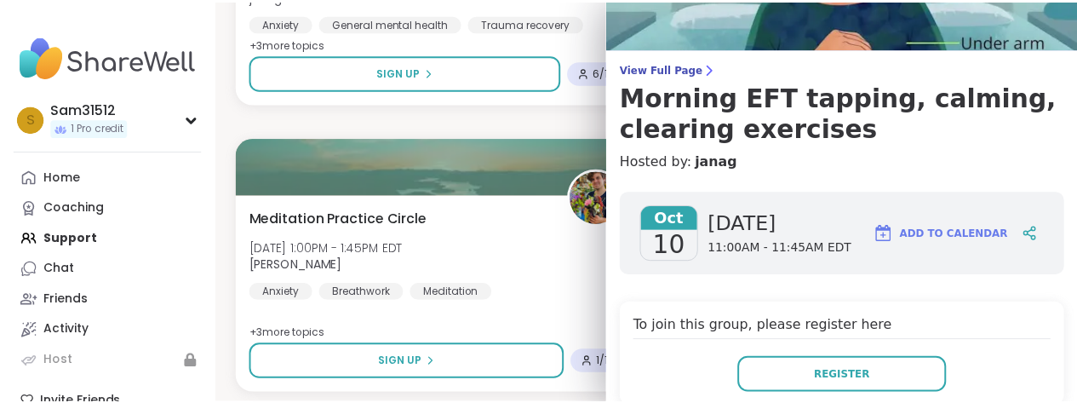
scroll to position [89, 0]
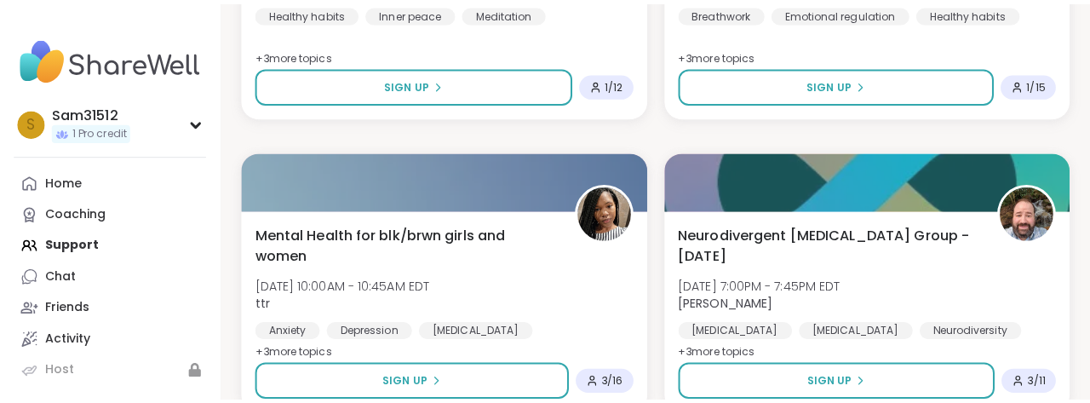
scroll to position [1939, 0]
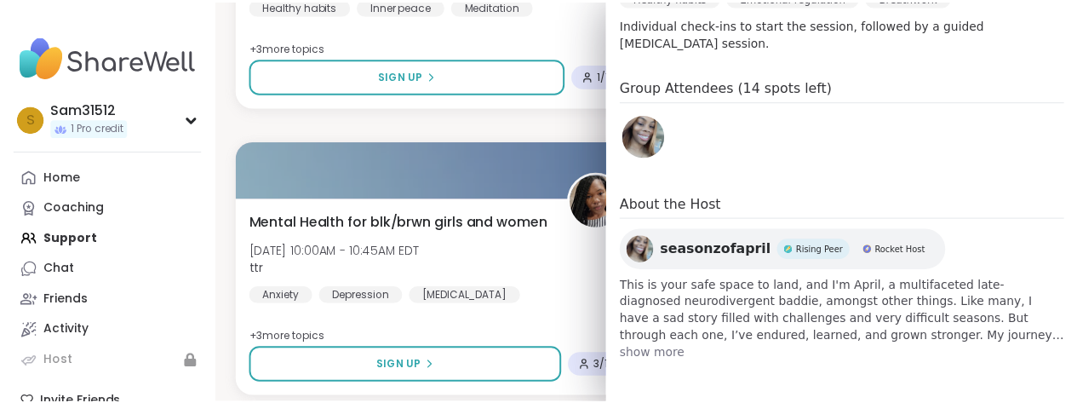
scroll to position [705, 0]
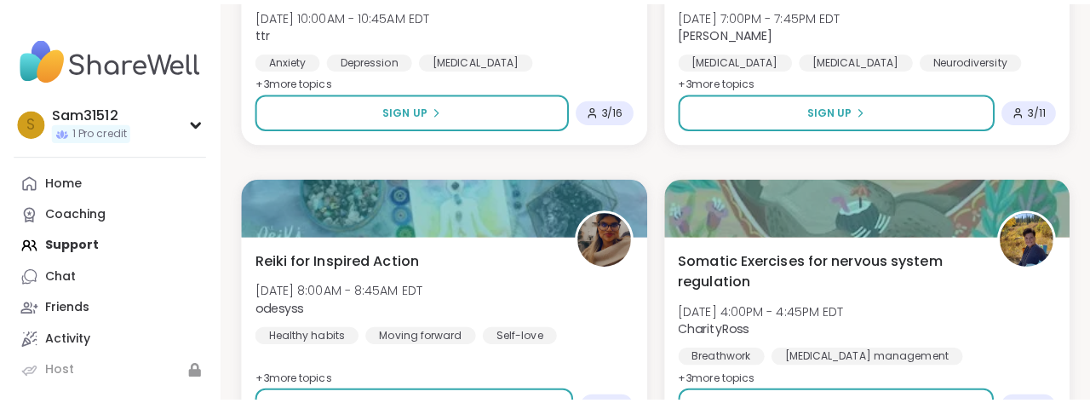
scroll to position [2198, 0]
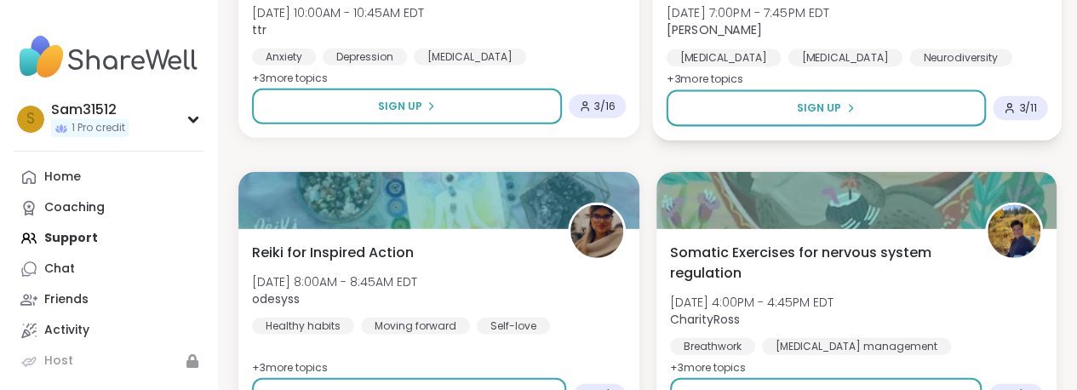
click at [874, 66] on div "Neurodivergent Peer Support Group - Sunday Sun, Oct 12 | 7:00PM - 7:45PM EDT Br…" at bounding box center [856, 8] width 381 height 115
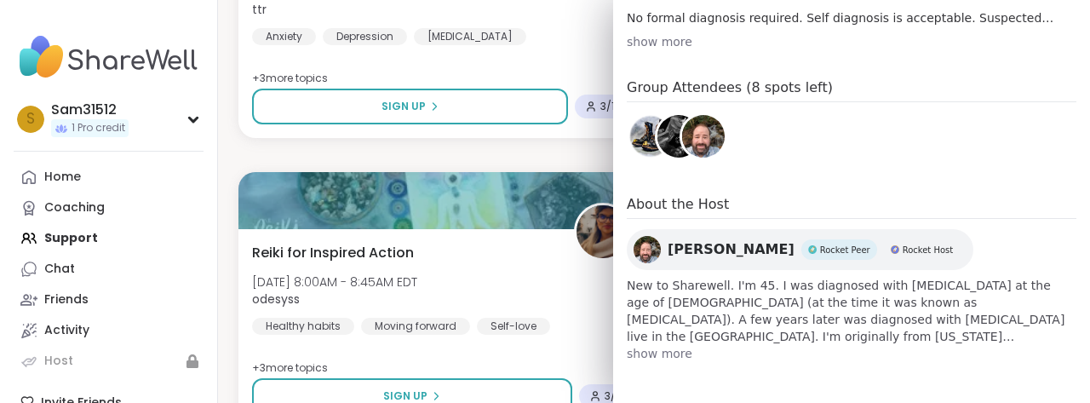
scroll to position [1039, 0]
click at [678, 345] on span "show more" at bounding box center [852, 353] width 450 height 17
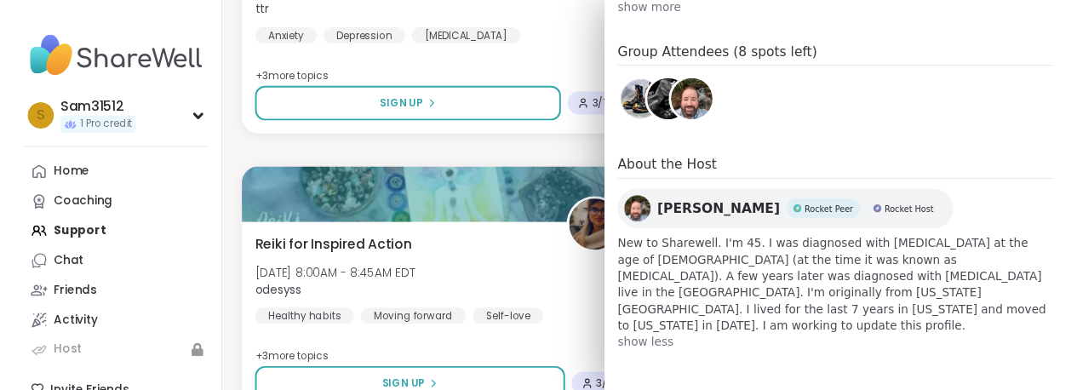
scroll to position [868, 0]
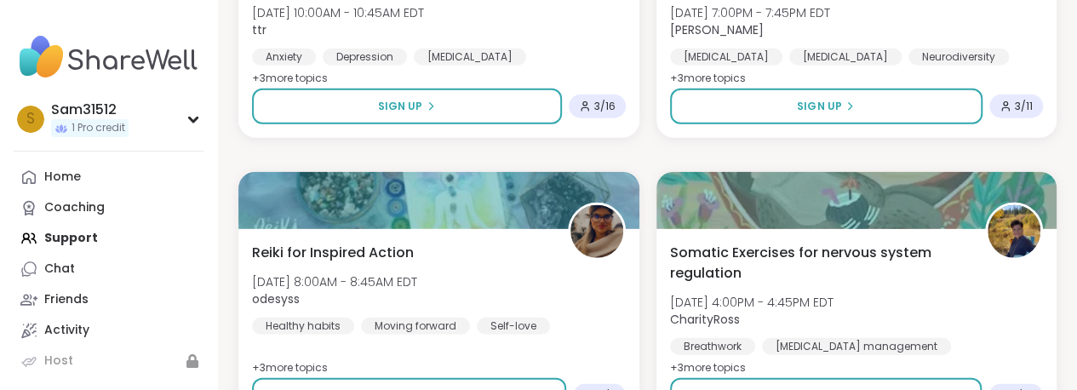
drag, startPoint x: 856, startPoint y: 204, endPoint x: 1068, endPoint y: 202, distance: 212.0
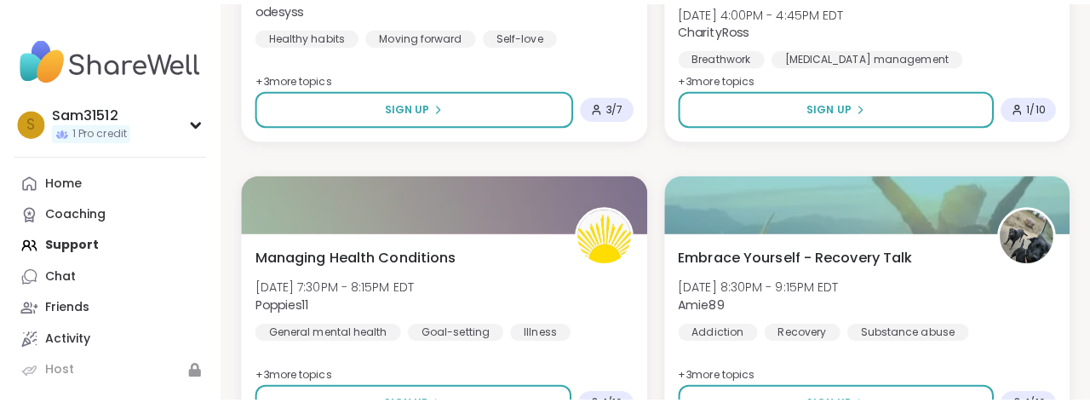
scroll to position [2491, 0]
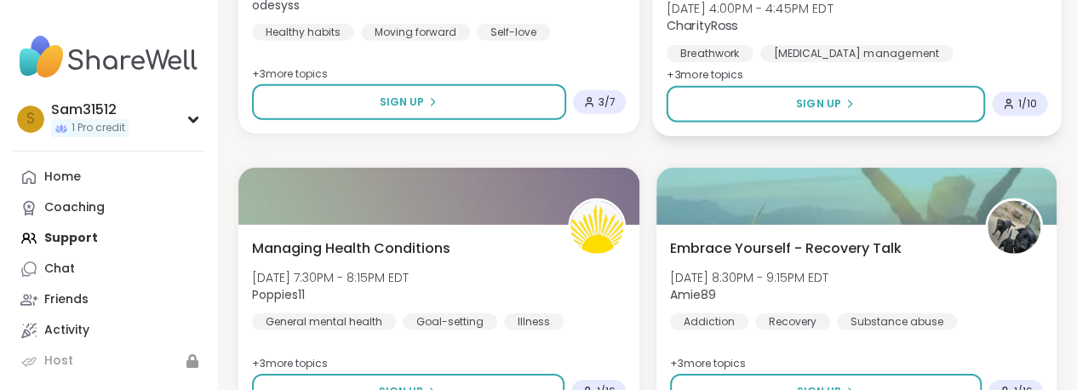
click at [973, 86] on div "Somatic Exercises for nervous system regulation Mon, Oct 13 | 4:00PM - 4:45PM E…" at bounding box center [856, 16] width 381 height 139
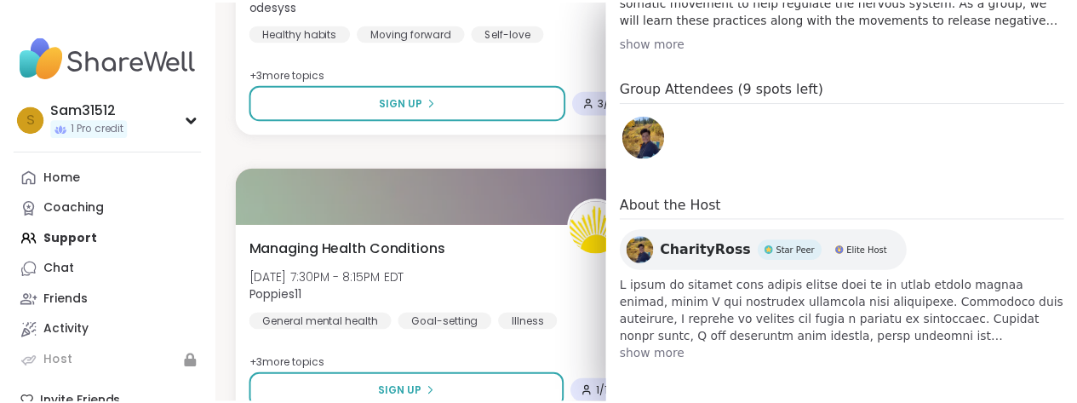
scroll to position [892, 0]
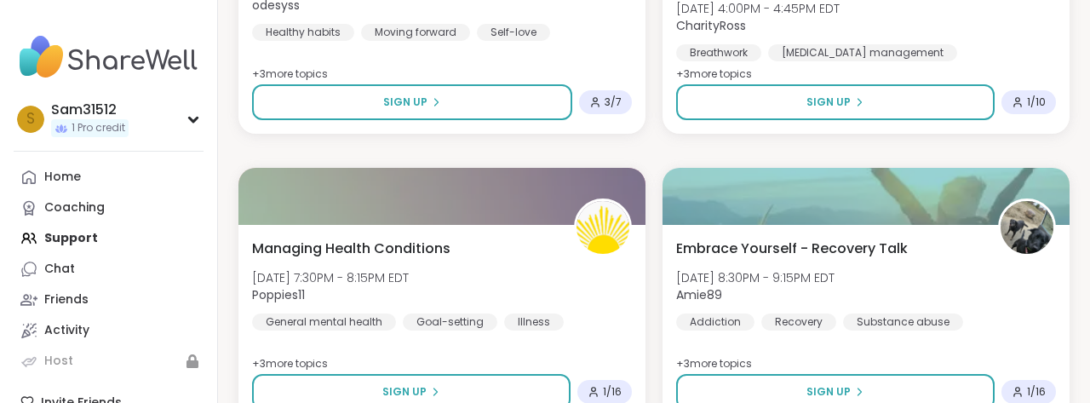
click at [310, 217] on div "1 Register for your first support group Try a support group or use your free Pr…" at bounding box center [654, 295] width 872 height 5573
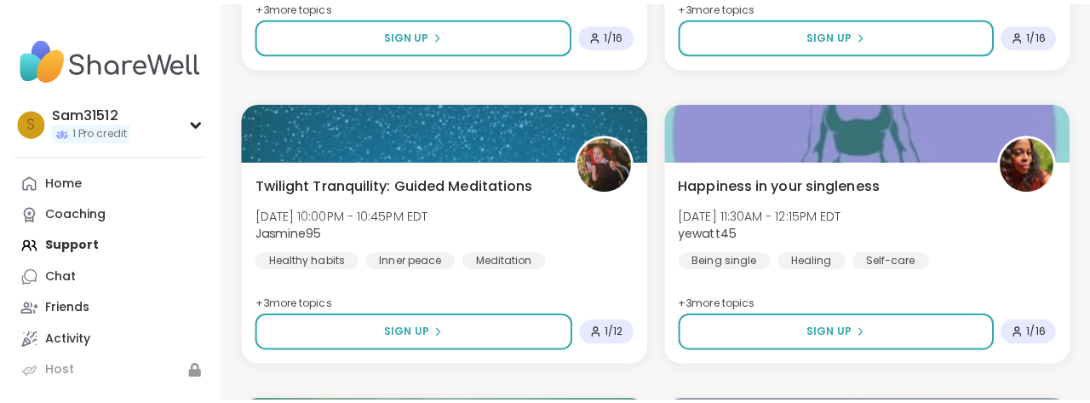
scroll to position [2852, 0]
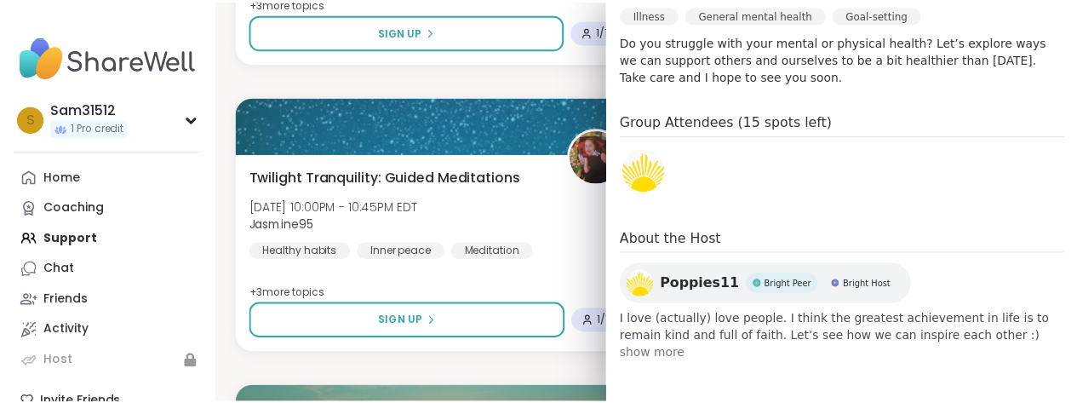
scroll to position [696, 0]
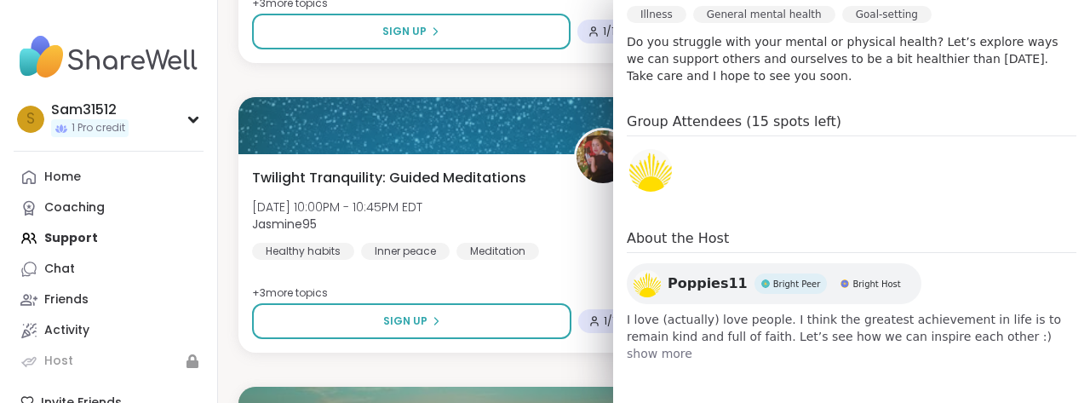
click at [218, 260] on nav "S Sam31512 1 Pro credit Profile Membership Settings Help Home Coaching Support …" at bounding box center [109, 255] width 218 height 511
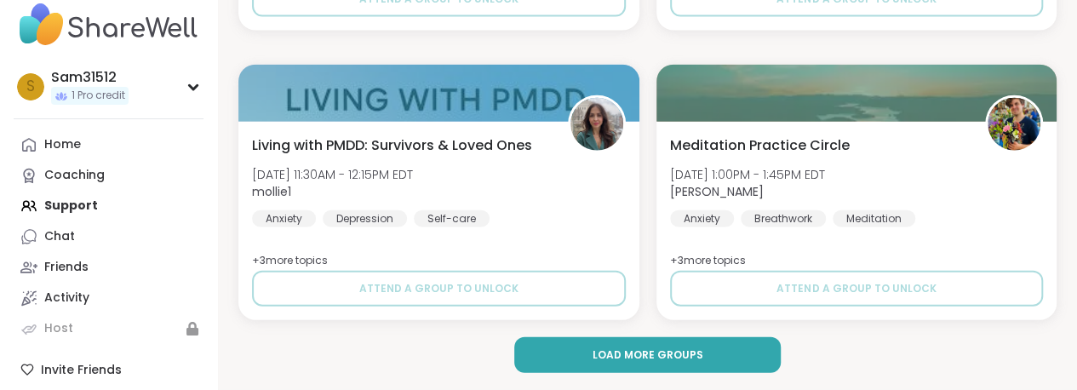
scroll to position [5554, 0]
click at [722, 367] on button "Load more groups" at bounding box center [647, 355] width 266 height 36
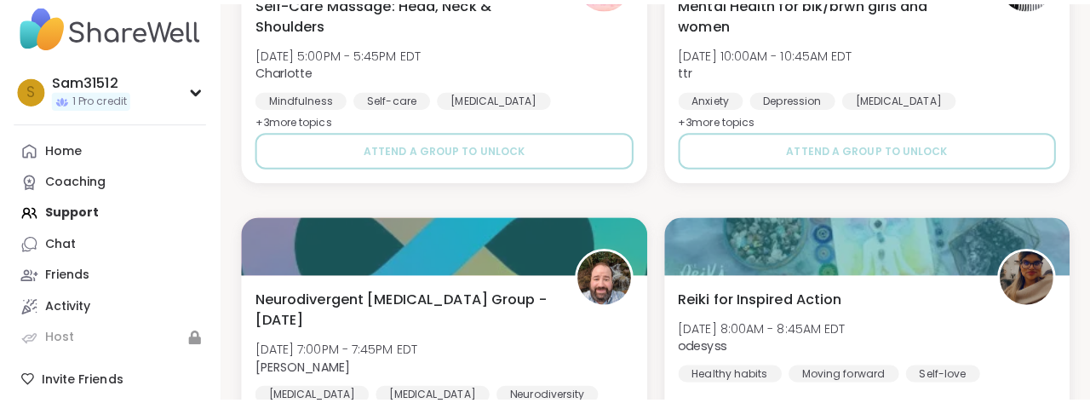
scroll to position [6492, 0]
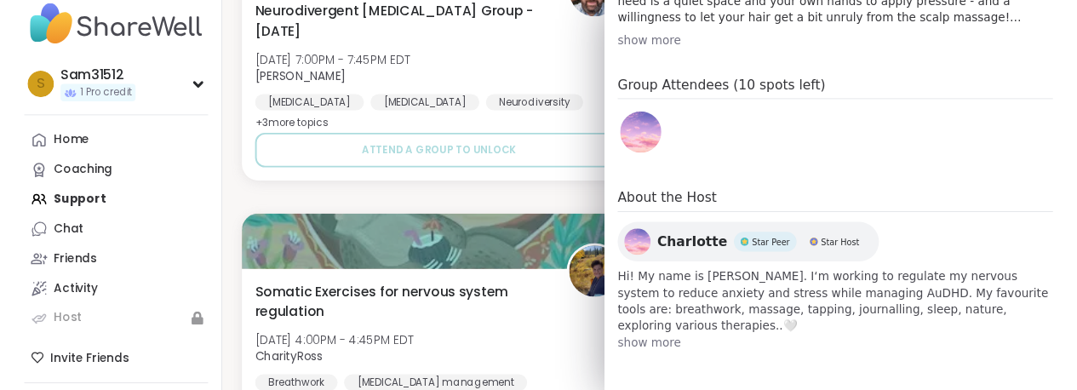
scroll to position [729, 0]
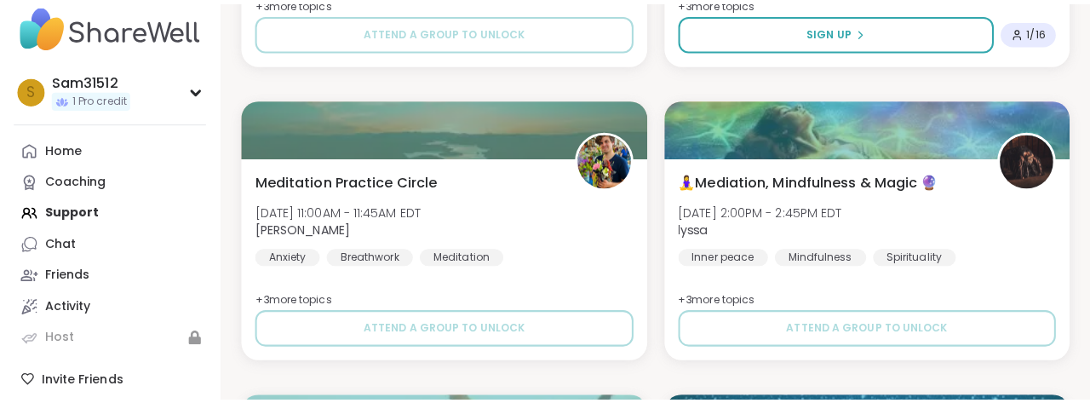
scroll to position [8052, 0]
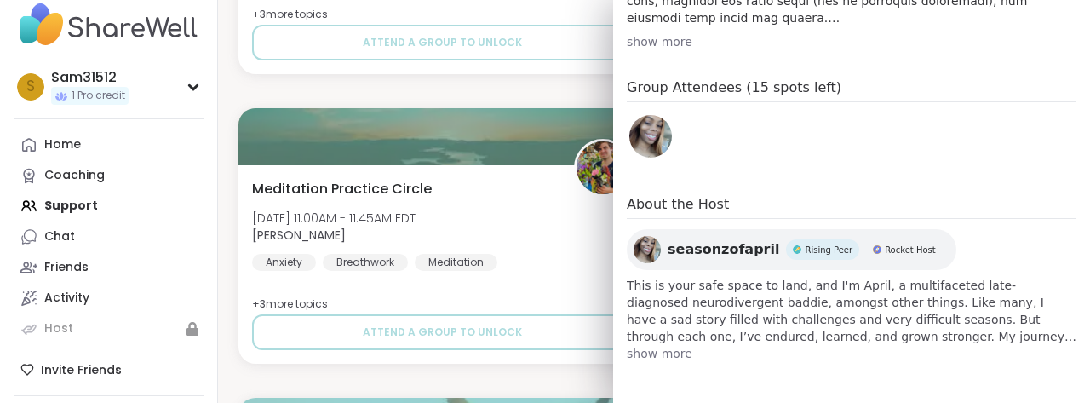
scroll to position [743, 0]
click at [654, 50] on div "show more" at bounding box center [852, 41] width 450 height 17
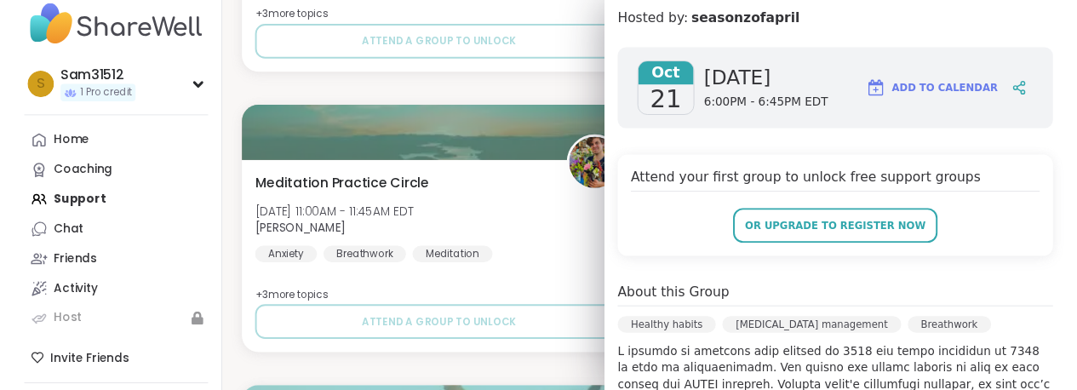
scroll to position [230, 0]
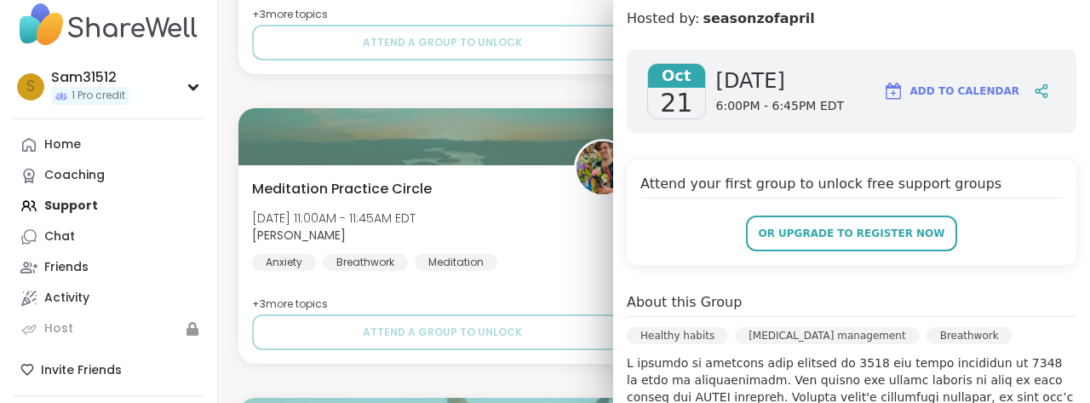
click at [940, 99] on span "Add to Calendar" at bounding box center [964, 90] width 109 height 15
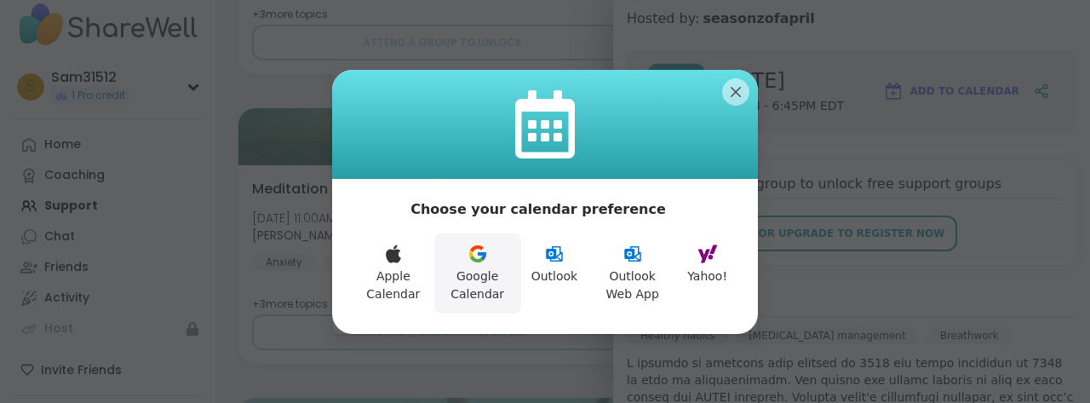
click at [451, 291] on button "Google Calendar" at bounding box center [477, 273] width 87 height 80
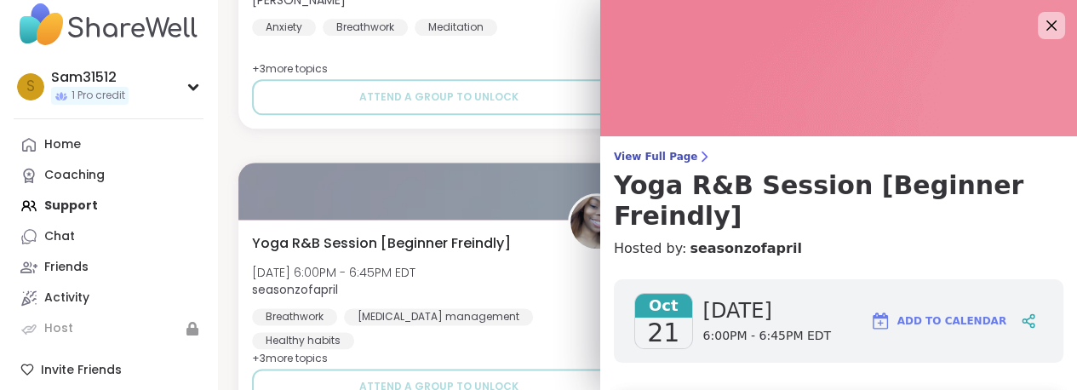
scroll to position [7413, 0]
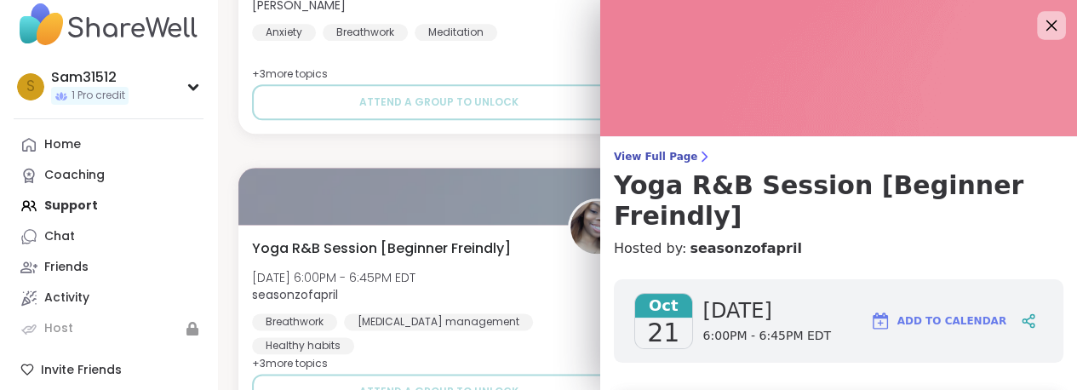
click at [1041, 26] on icon at bounding box center [1051, 24] width 21 height 21
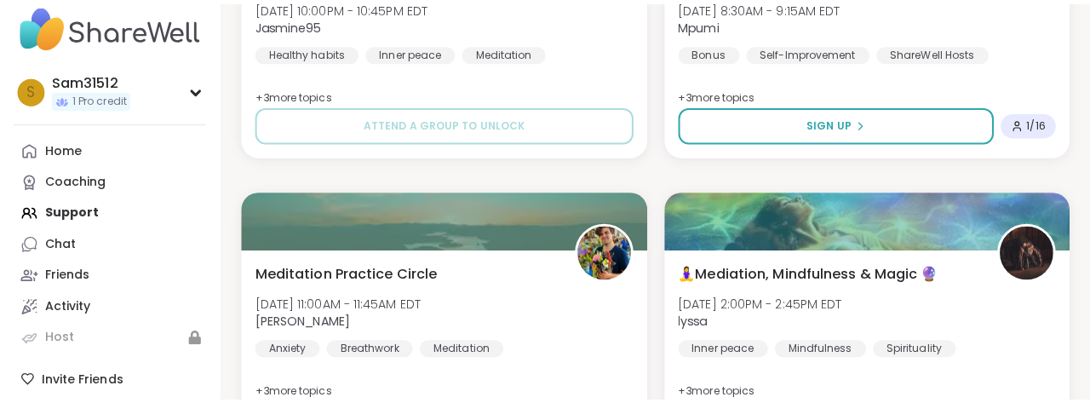
scroll to position [8031, 0]
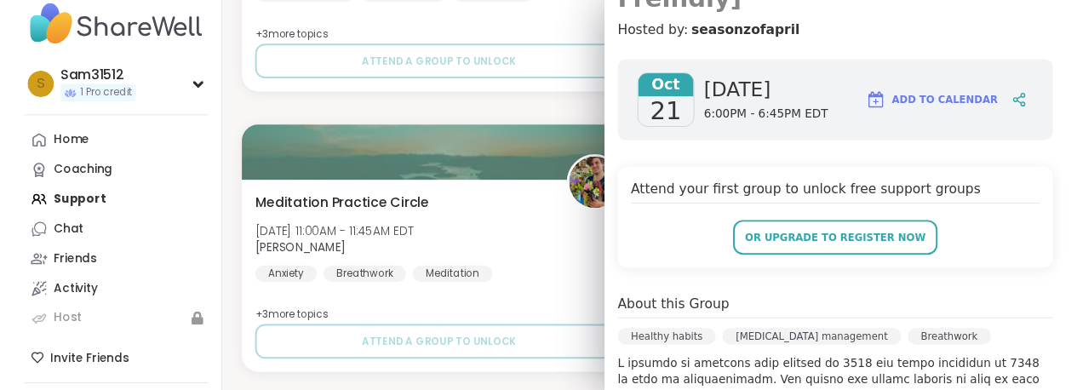
scroll to position [212, 0]
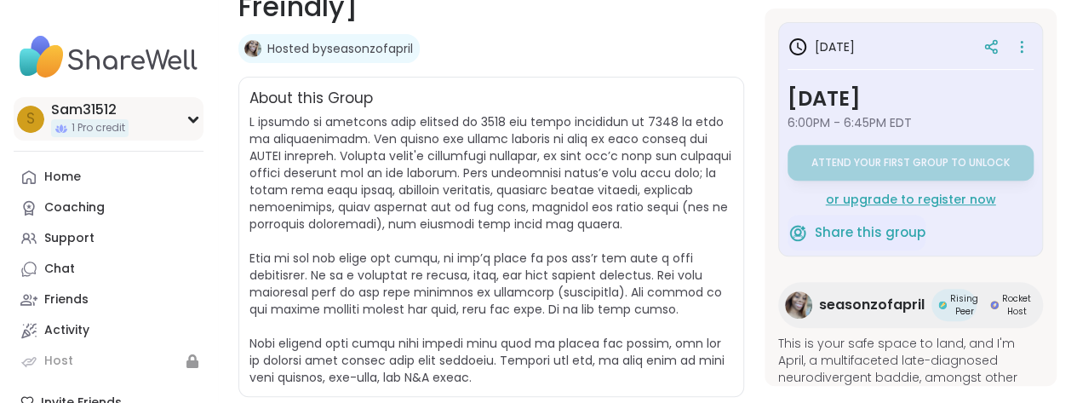
click at [112, 119] on div "Sam31512" at bounding box center [89, 109] width 77 height 19
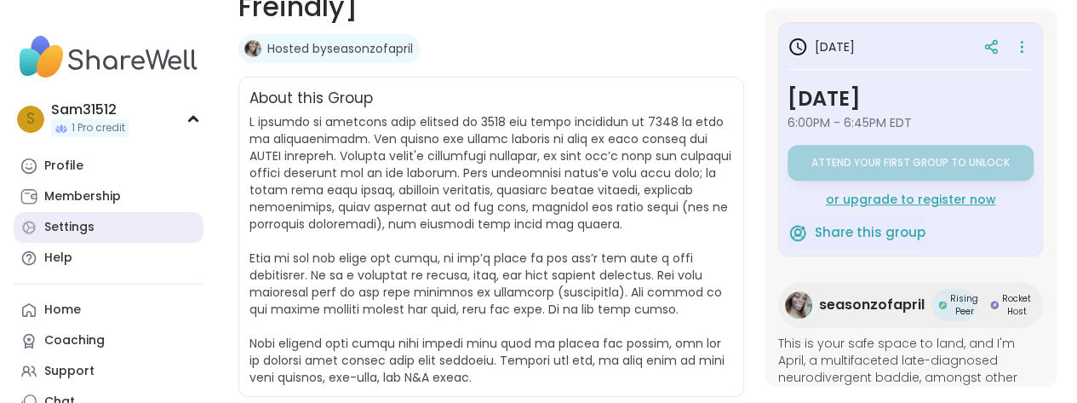
click at [89, 236] on div "Settings" at bounding box center [69, 227] width 50 height 17
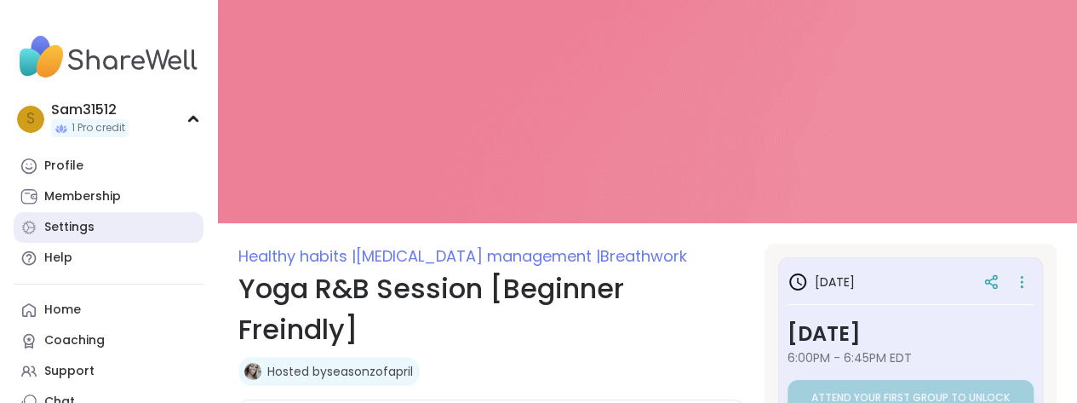
select select "**"
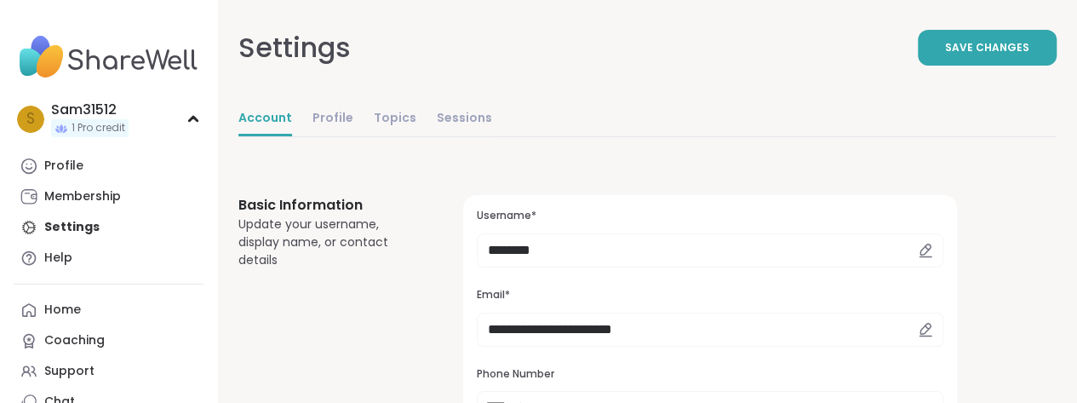
scroll to position [59, 0]
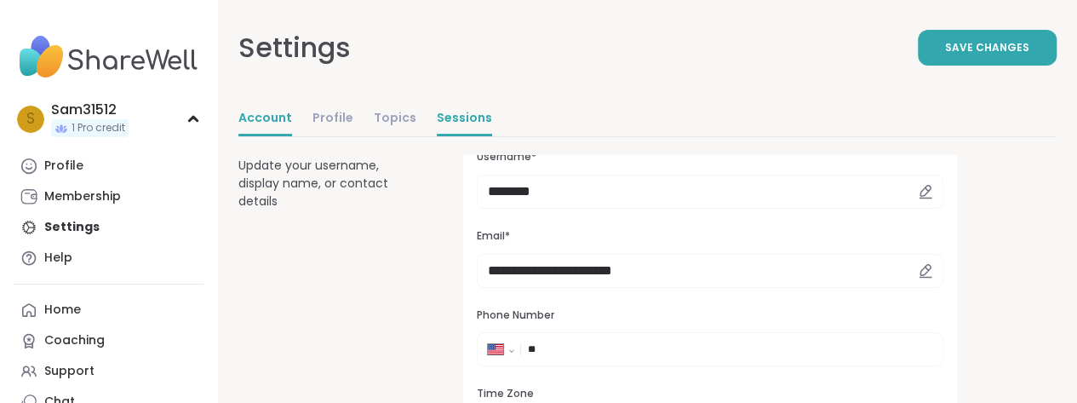
click at [492, 136] on link "Sessions" at bounding box center [464, 119] width 55 height 34
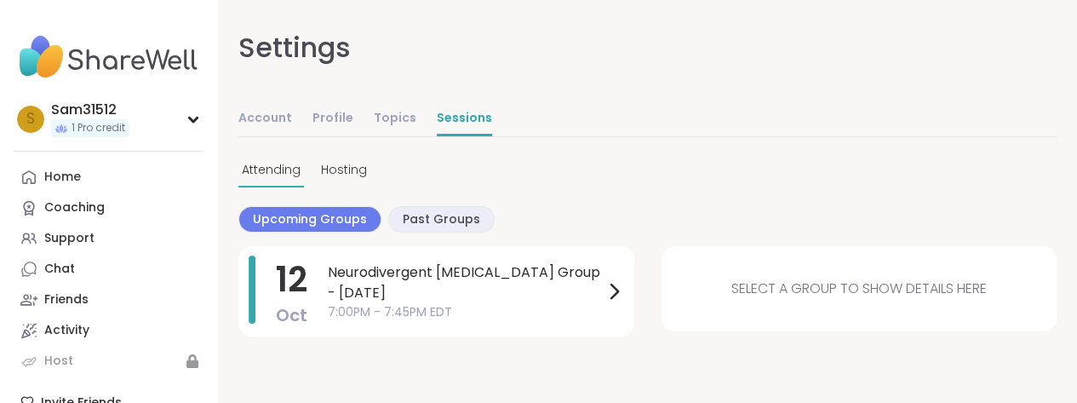
scroll to position [47, 0]
click at [416, 111] on link "Topics" at bounding box center [395, 119] width 43 height 34
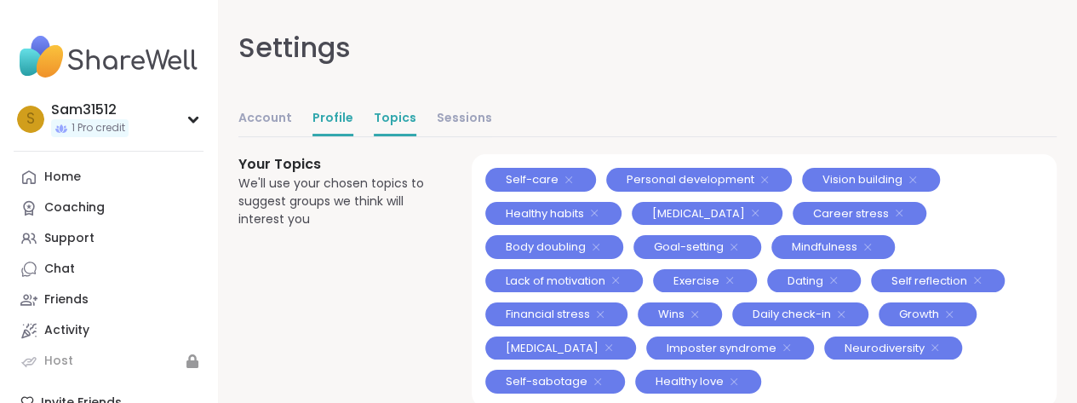
click at [353, 136] on link "Profile" at bounding box center [333, 119] width 41 height 34
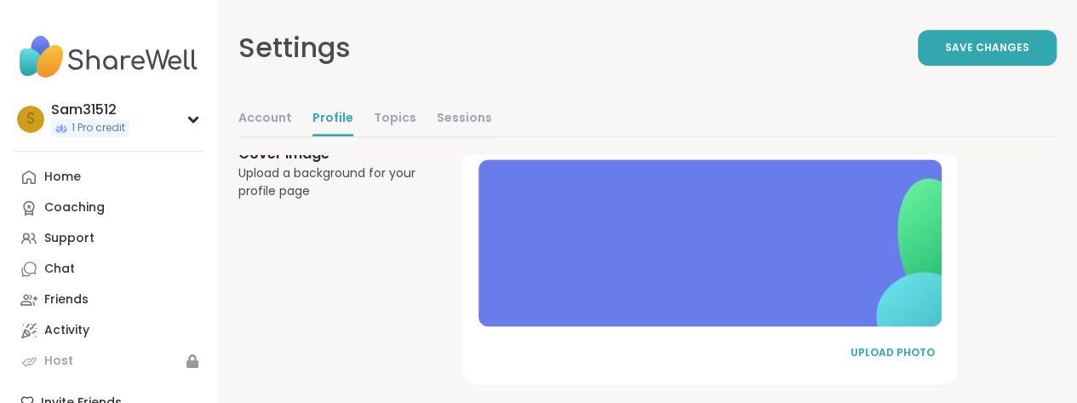
scroll to position [1070, 0]
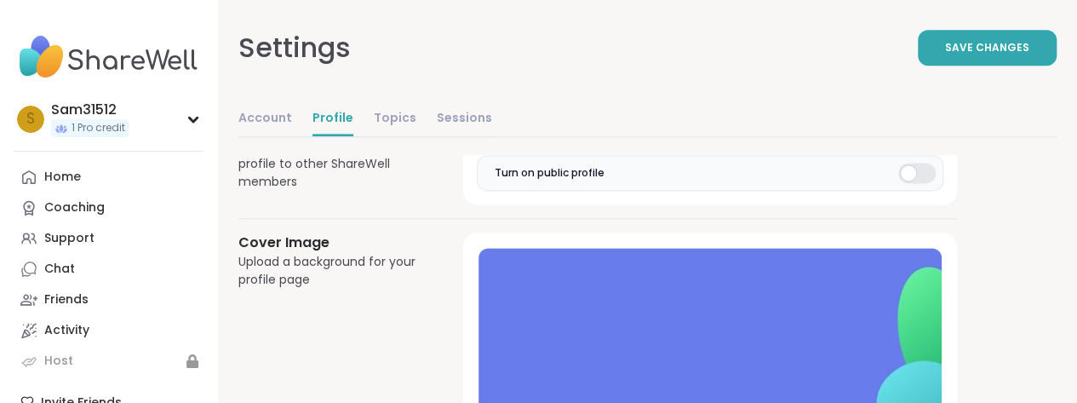
scroll to position [0, 247]
type input "**********"
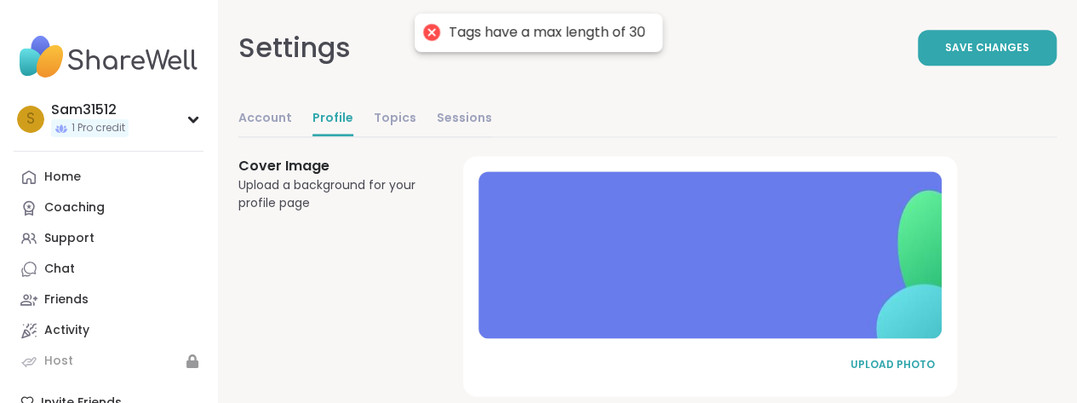
scroll to position [0, 0]
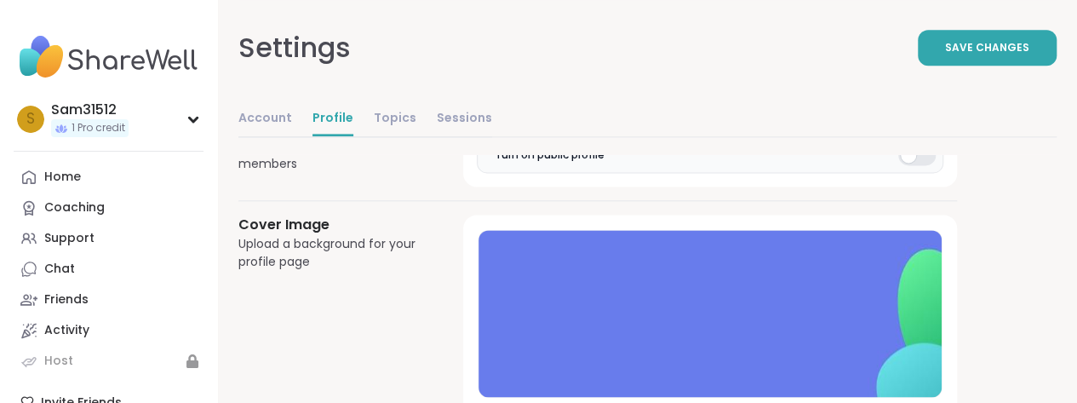
scroll to position [0, 82]
type input "**********"
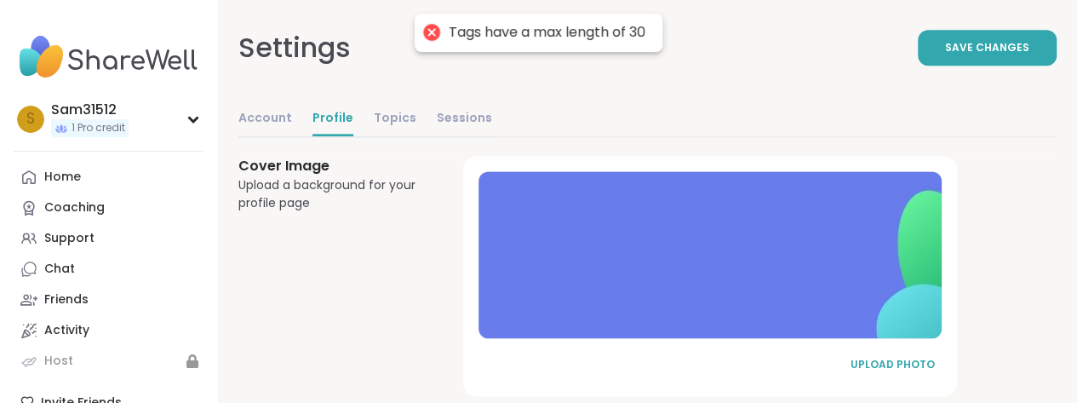
scroll to position [0, 0]
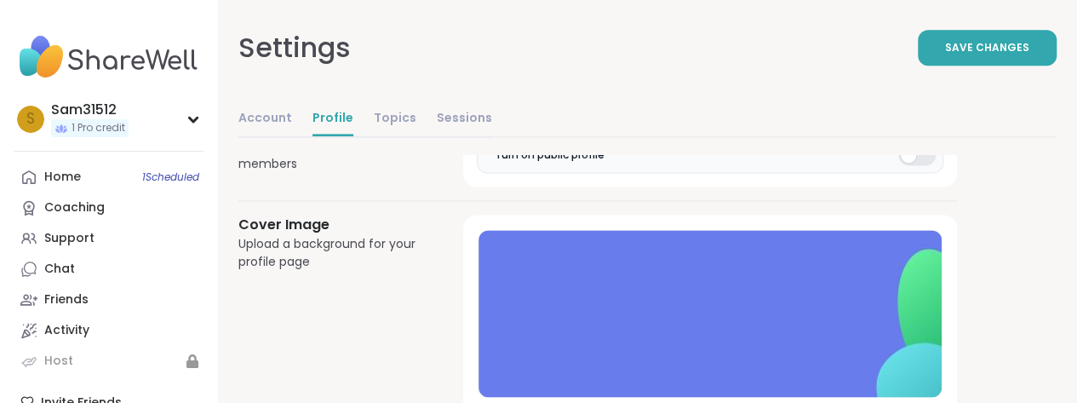
type input "**********"
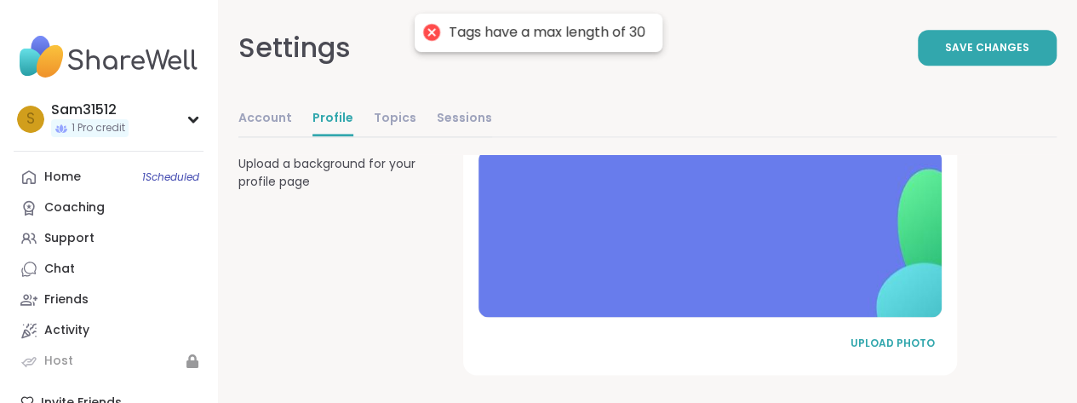
scroll to position [1091, 0]
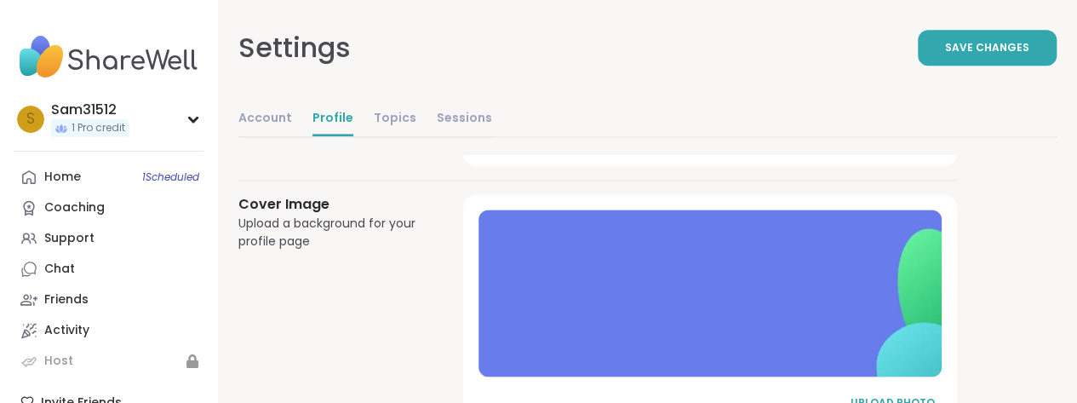
type input "*********"
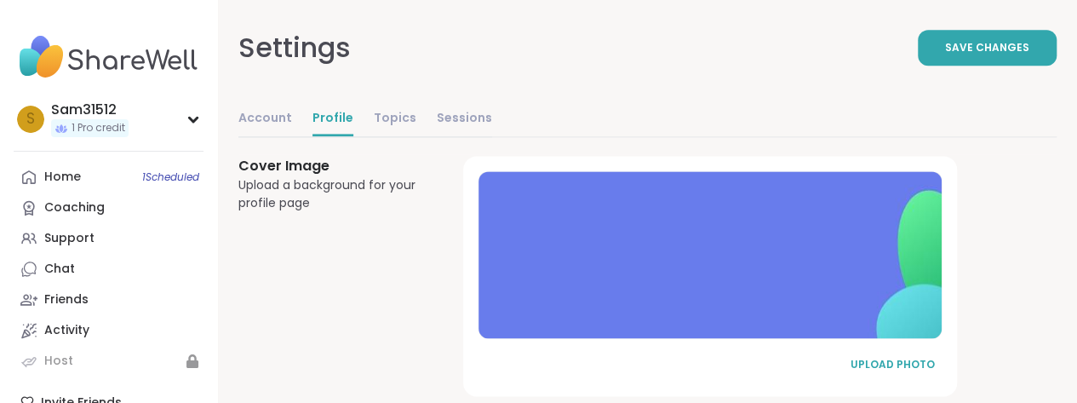
scroll to position [1093, 0]
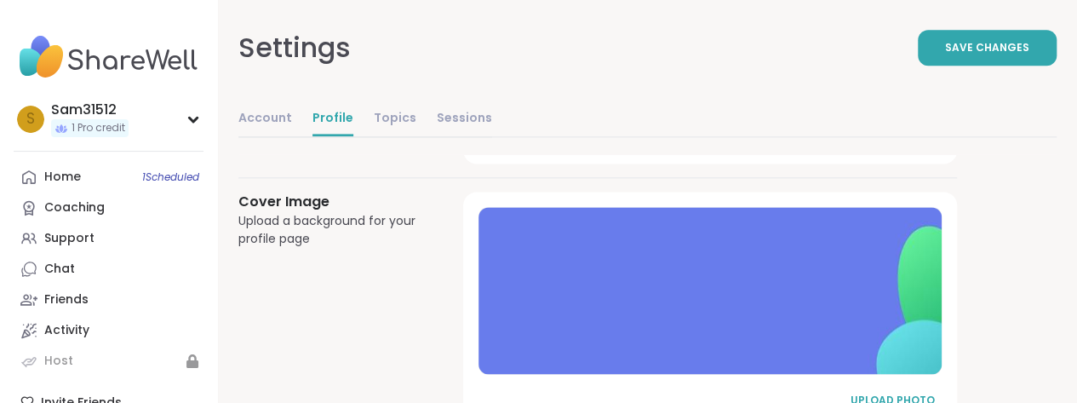
type input "*********"
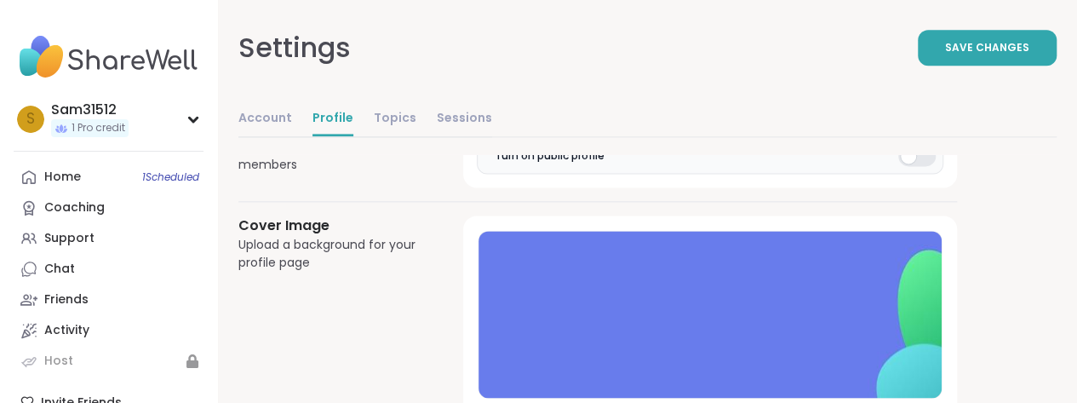
type input "**********"
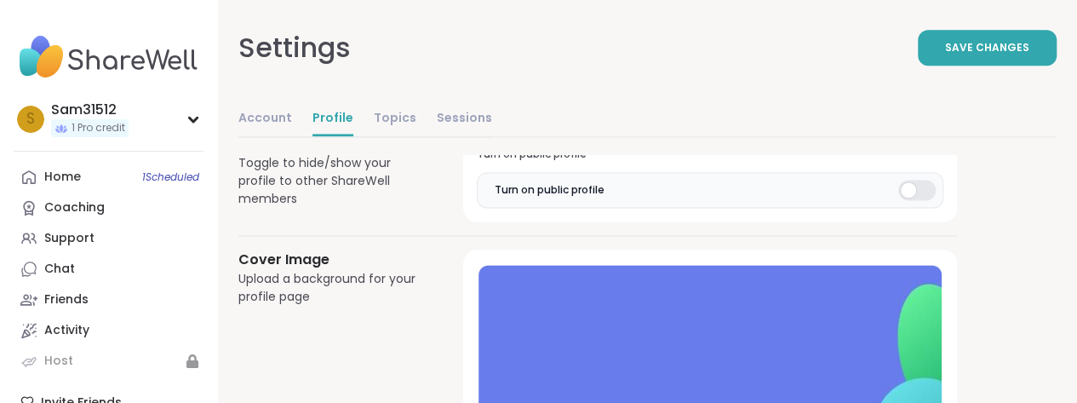
type input "*****"
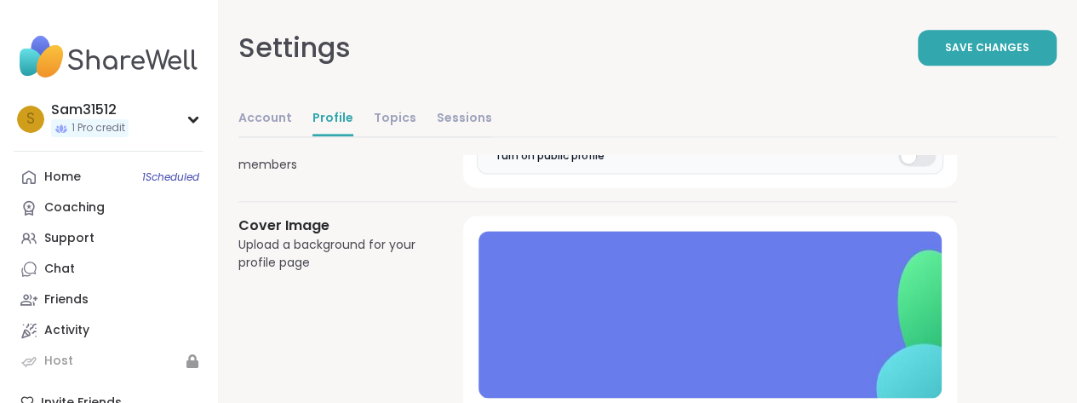
type input "**********"
type input "*"
type input "**********"
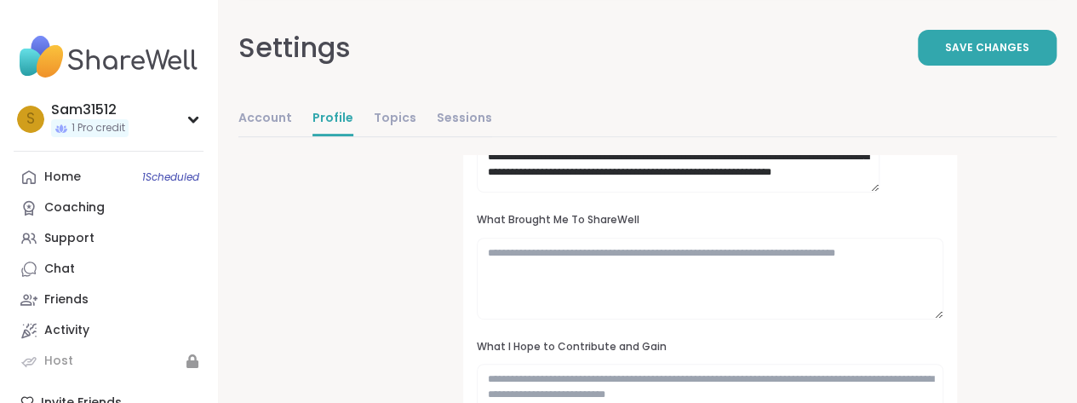
scroll to position [73, 0]
drag, startPoint x: 721, startPoint y: 263, endPoint x: 891, endPoint y: 238, distance: 171.2
click at [880, 192] on textarea "**********" at bounding box center [679, 136] width 404 height 112
click at [743, 192] on textarea "**********" at bounding box center [679, 136] width 404 height 112
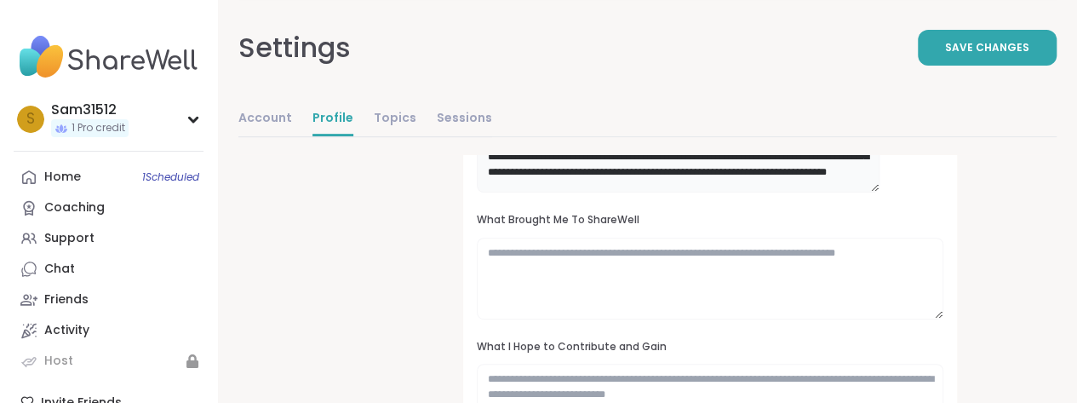
type textarea "**********"
click at [579, 289] on div "**********" at bounding box center [597, 290] width 719 height 496
click at [945, 55] on span "Save Changes" at bounding box center [987, 47] width 84 height 15
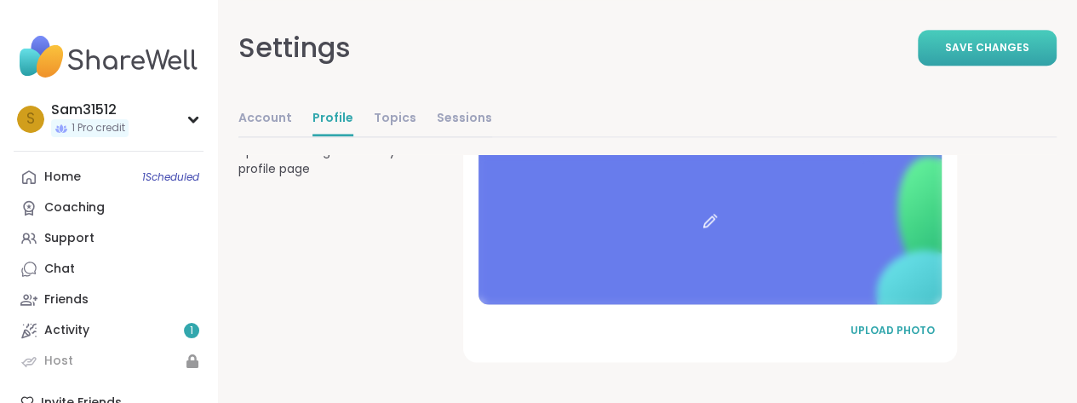
scroll to position [1509, 0]
click at [197, 122] on icon at bounding box center [193, 120] width 8 height 4
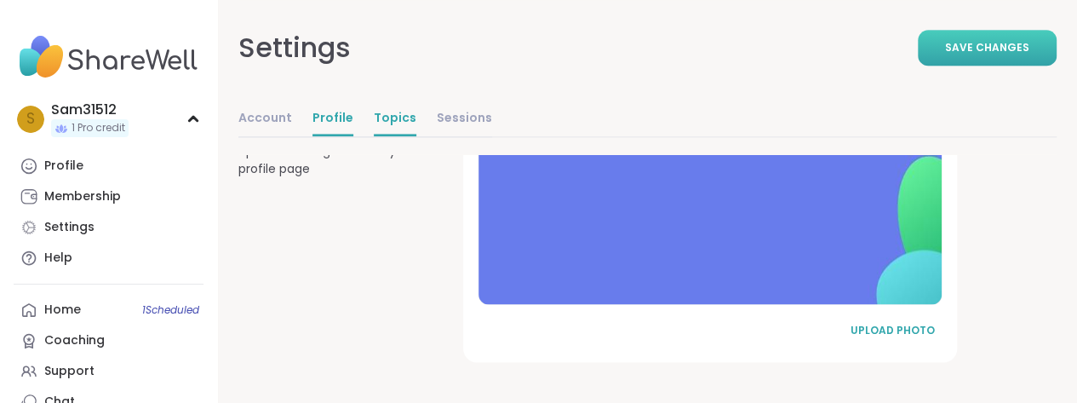
click at [416, 136] on link "Topics" at bounding box center [395, 119] width 43 height 34
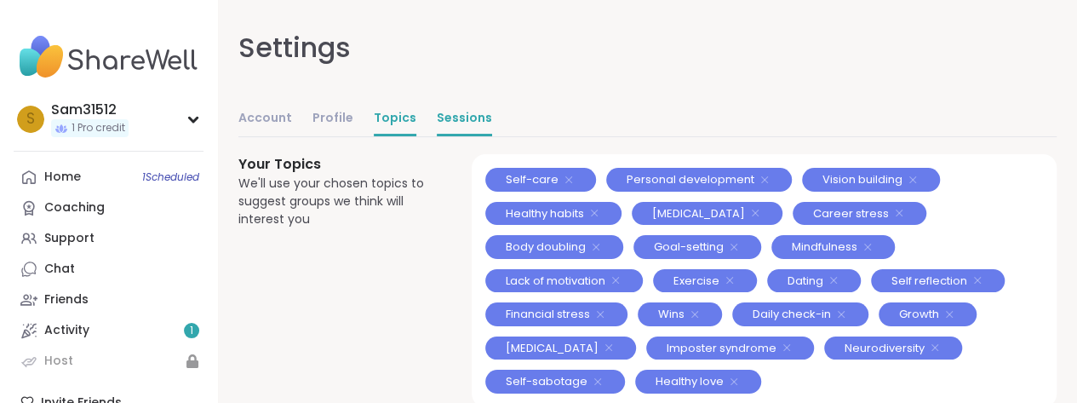
click at [492, 136] on link "Sessions" at bounding box center [464, 119] width 55 height 34
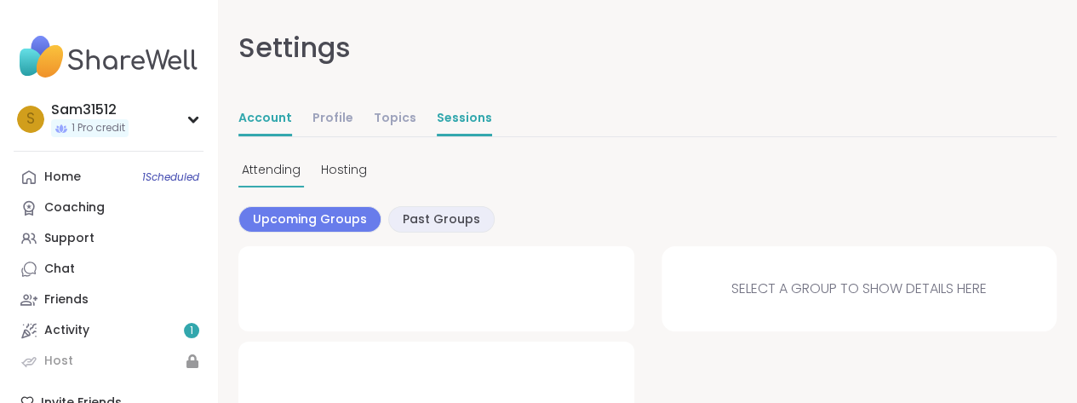
click at [292, 136] on link "Account" at bounding box center [265, 119] width 54 height 34
select select "**"
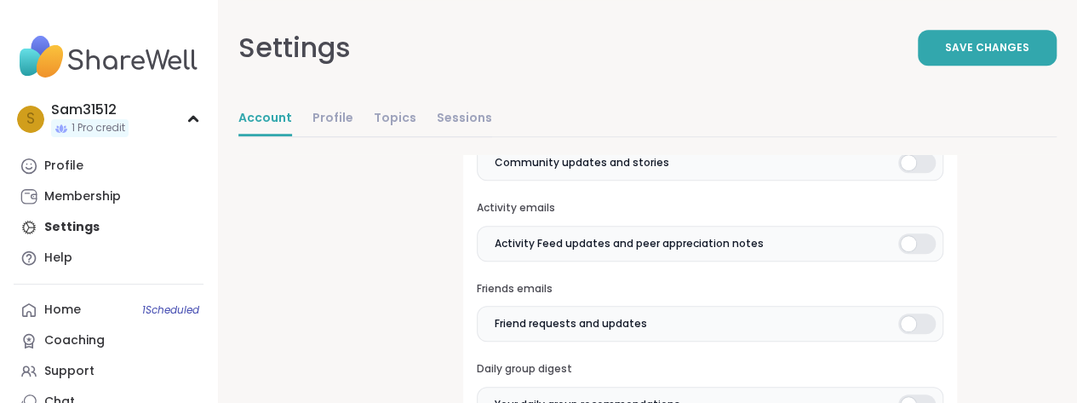
scroll to position [530, 0]
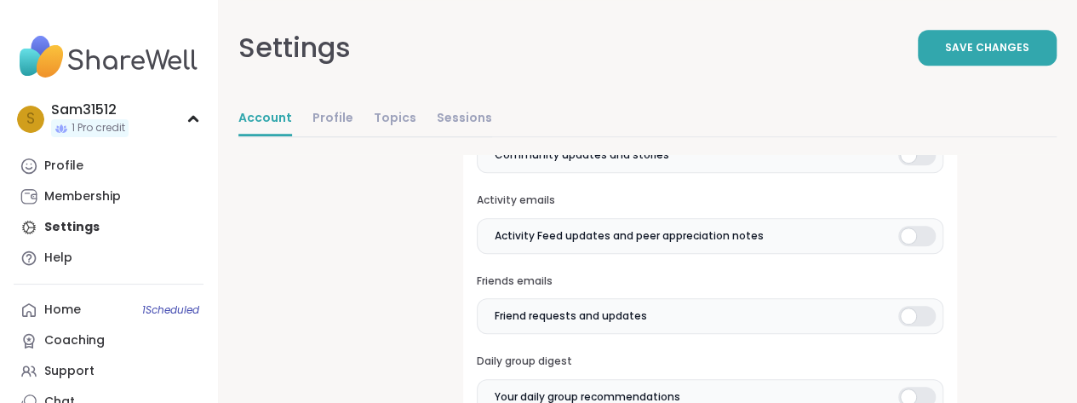
click at [936, 84] on div at bounding box center [916, 74] width 37 height 20
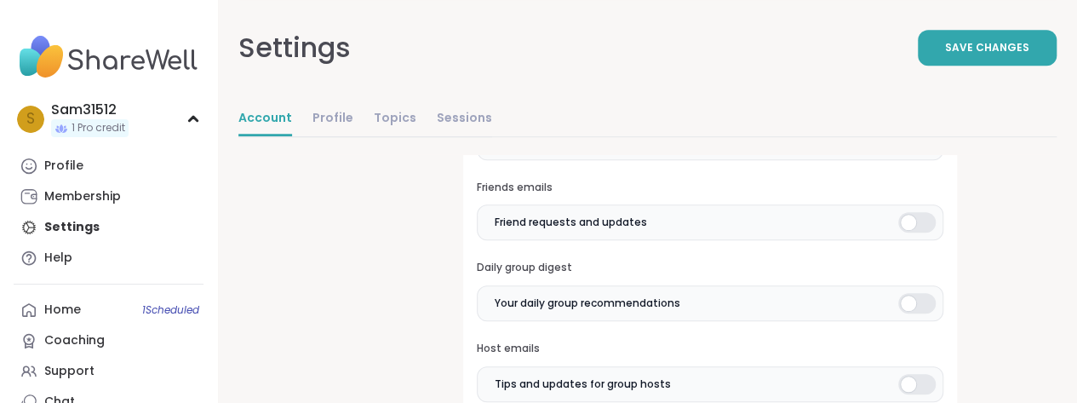
scroll to position [625, 0]
click at [936, 70] on div at bounding box center [916, 59] width 37 height 20
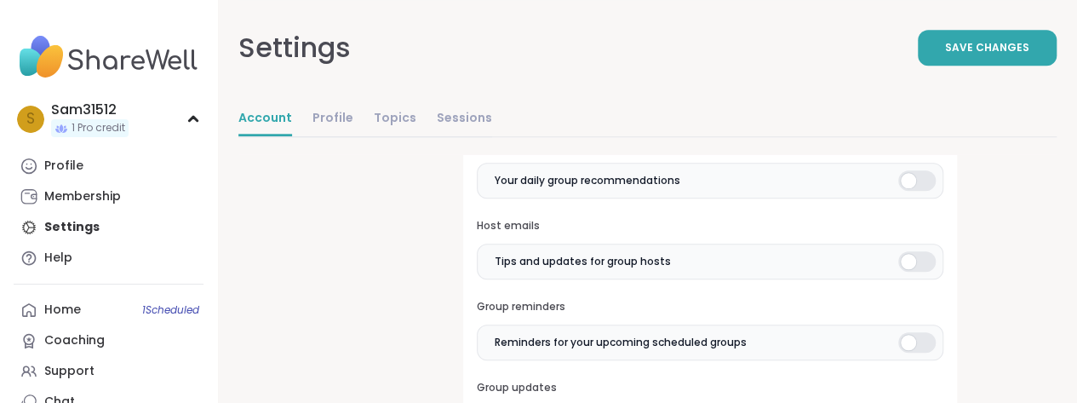
click at [936, 30] on div at bounding box center [916, 19] width 37 height 20
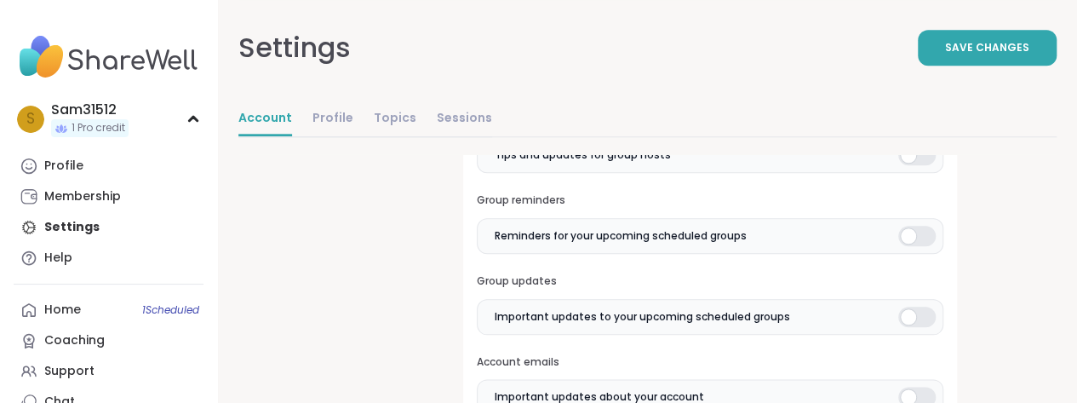
scroll to position [853, 0]
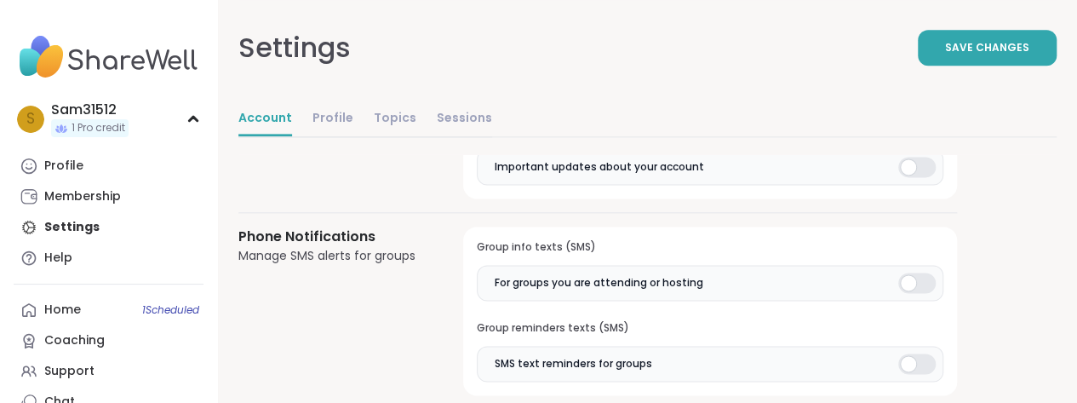
scroll to position [1094, 0]
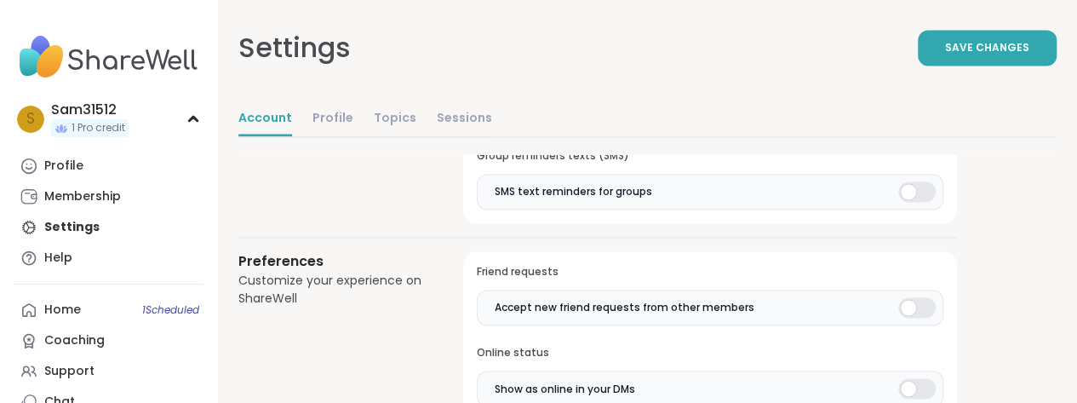
scroll to position [1257, 0]
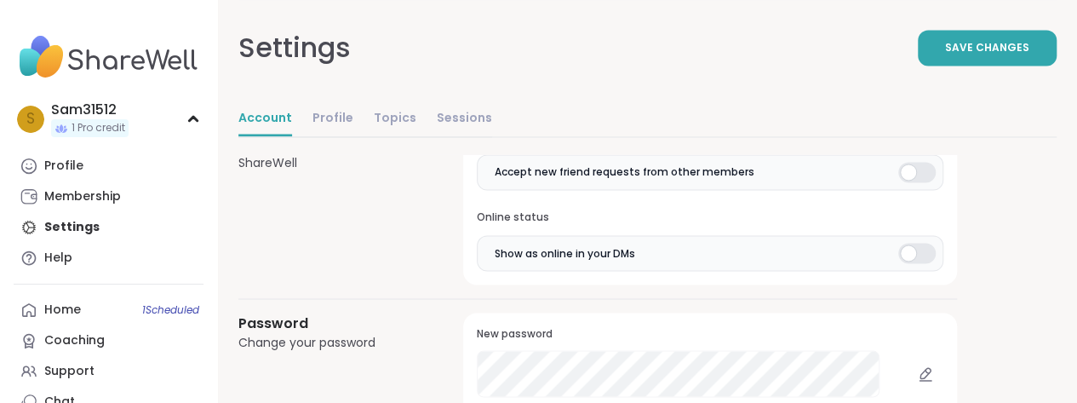
scroll to position [1402, 0]
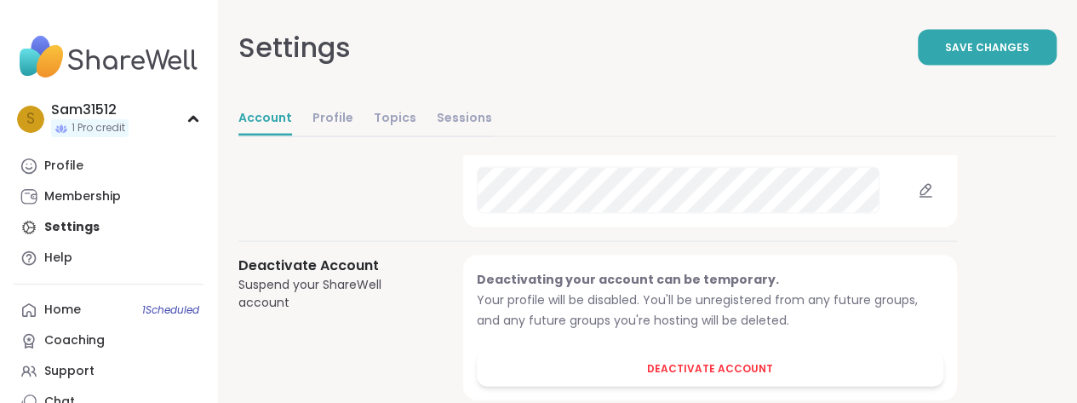
scroll to position [1627, 0]
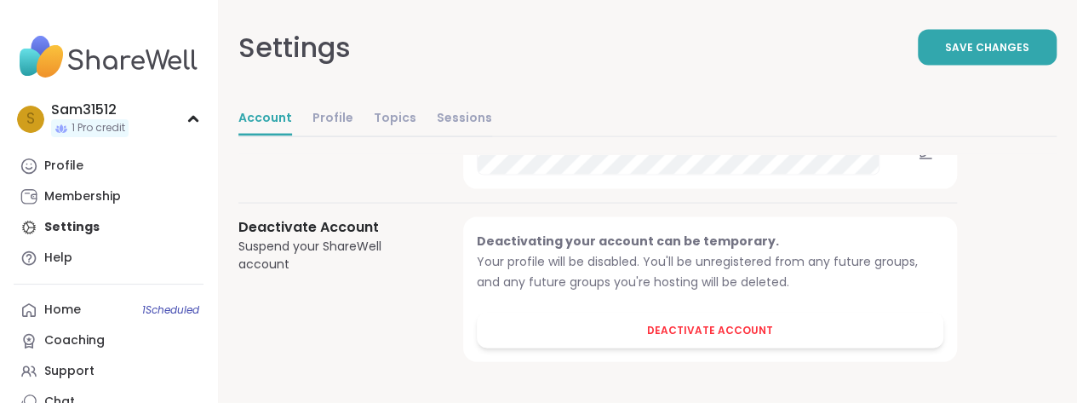
scroll to position [1872, 0]
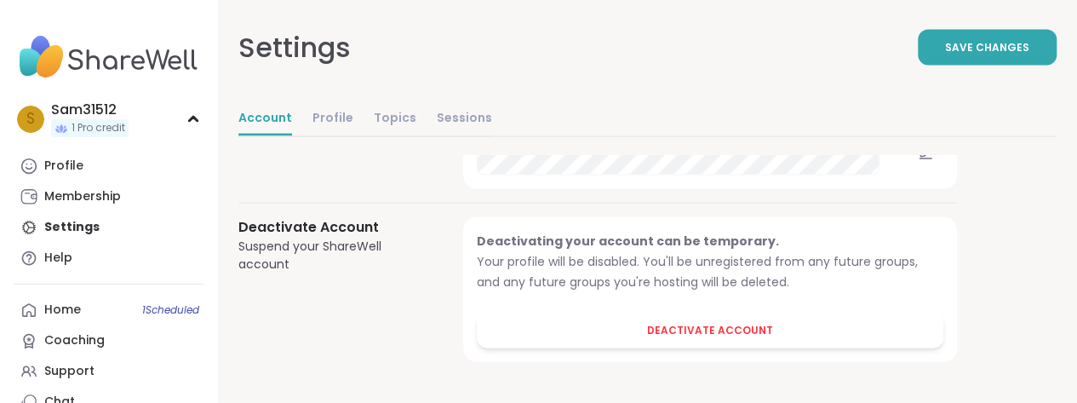
click at [931, 64] on icon at bounding box center [925, 59] width 10 height 10
click at [916, 175] on div "Confirm password" at bounding box center [710, 140] width 467 height 72
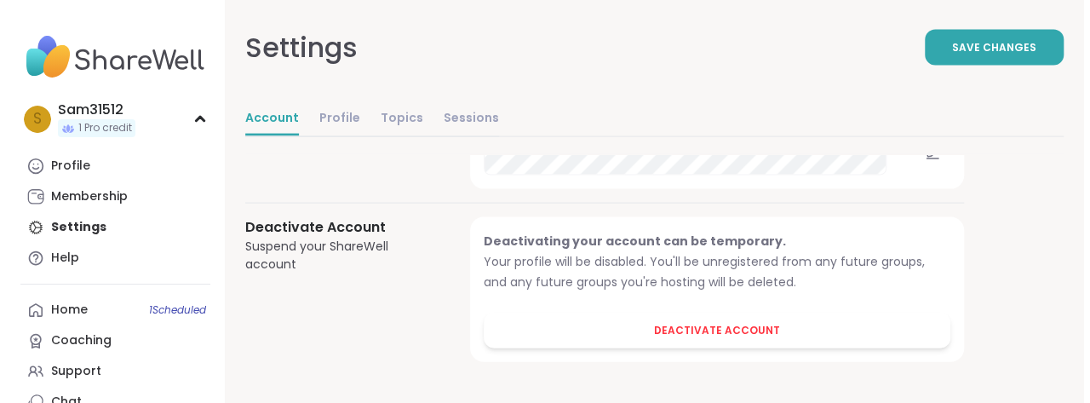
scroll to position [2400, 0]
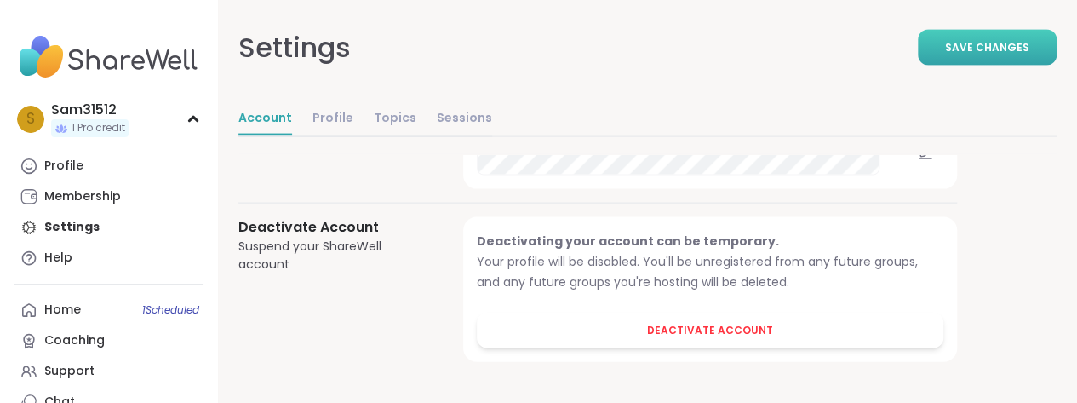
click at [945, 55] on span "Save Changes" at bounding box center [987, 47] width 84 height 15
click at [107, 181] on link "Profile" at bounding box center [109, 166] width 190 height 31
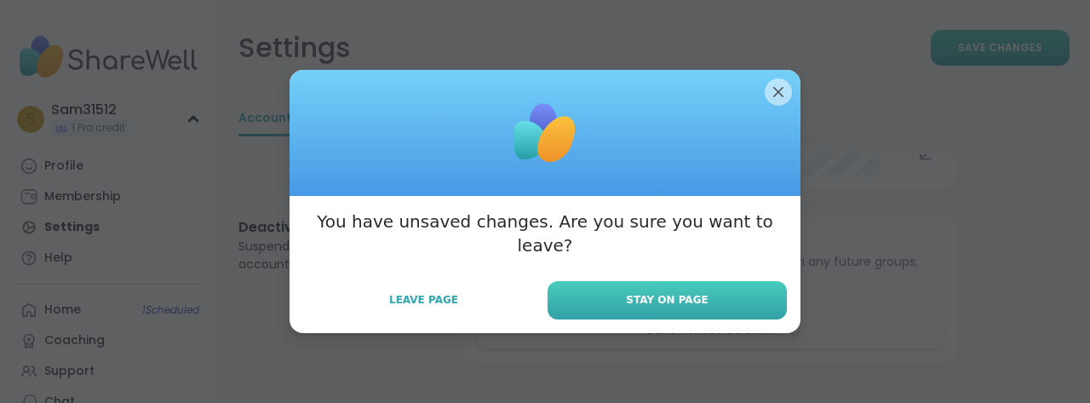
click at [603, 312] on button "Stay on Page" at bounding box center [667, 300] width 239 height 38
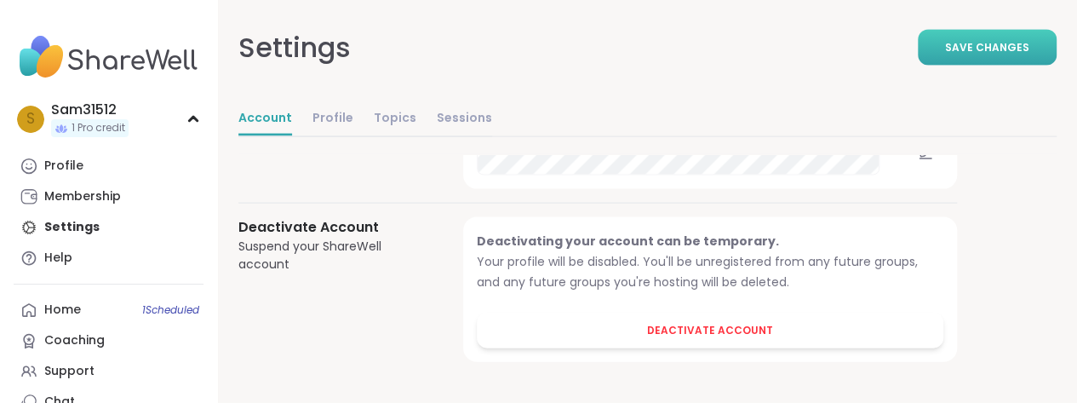
click at [973, 55] on span "Save Changes" at bounding box center [987, 47] width 84 height 15
click at [482, 137] on div "Account Profile Topics Sessions" at bounding box center [365, 119] width 254 height 35
click at [353, 136] on link "Profile" at bounding box center [333, 119] width 41 height 34
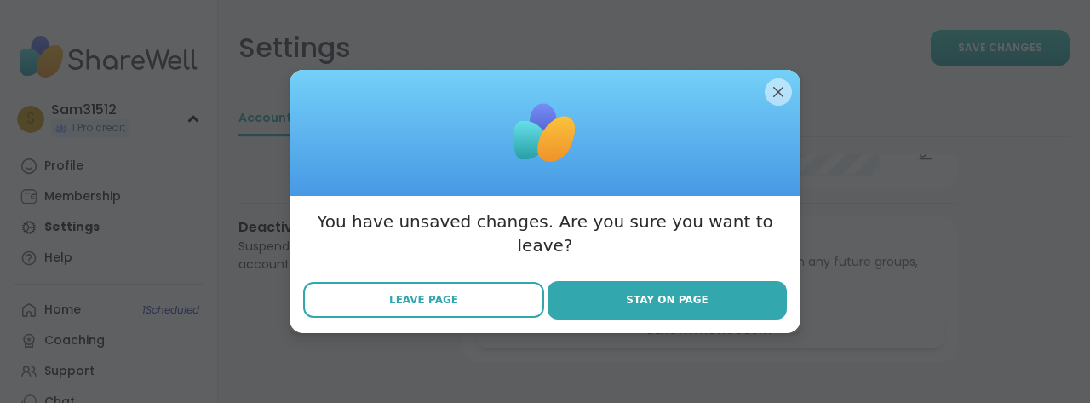
click at [444, 307] on span "Leave Page" at bounding box center [423, 299] width 69 height 15
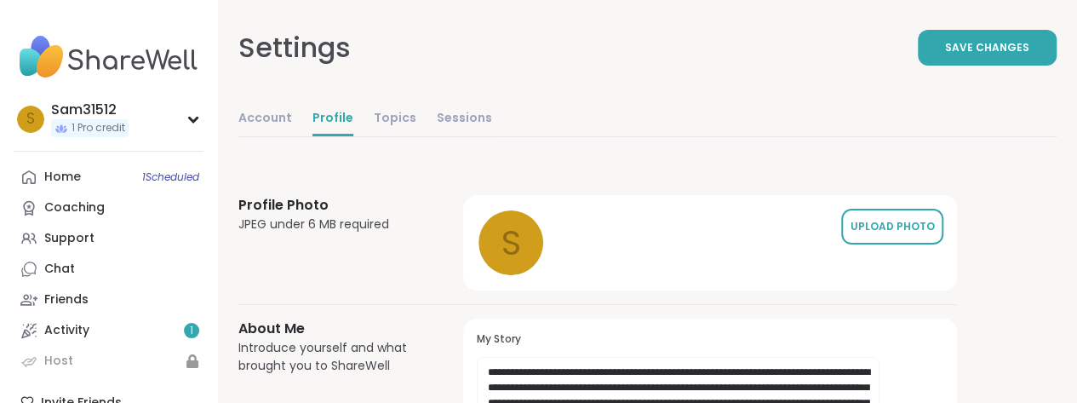
click at [935, 234] on div "UPLOAD PHOTO" at bounding box center [892, 226] width 85 height 15
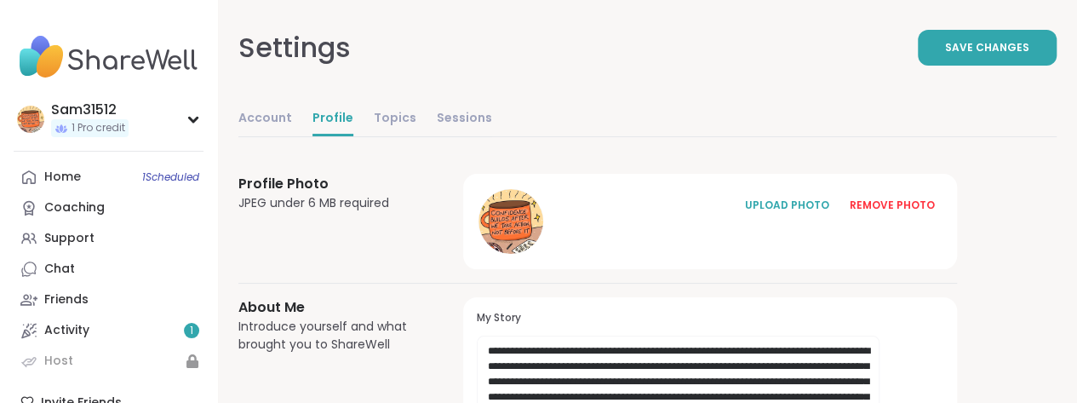
scroll to position [20, 0]
click at [960, 55] on span "Save Changes" at bounding box center [987, 47] width 84 height 15
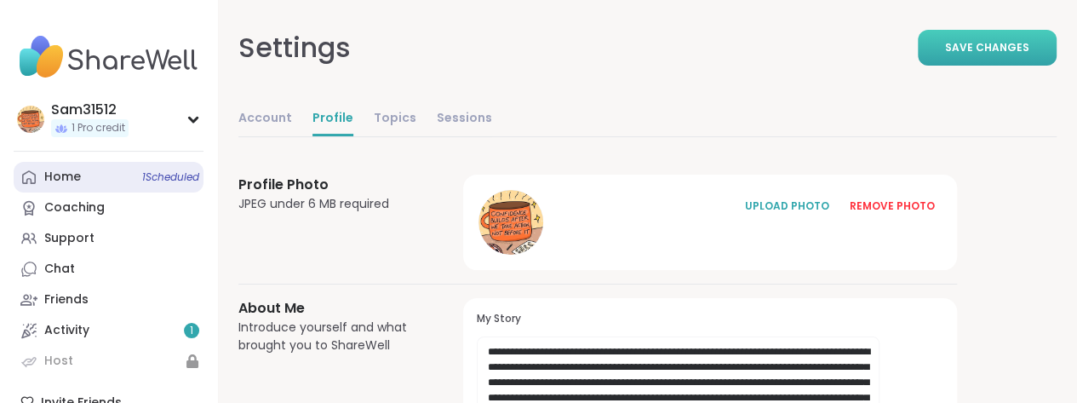
click at [109, 192] on link "Home 1 Scheduled" at bounding box center [109, 177] width 190 height 31
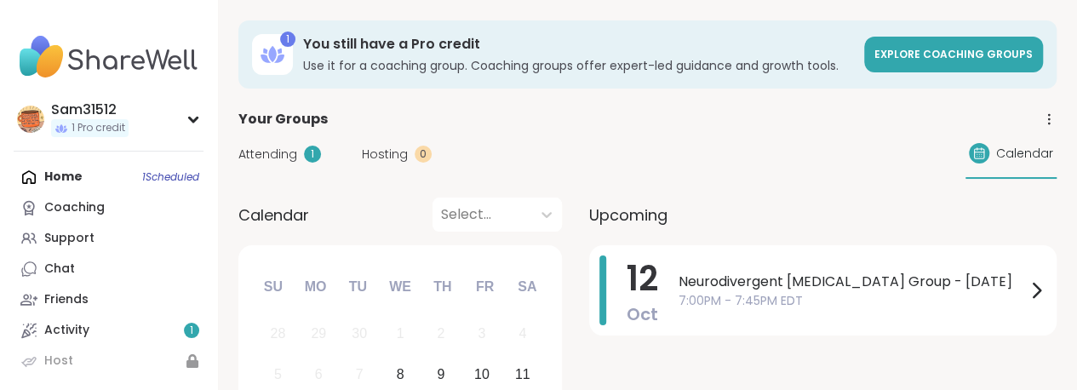
scroll to position [188, 0]
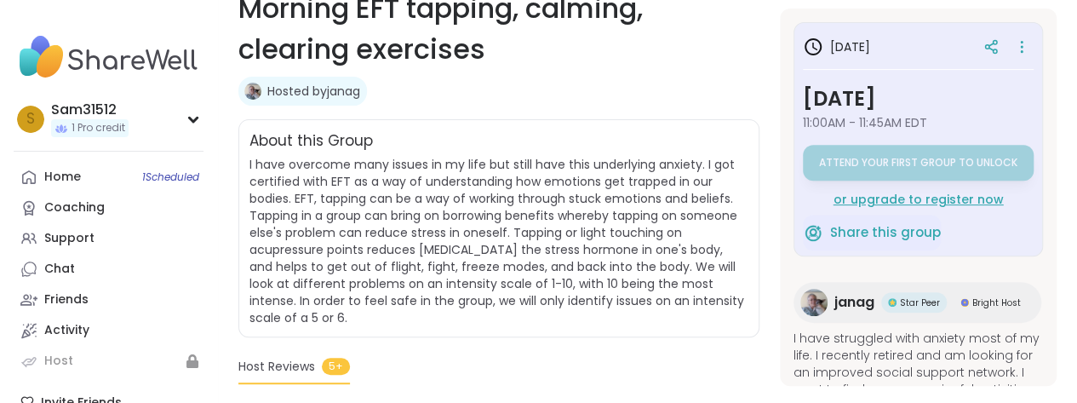
scroll to position [277, 0]
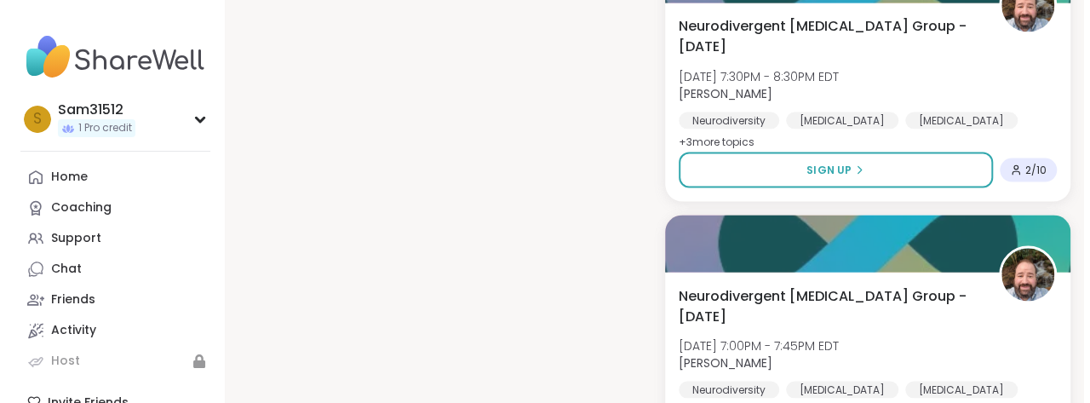
scroll to position [1551, 0]
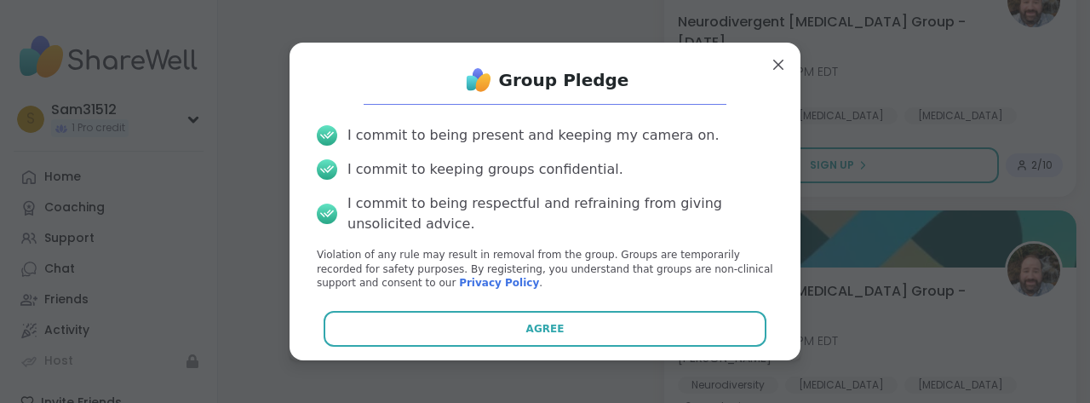
scroll to position [149, 0]
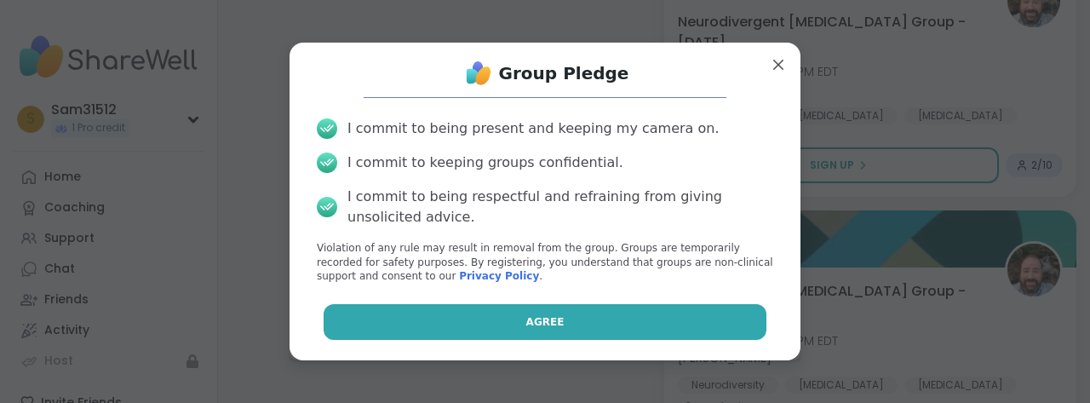
click at [613, 323] on button "Agree" at bounding box center [546, 322] width 444 height 36
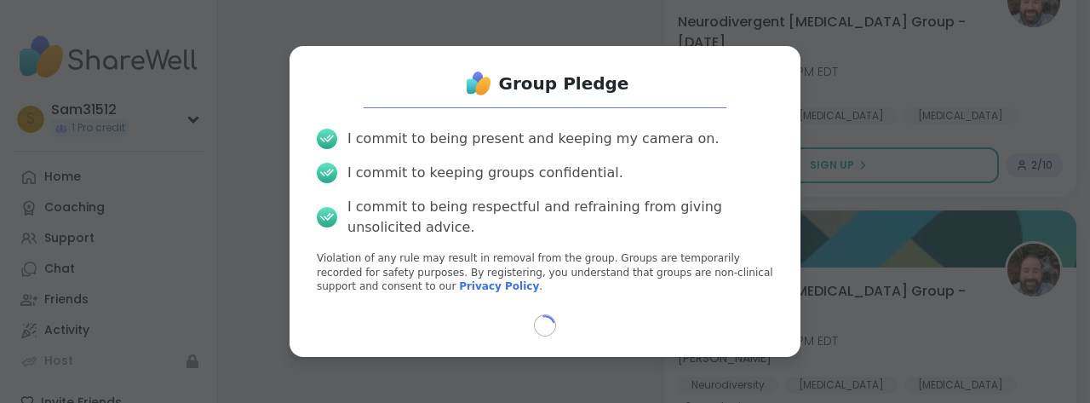
scroll to position [135, 0]
select select "**"
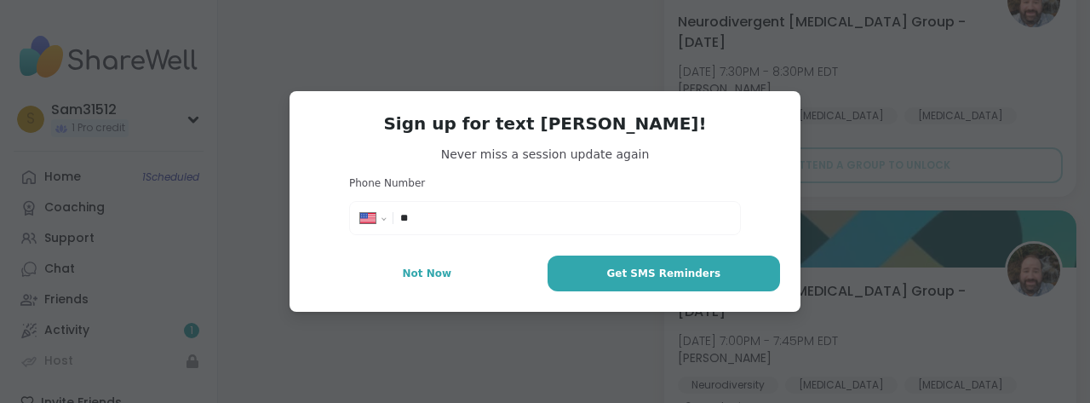
click at [526, 226] on input "**" at bounding box center [565, 217] width 330 height 17
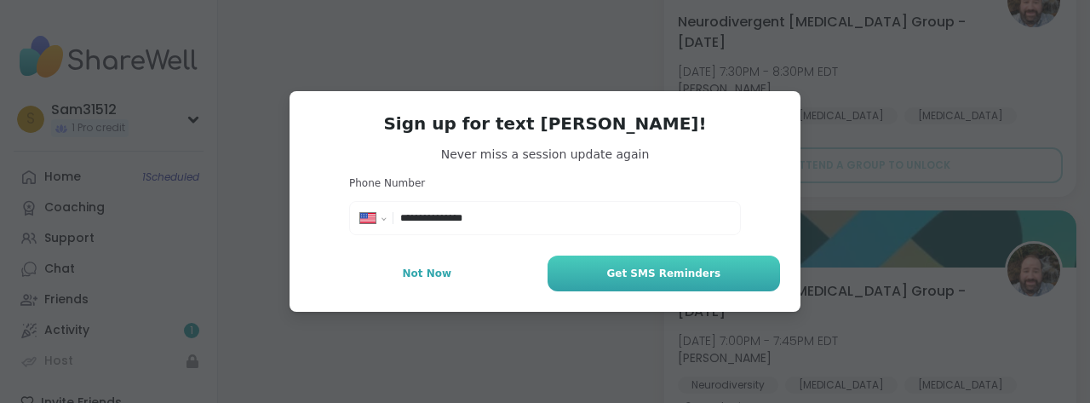
type input "**********"
click at [617, 281] on span "Get SMS Reminders" at bounding box center [663, 273] width 114 height 15
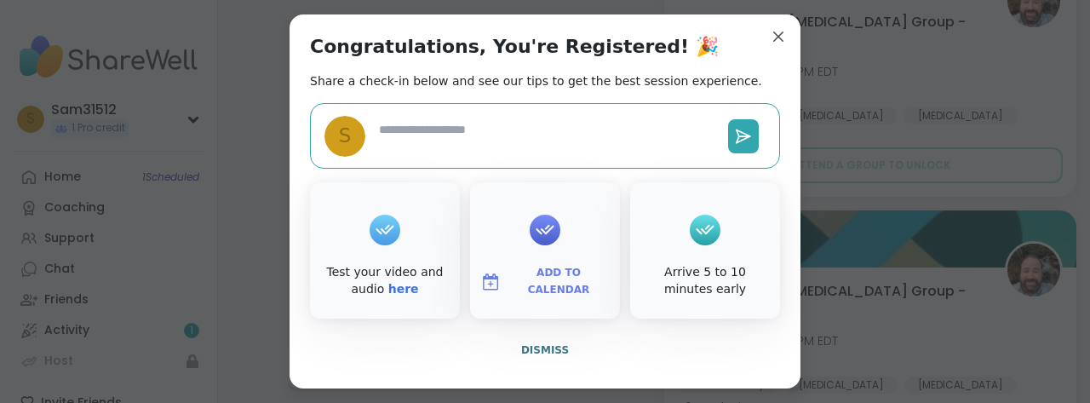
scroll to position [117, 0]
click at [561, 271] on span "Add to Calendar" at bounding box center [558, 281] width 102 height 33
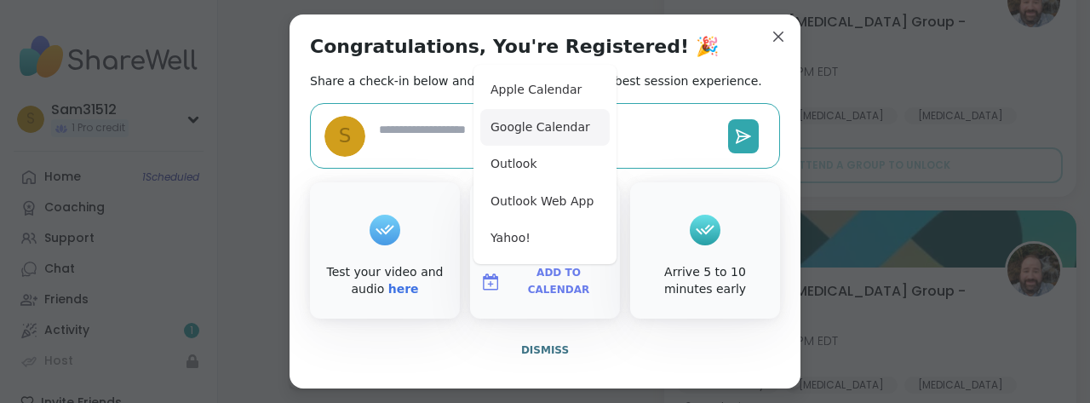
click at [516, 109] on button "Google Calendar" at bounding box center [544, 127] width 129 height 37
